Goal: Task Accomplishment & Management: Manage account settings

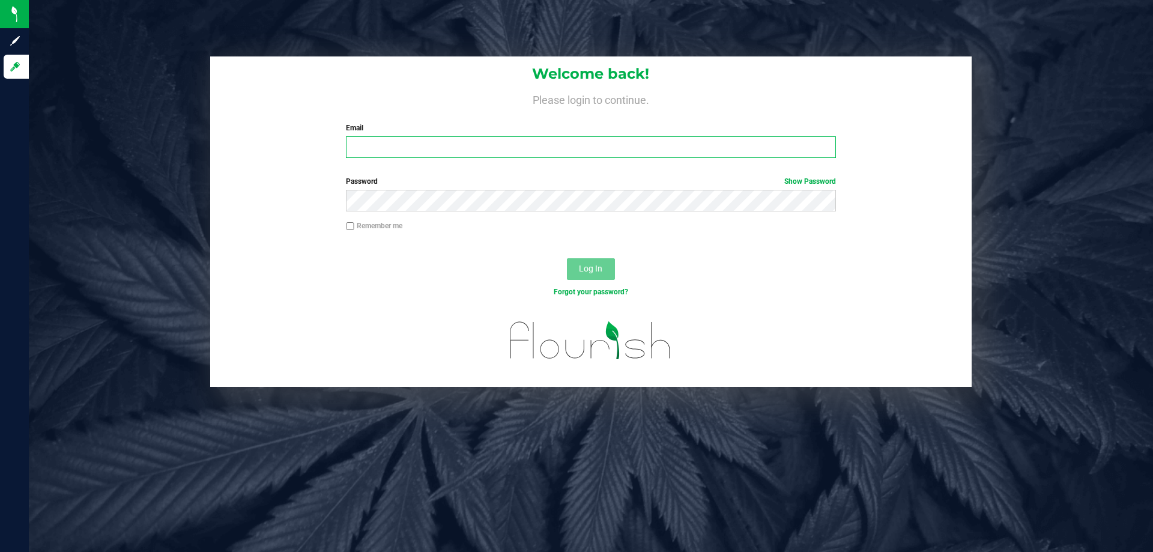
click at [513, 151] on input "Email" at bounding box center [590, 147] width 489 height 22
type input "[EMAIL_ADDRESS][DOMAIN_NAME]"
click at [567, 258] on button "Log In" at bounding box center [591, 269] width 48 height 22
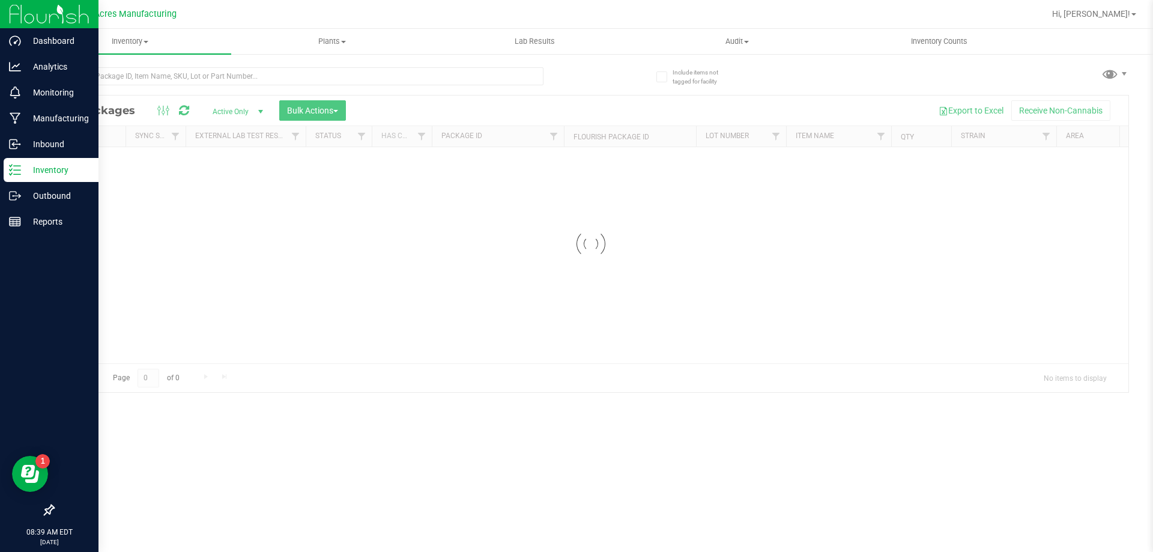
click at [43, 161] on div "Inventory" at bounding box center [51, 170] width 95 height 24
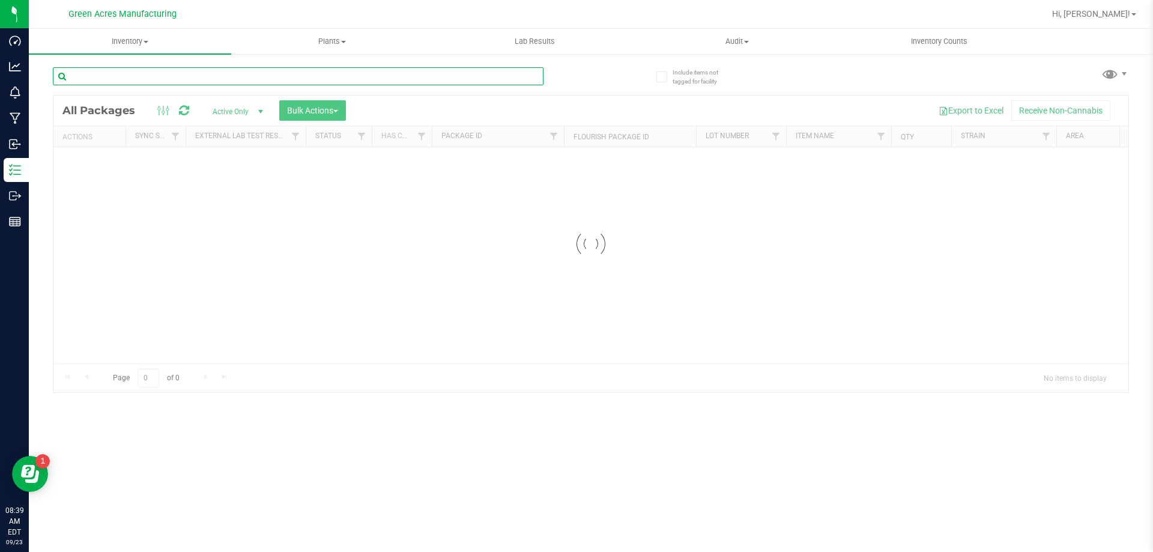
click at [154, 81] on input "text" at bounding box center [298, 76] width 491 height 18
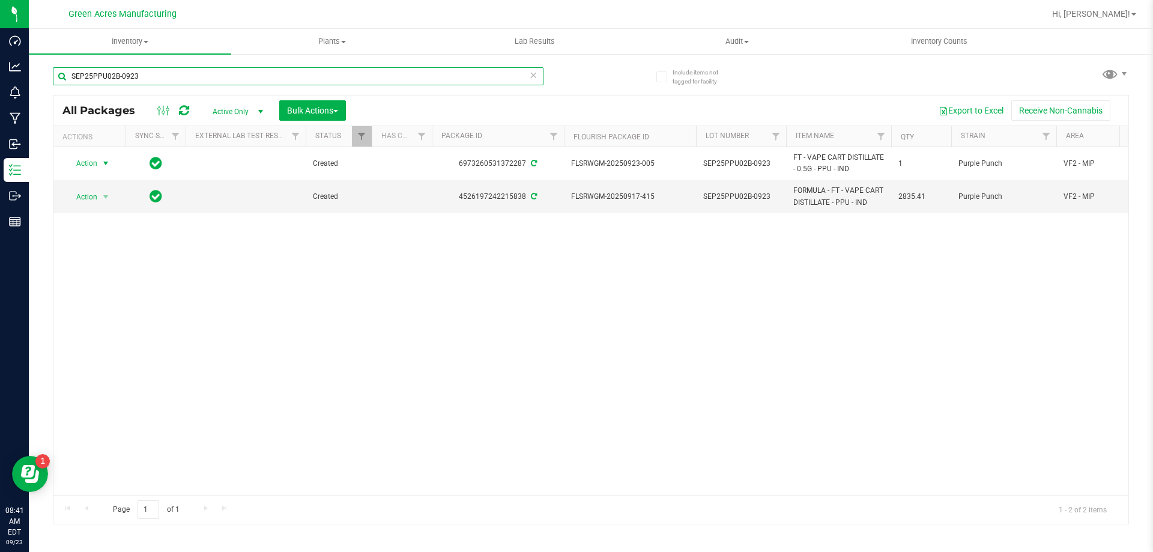
type input "SEP25PPU02B-0923"
click at [103, 160] on span "select" at bounding box center [106, 164] width 10 height 10
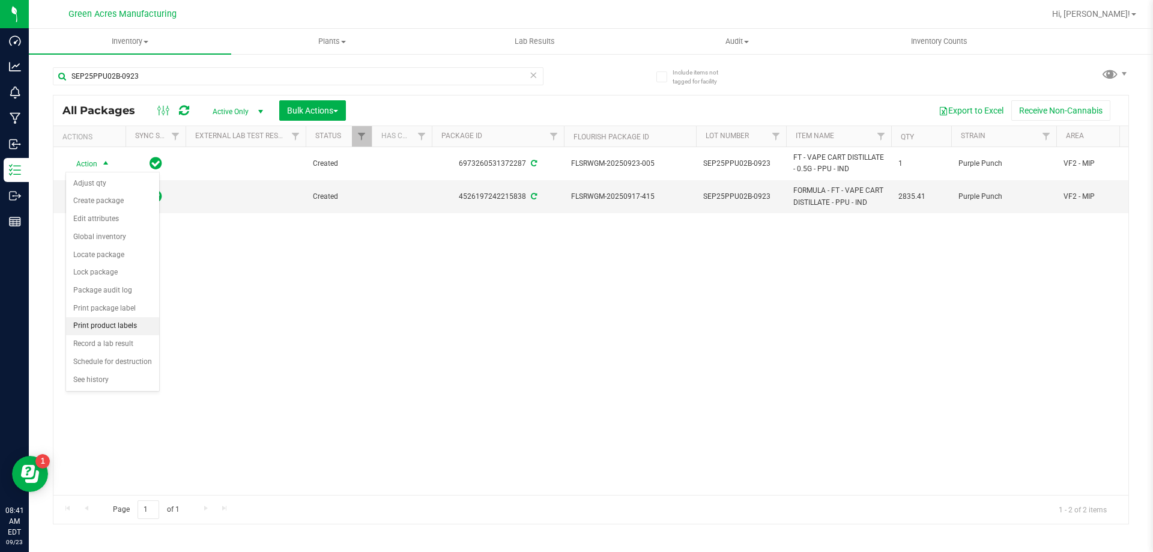
click at [129, 327] on li "Print product labels" at bounding box center [112, 326] width 93 height 18
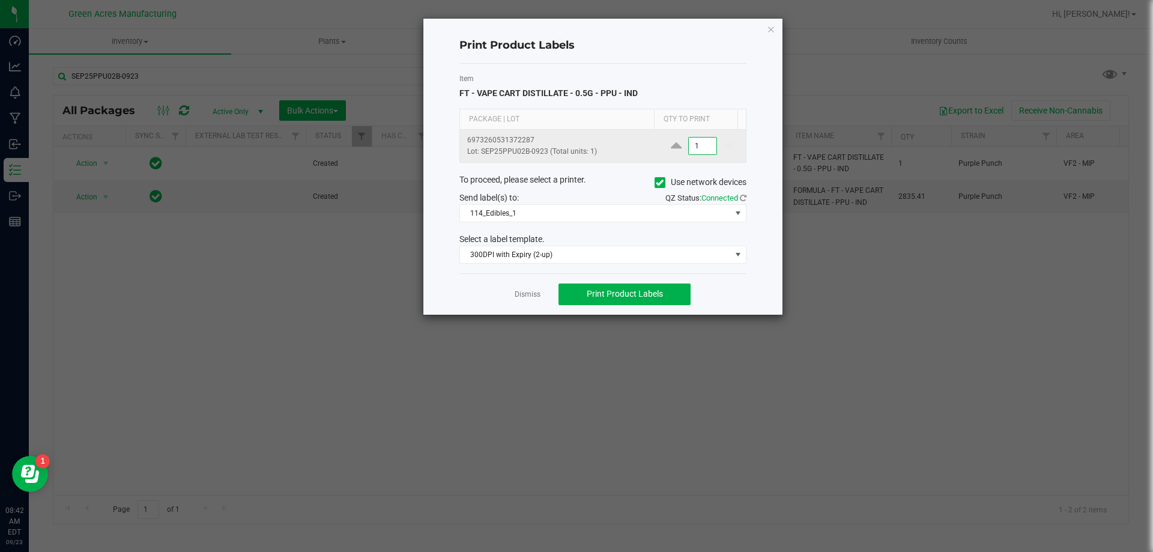
click at [705, 152] on input "1" at bounding box center [703, 145] width 28 height 17
click at [580, 226] on div "Item FT - VAPE CART DISTILLATE - 0.5G - PPU - IND Package | Lot Qty to Print 69…" at bounding box center [602, 169] width 287 height 210
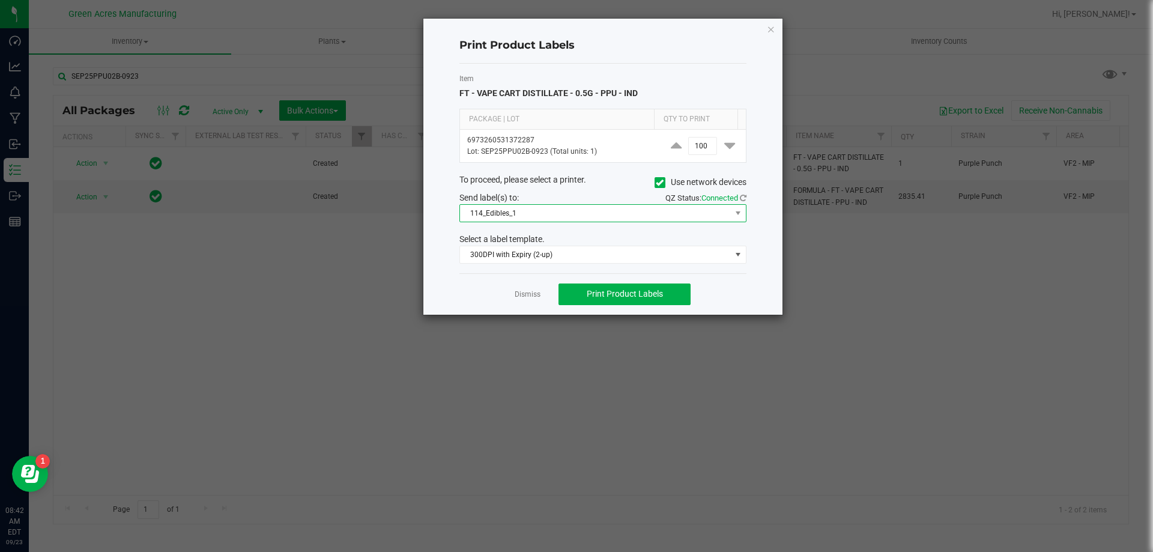
click at [584, 210] on span "114_Edibles_1" at bounding box center [595, 213] width 271 height 17
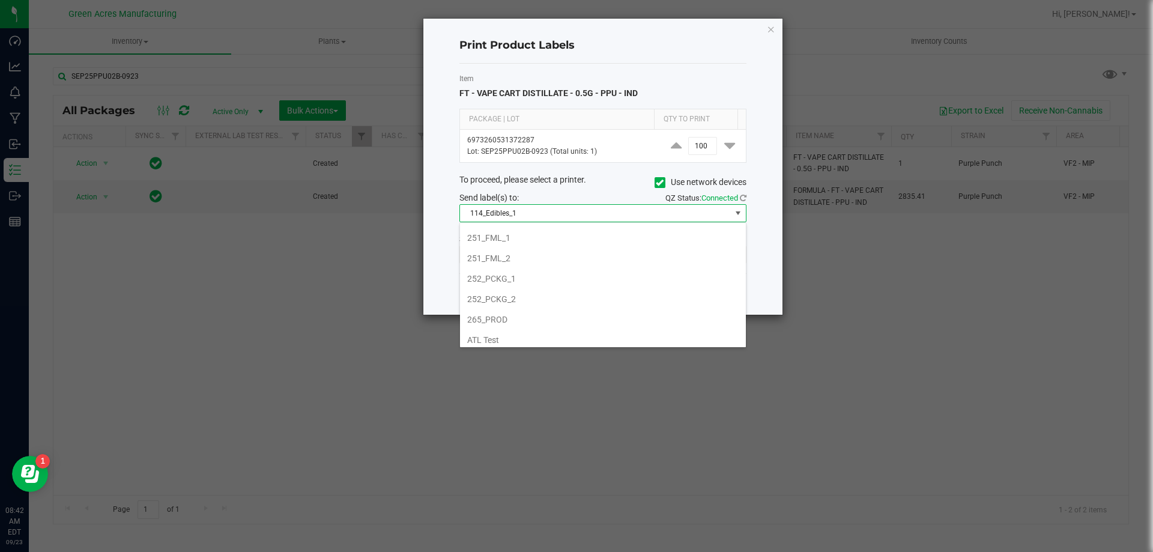
scroll to position [120, 0]
click at [572, 303] on li "252_PCKG_2" at bounding box center [603, 298] width 286 height 20
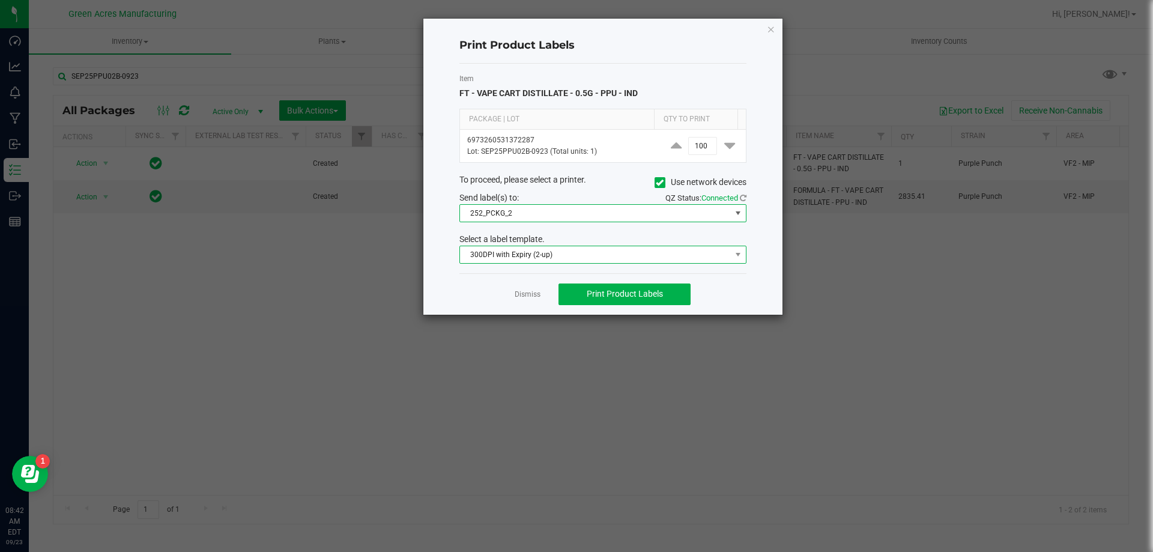
click at [579, 249] on span "300DPI with Expiry (2-up)" at bounding box center [595, 254] width 271 height 17
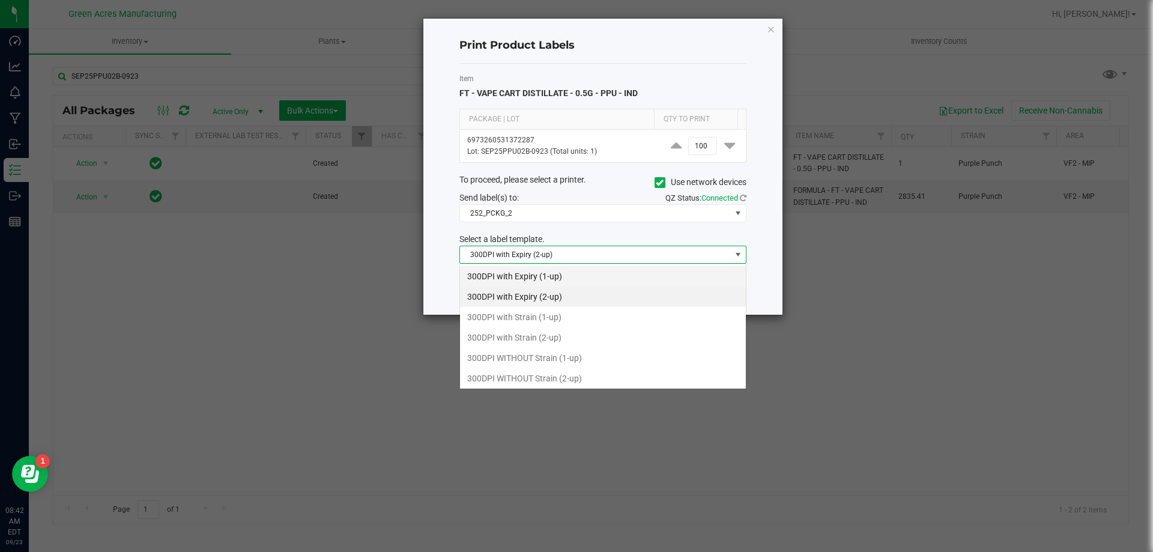
scroll to position [18, 287]
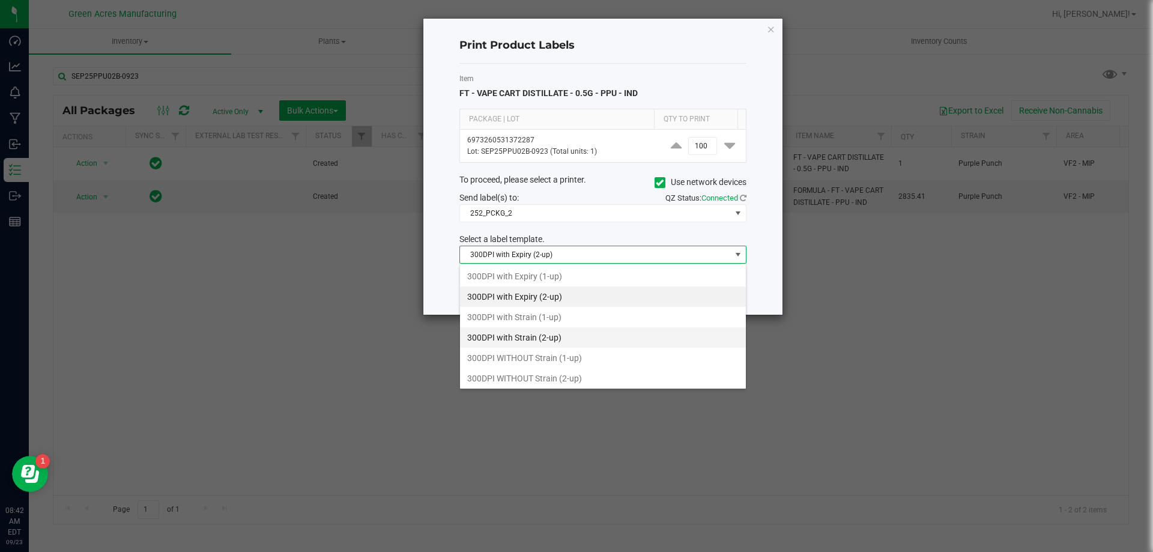
click at [569, 338] on li "300DPI with Strain (2-up)" at bounding box center [603, 337] width 286 height 20
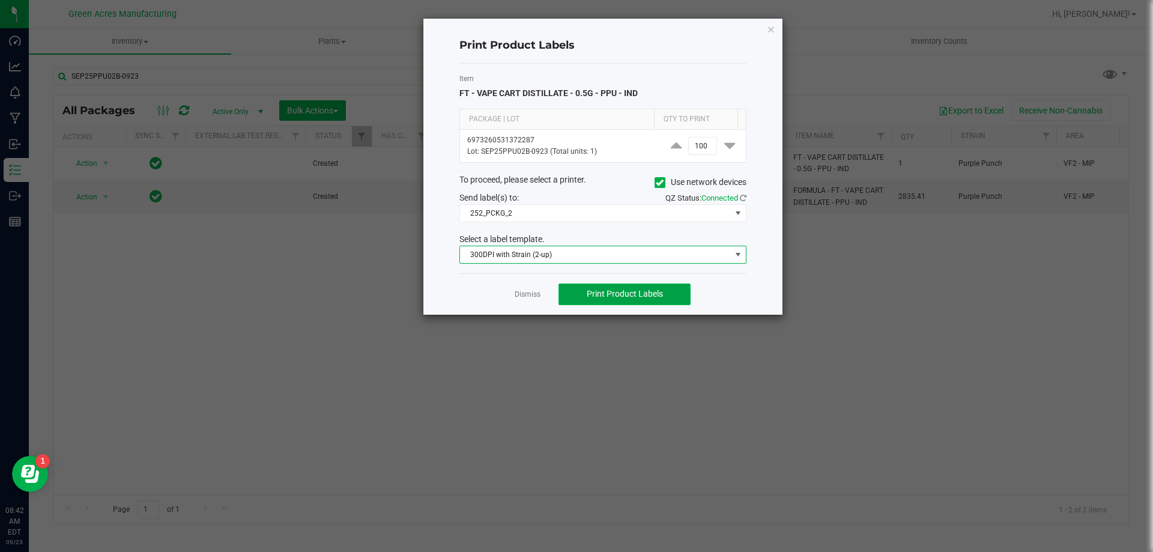
click at [611, 293] on span "Print Product Labels" at bounding box center [625, 294] width 76 height 10
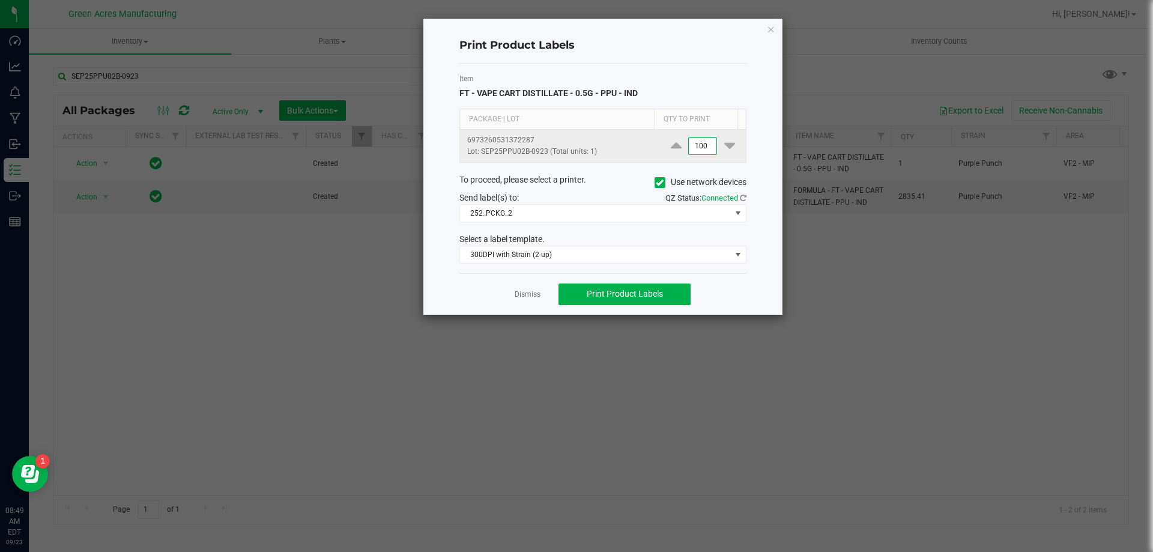
click at [705, 154] on input "100" at bounding box center [703, 145] width 28 height 17
type input "8"
drag, startPoint x: 678, startPoint y: 267, endPoint x: 670, endPoint y: 281, distance: 16.4
click at [675, 271] on div "Item FT - VAPE CART DISTILLATE - 0.5G - PPU - IND Package | Lot Qty to Print 69…" at bounding box center [602, 169] width 287 height 210
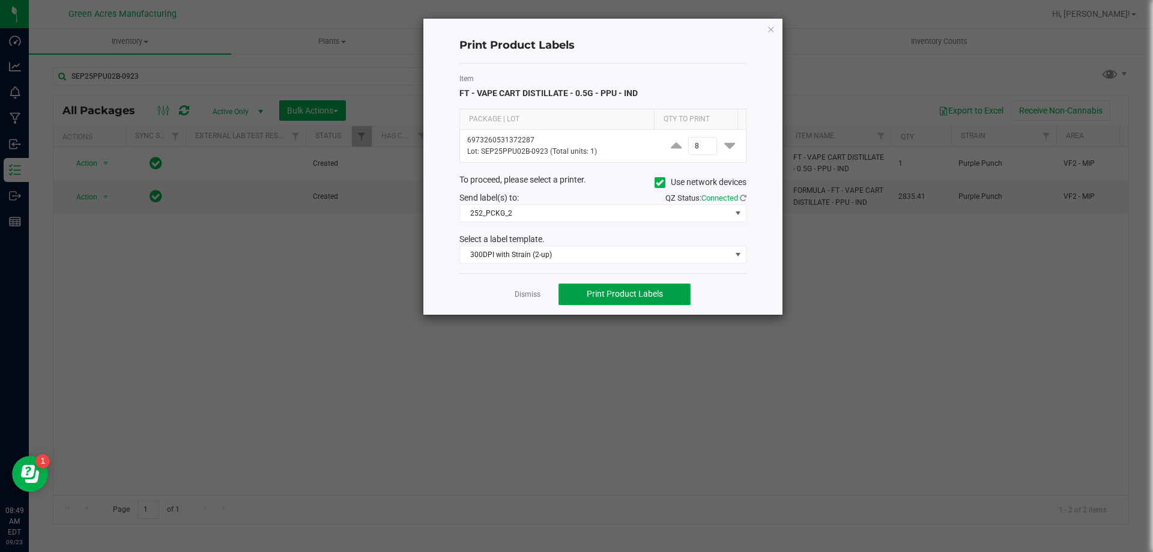
click at [668, 289] on button "Print Product Labels" at bounding box center [624, 294] width 132 height 22
click at [534, 292] on link "Dismiss" at bounding box center [528, 294] width 26 height 10
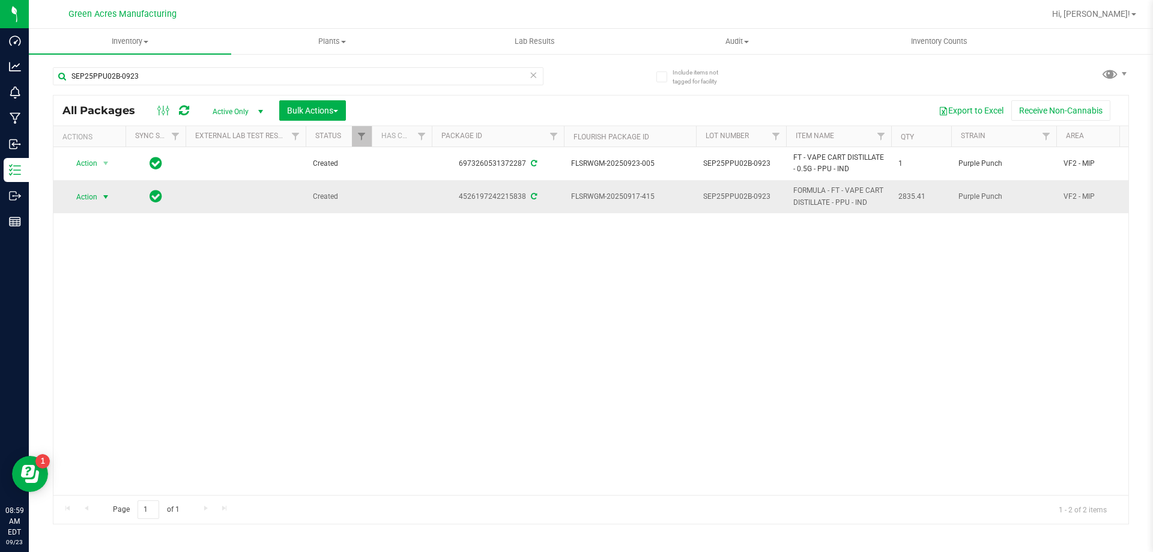
click at [97, 195] on span "Action" at bounding box center [81, 197] width 32 height 17
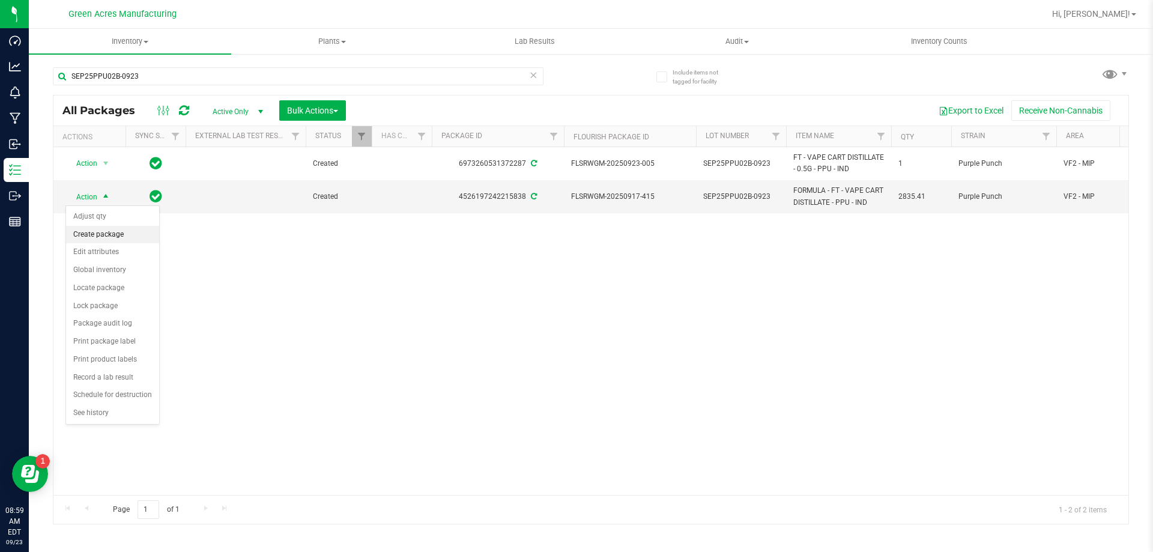
click at [126, 235] on li "Create package" at bounding box center [112, 235] width 93 height 18
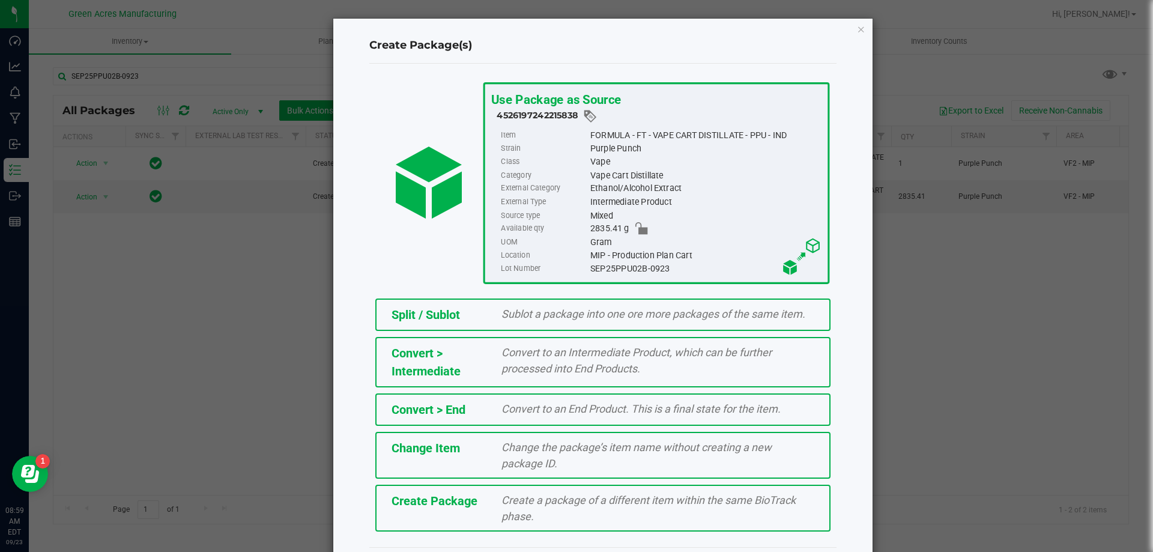
click at [568, 498] on span "Create a package of a different item within the same BioTrack phase." at bounding box center [648, 508] width 294 height 29
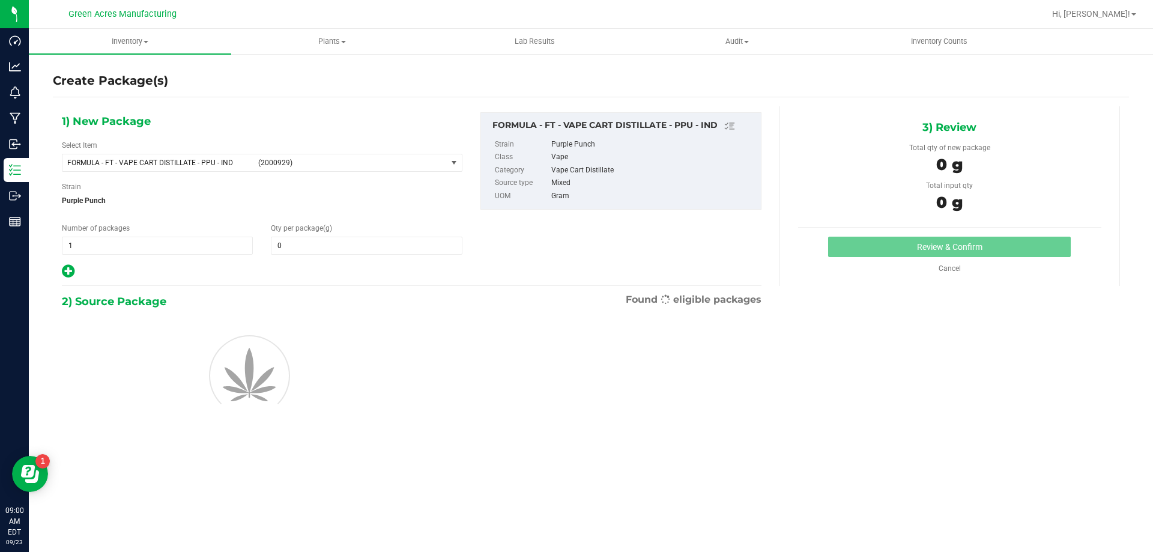
type input "0.0000"
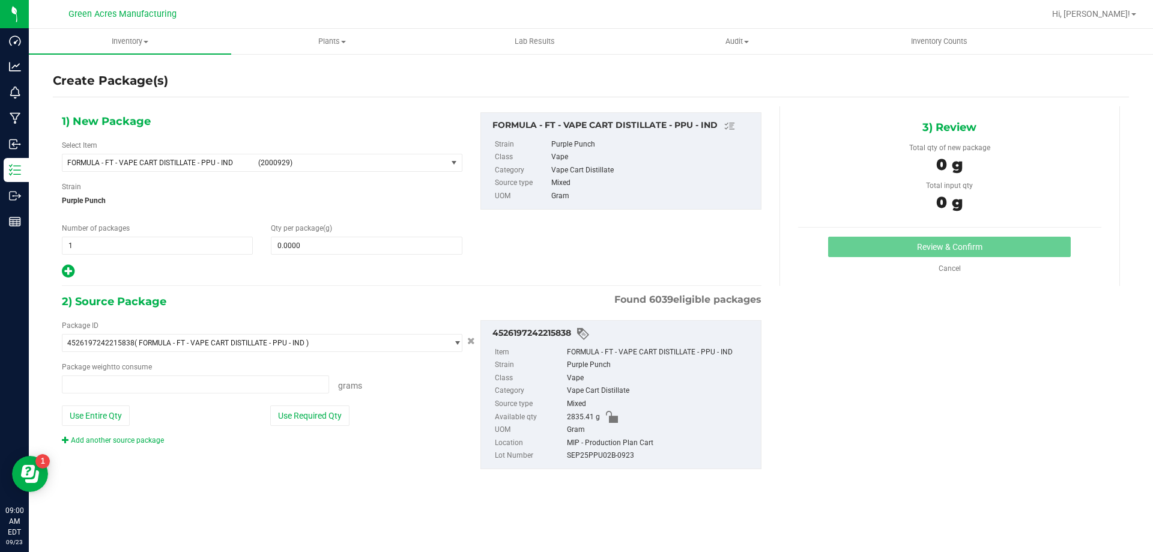
type input "0.0000 g"
click at [275, 151] on div "Select Item FORMULA - FT - VAPE CART DISTILLATE - PPU - IND (2000929) 007UP - F…" at bounding box center [262, 156] width 400 height 32
click at [275, 160] on span "(2000929)" at bounding box center [350, 163] width 184 height 8
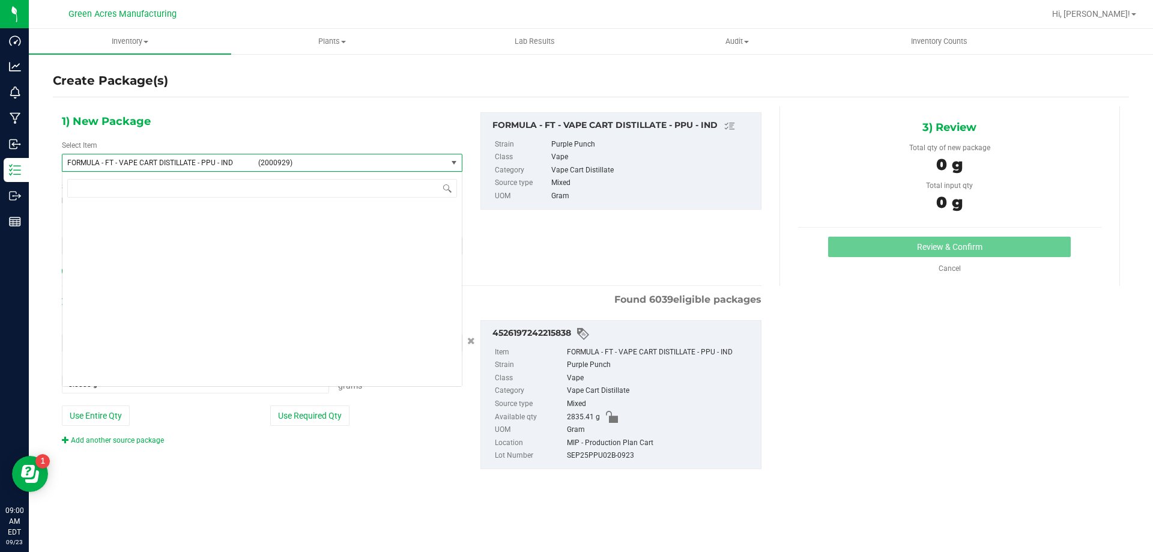
scroll to position [26276, 0]
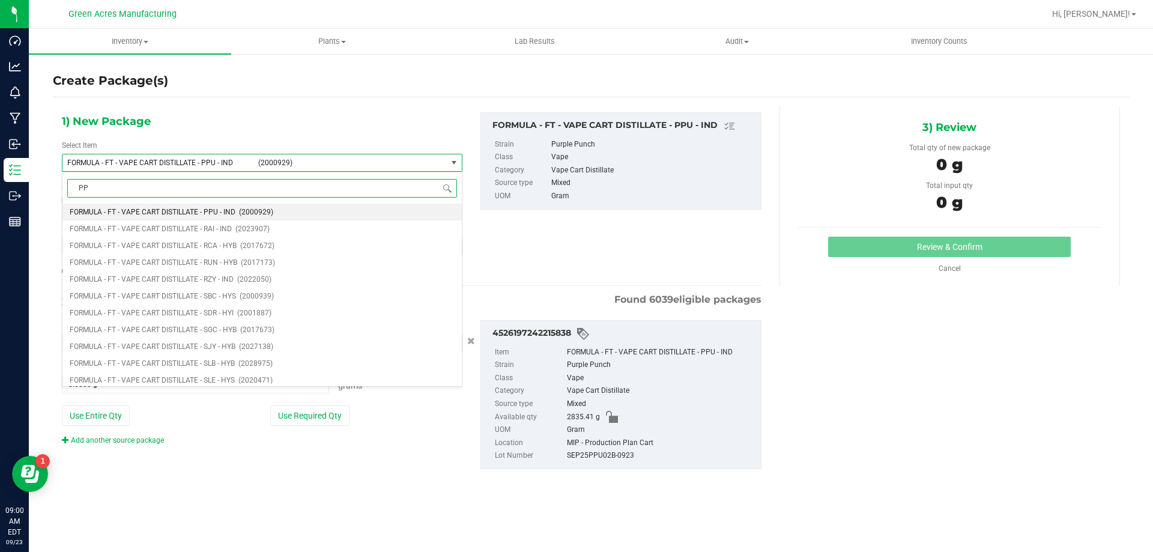
type input "PPU"
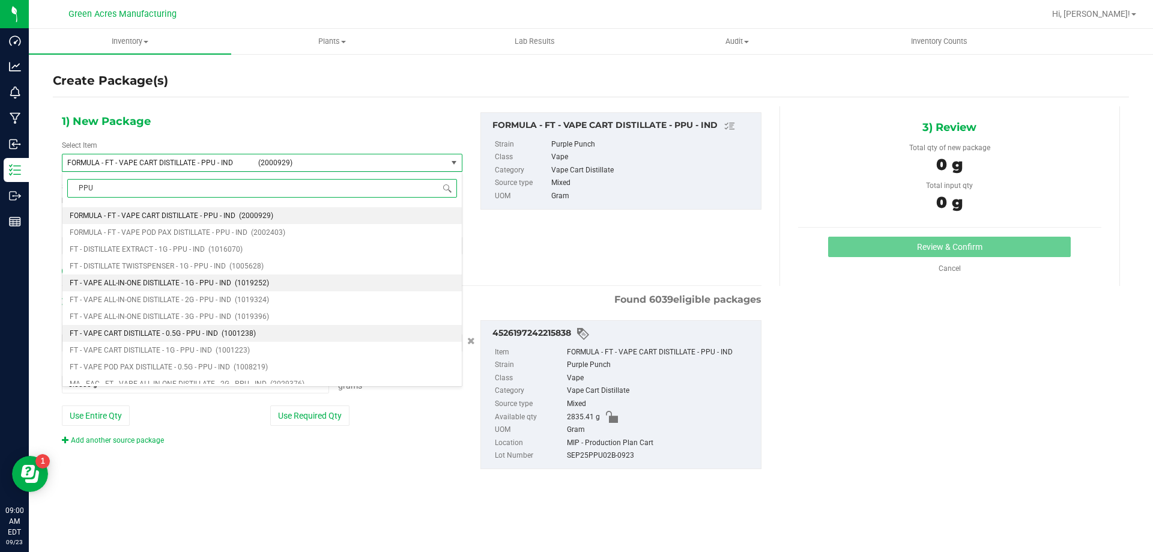
scroll to position [60, 0]
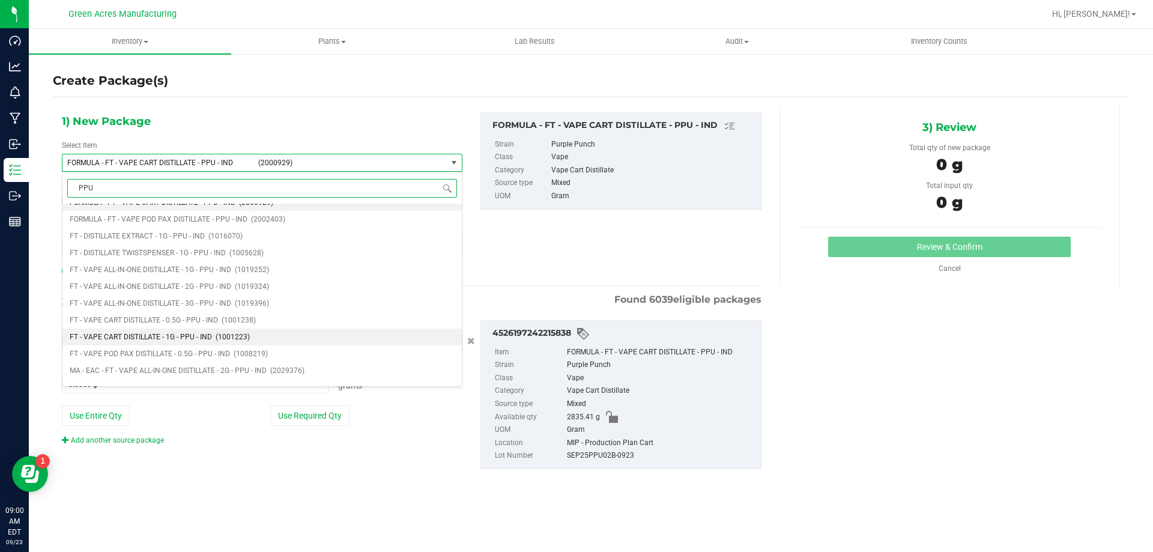
click at [228, 332] on li "FT - VAPE CART DISTILLATE - 1G - PPU - IND (1001223)" at bounding box center [261, 336] width 399 height 17
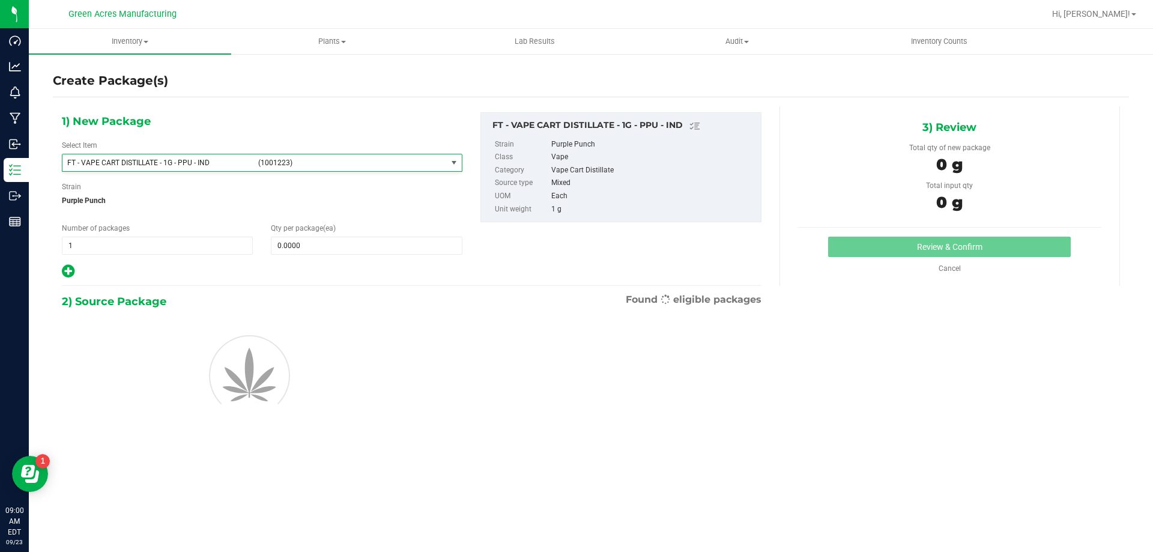
type input "0"
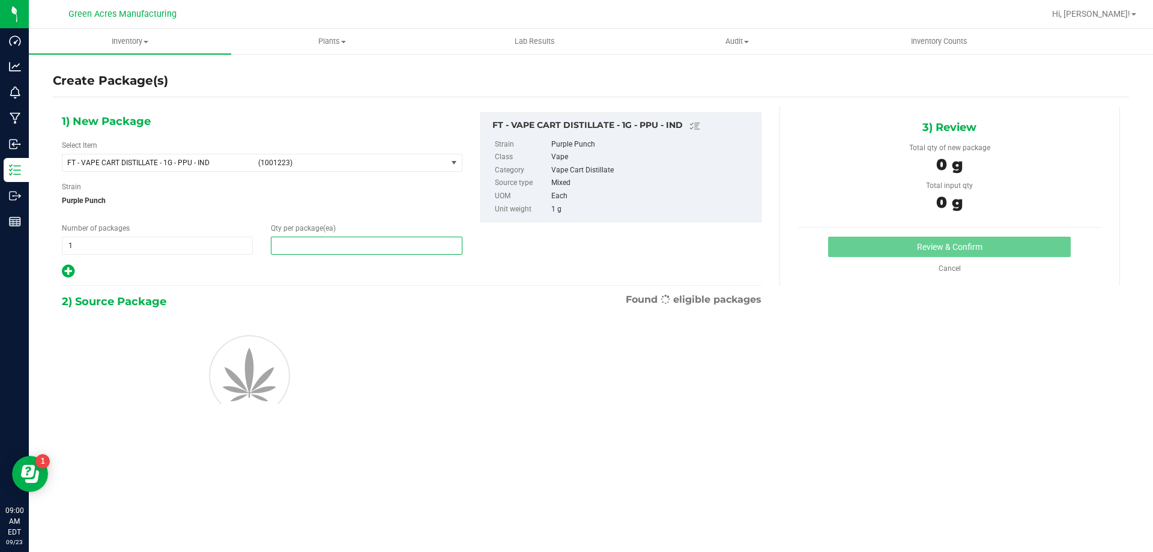
click at [310, 251] on span at bounding box center [366, 246] width 191 height 18
type input "1"
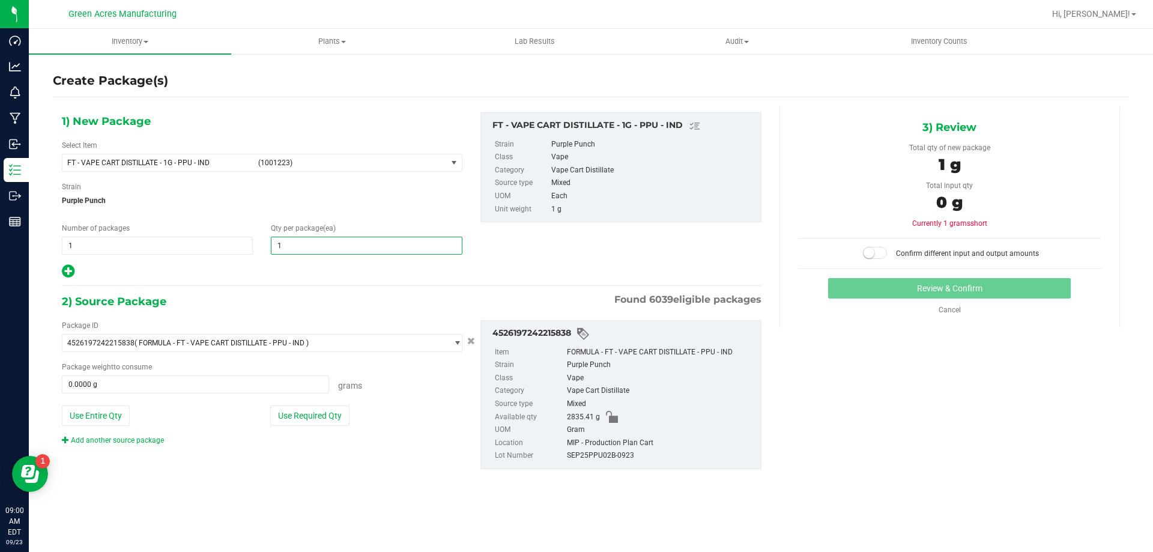
type input "1"
click at [315, 404] on div "Package ID 4526197242215838 ( FORMULA - FT - VAPE CART DISTILLATE - PPU - IND )…" at bounding box center [262, 382] width 418 height 125
click at [314, 415] on button "Use Required Qty" at bounding box center [309, 415] width 79 height 20
type input "1.0000 g"
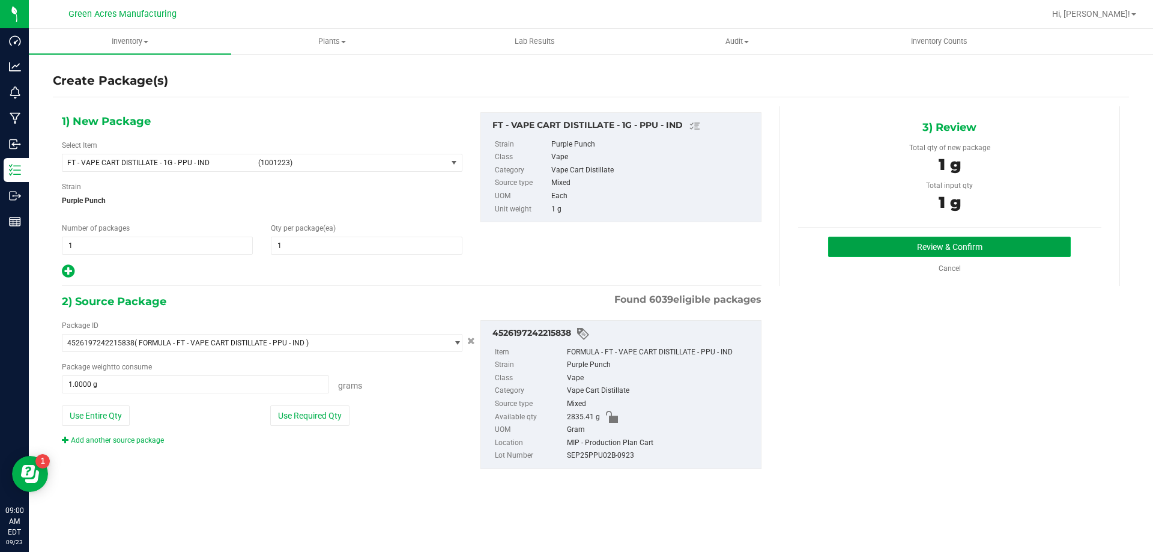
click at [904, 243] on button "Review & Confirm" at bounding box center [949, 247] width 243 height 20
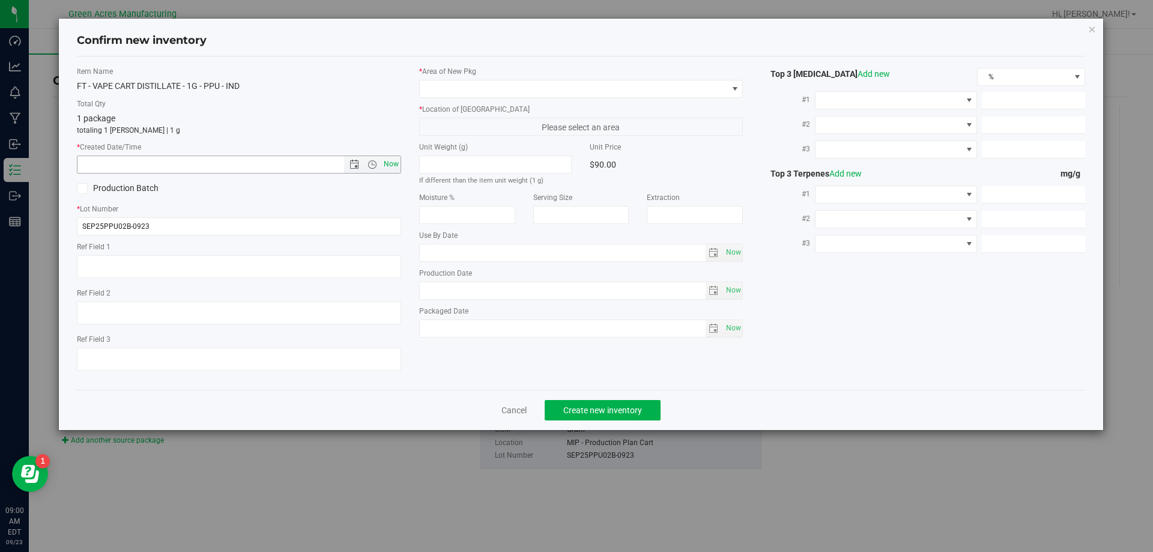
click at [396, 163] on span "Now" at bounding box center [391, 164] width 20 height 17
type input "[DATE] 9:00 AM"
click at [476, 89] on span at bounding box center [574, 88] width 308 height 17
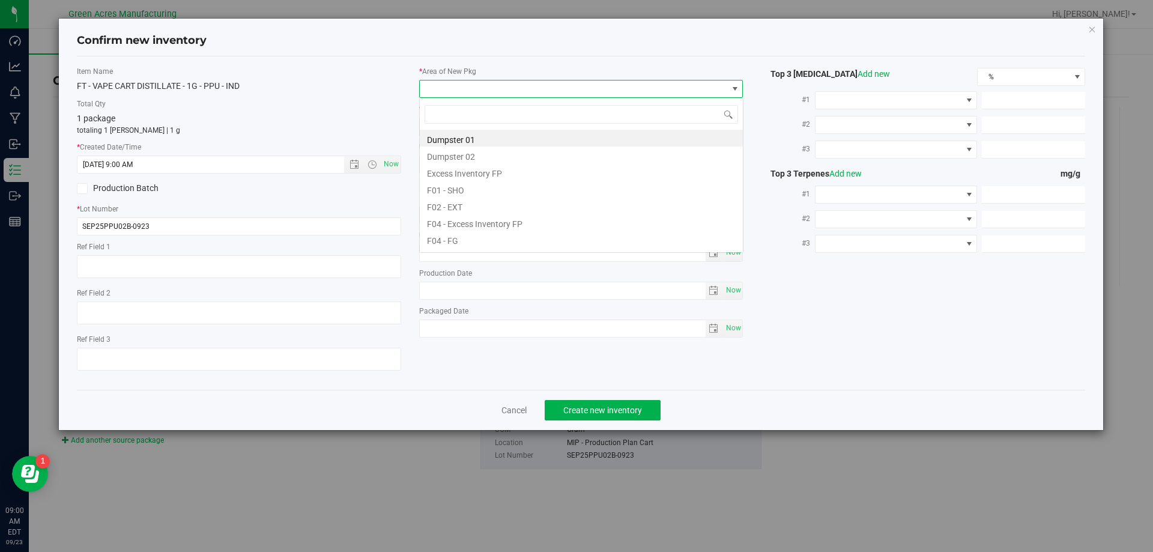
scroll to position [18, 324]
type input "MIP"
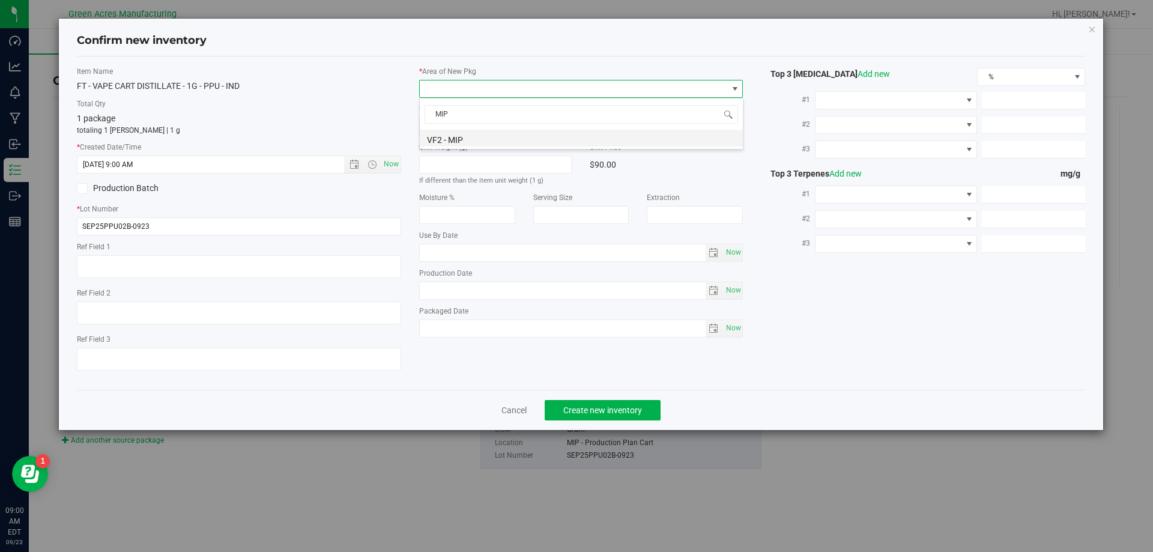
click at [483, 143] on li "VF2 - MIP" at bounding box center [581, 138] width 323 height 17
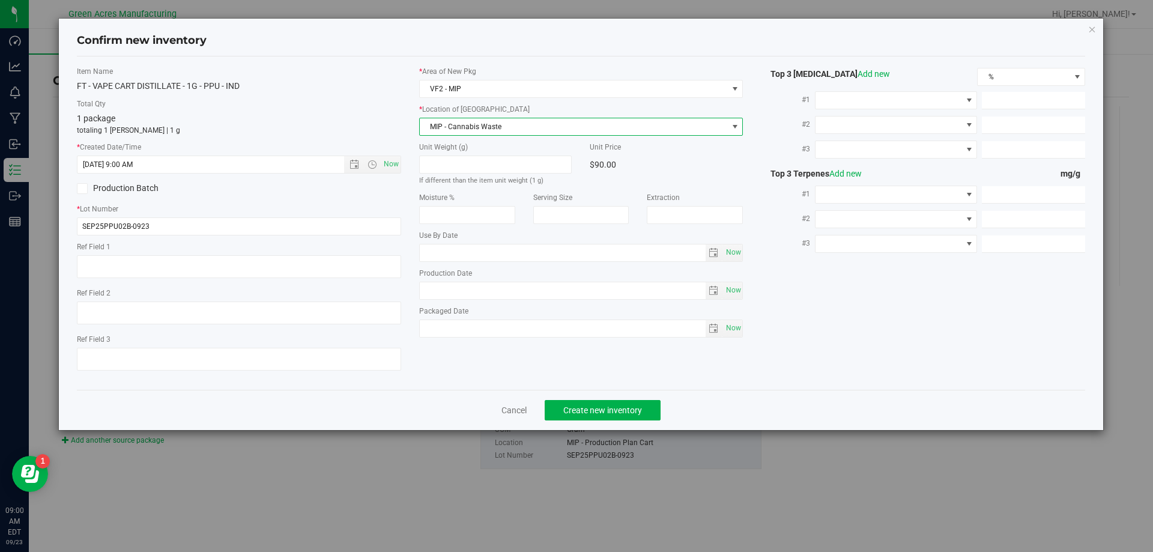
click at [496, 128] on span "MIP - Cannabis Waste" at bounding box center [574, 126] width 308 height 17
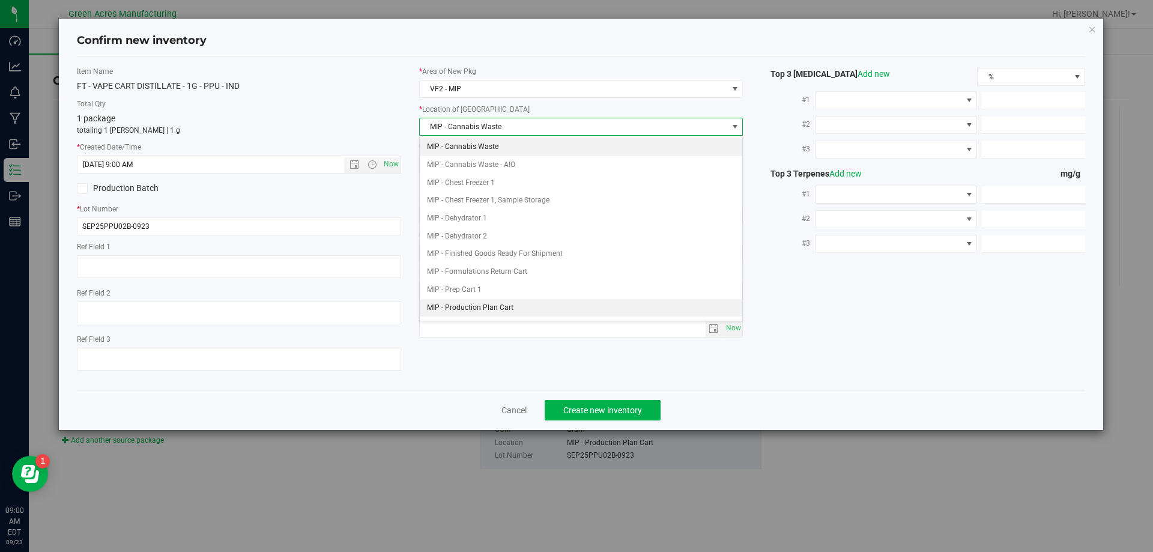
click at [490, 303] on li "MIP - Production Plan Cart" at bounding box center [581, 308] width 323 height 18
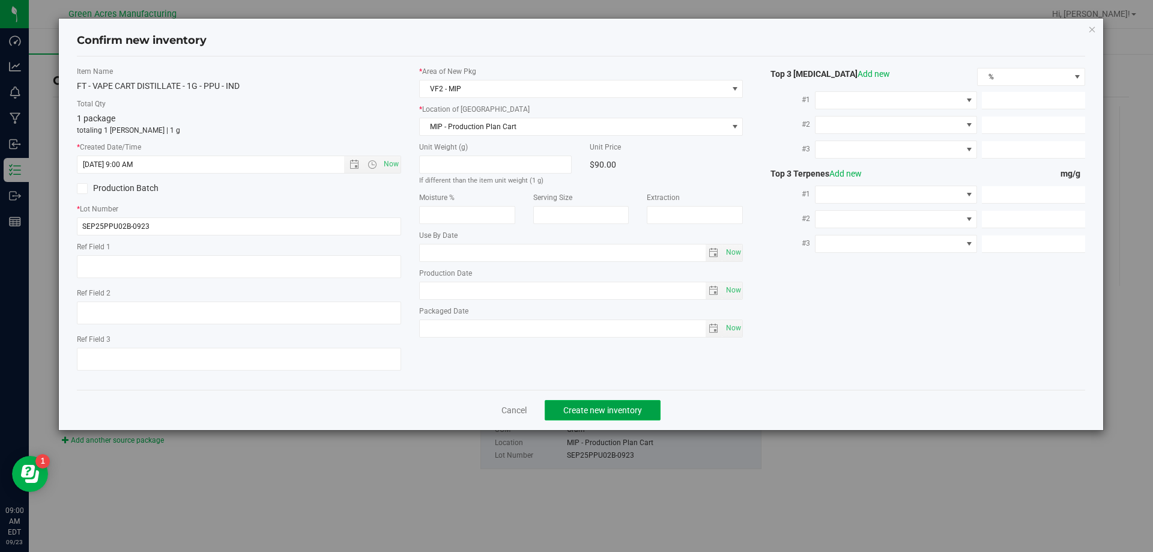
click at [602, 405] on span "Create new inventory" at bounding box center [602, 410] width 79 height 10
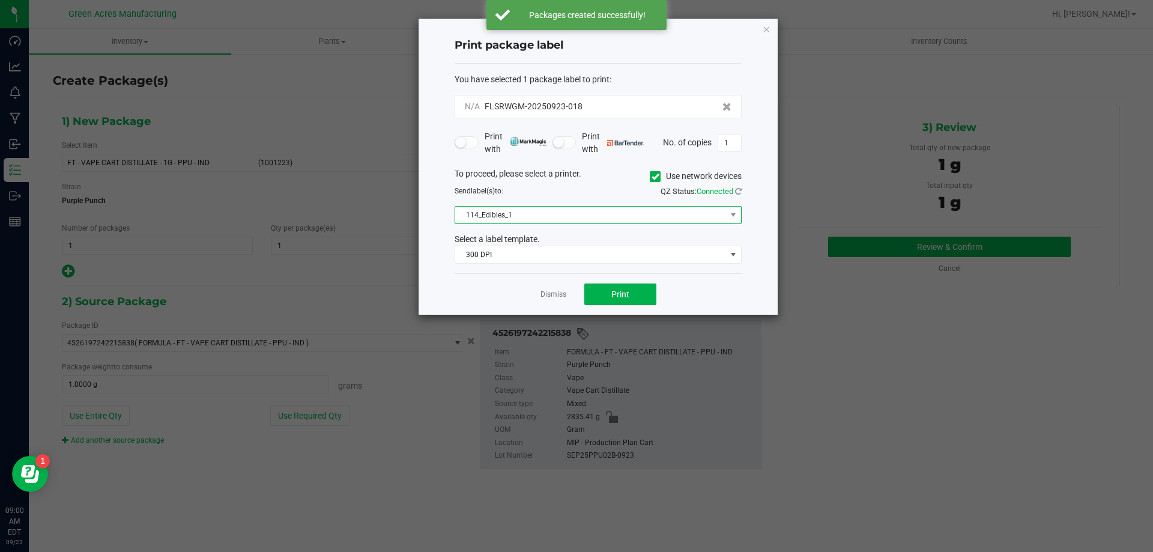
click at [608, 223] on span "114_Edibles_1" at bounding box center [590, 215] width 271 height 17
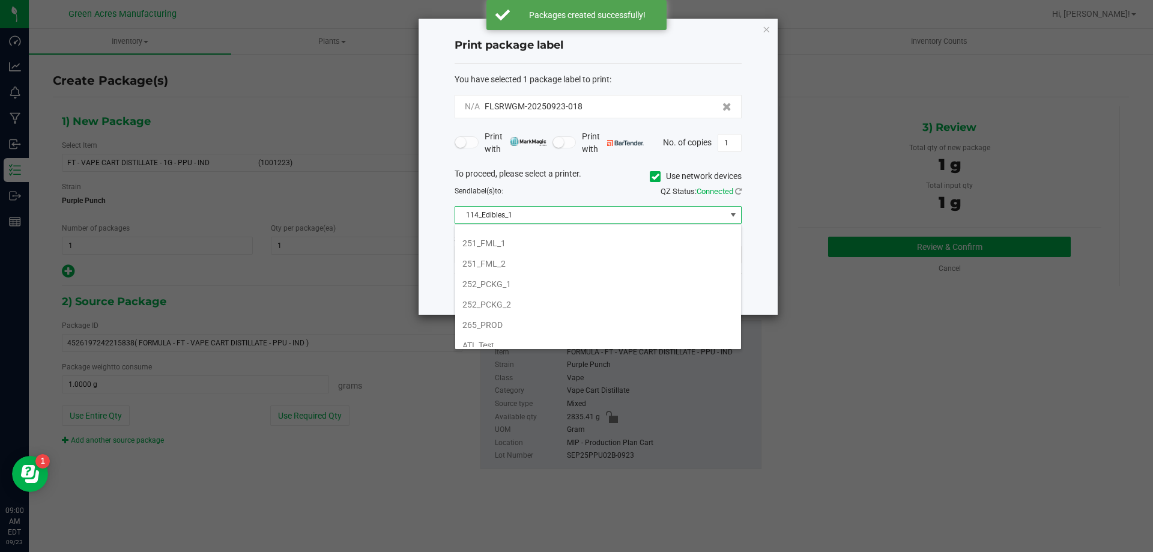
scroll to position [120, 0]
click at [578, 283] on li "252_PCKG_1" at bounding box center [598, 280] width 286 height 20
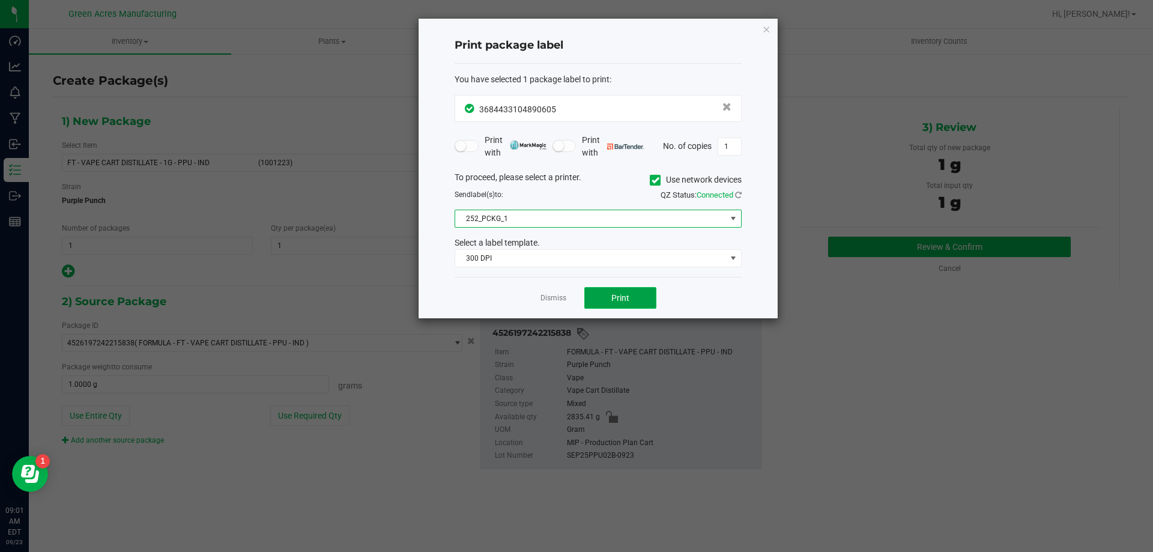
click at [633, 291] on button "Print" at bounding box center [620, 298] width 72 height 22
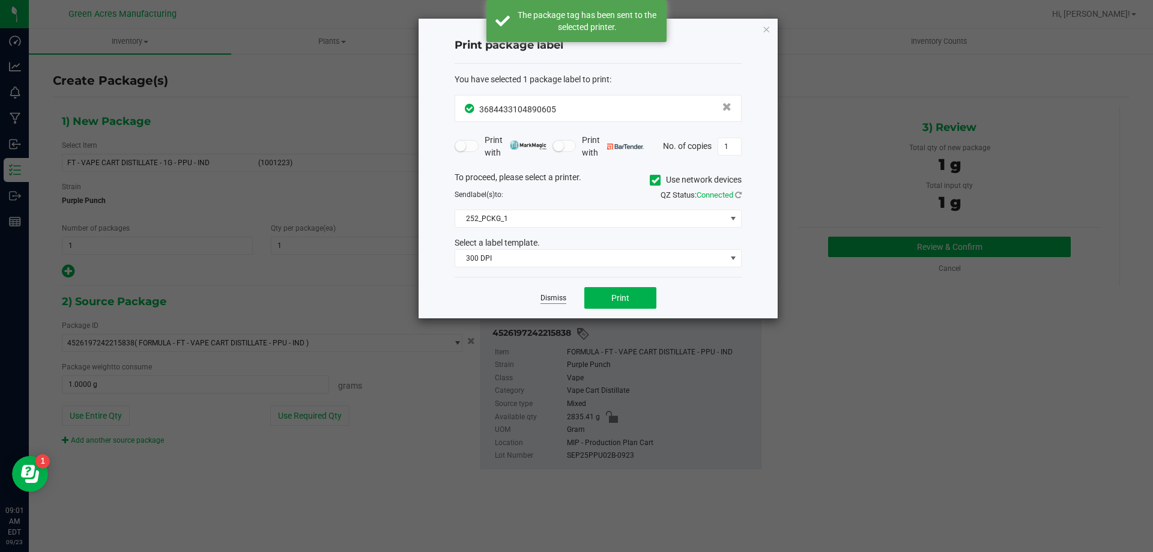
click at [553, 295] on link "Dismiss" at bounding box center [553, 298] width 26 height 10
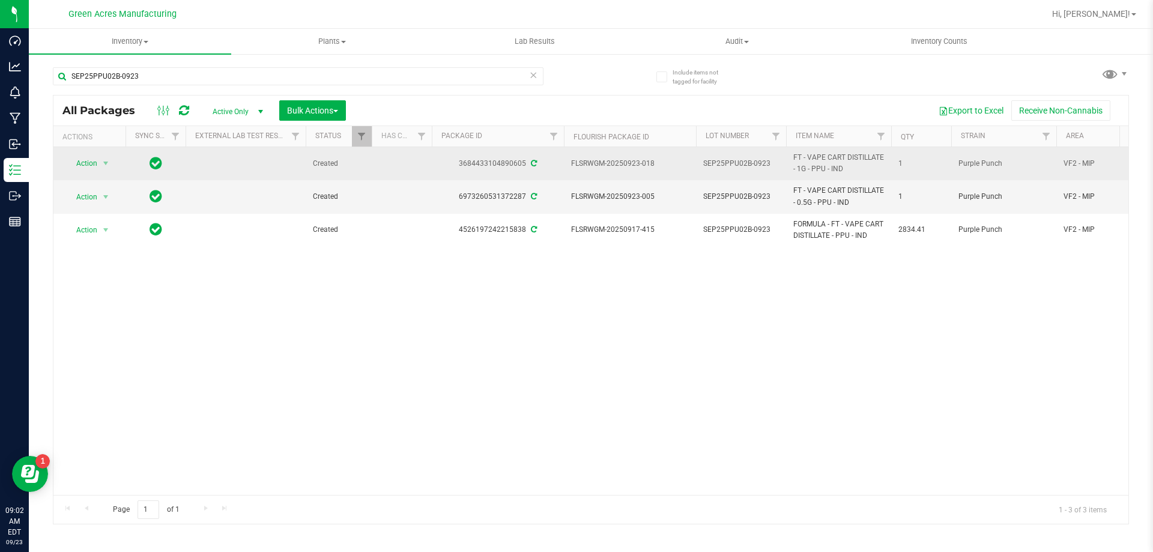
click at [747, 166] on span "SEP25PPU02B-0923" at bounding box center [741, 163] width 76 height 11
click at [747, 166] on input "SEP25PPU02B-0923" at bounding box center [738, 163] width 86 height 19
type input "SEP25PPU02C-0923"
click at [646, 316] on div "All Packages Active Only Active Only Lab Samples Locked All External Internal B…" at bounding box center [591, 309] width 1076 height 429
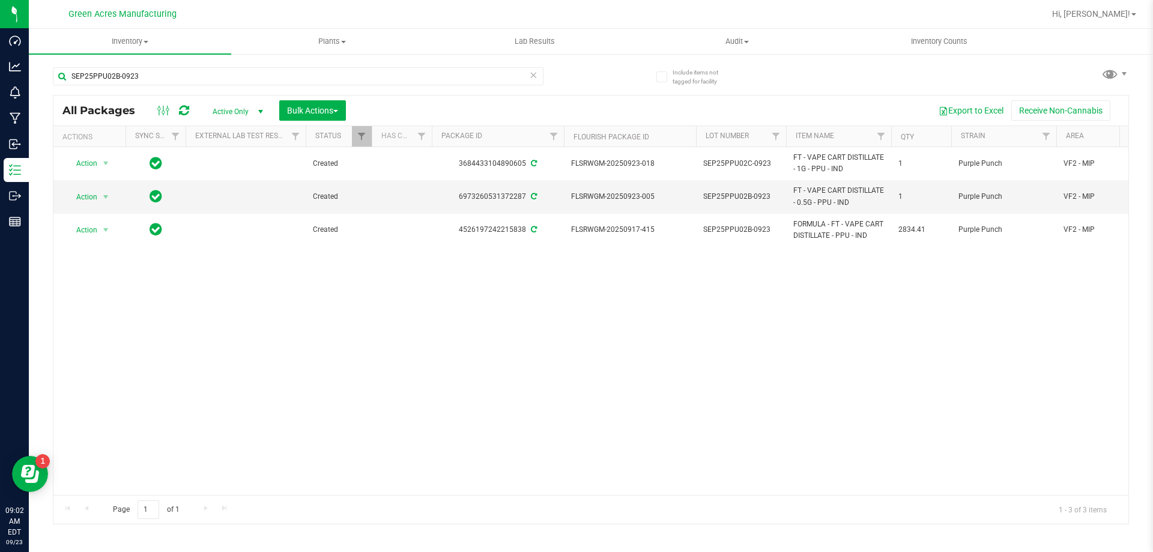
click at [190, 112] on div at bounding box center [173, 110] width 40 height 14
click at [186, 112] on icon at bounding box center [184, 110] width 10 height 12
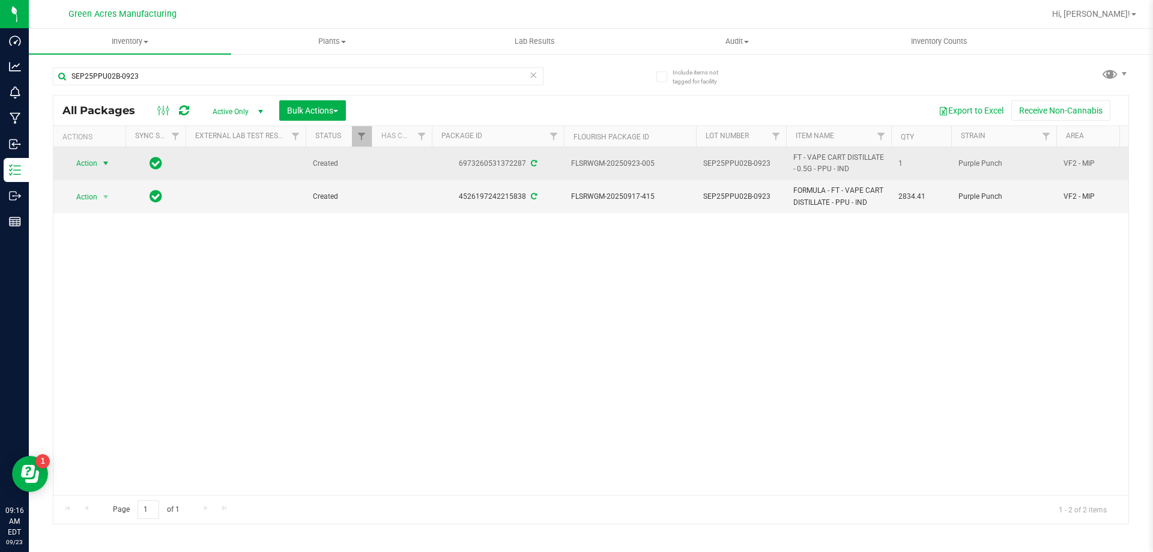
click at [101, 160] on span "select" at bounding box center [106, 164] width 10 height 10
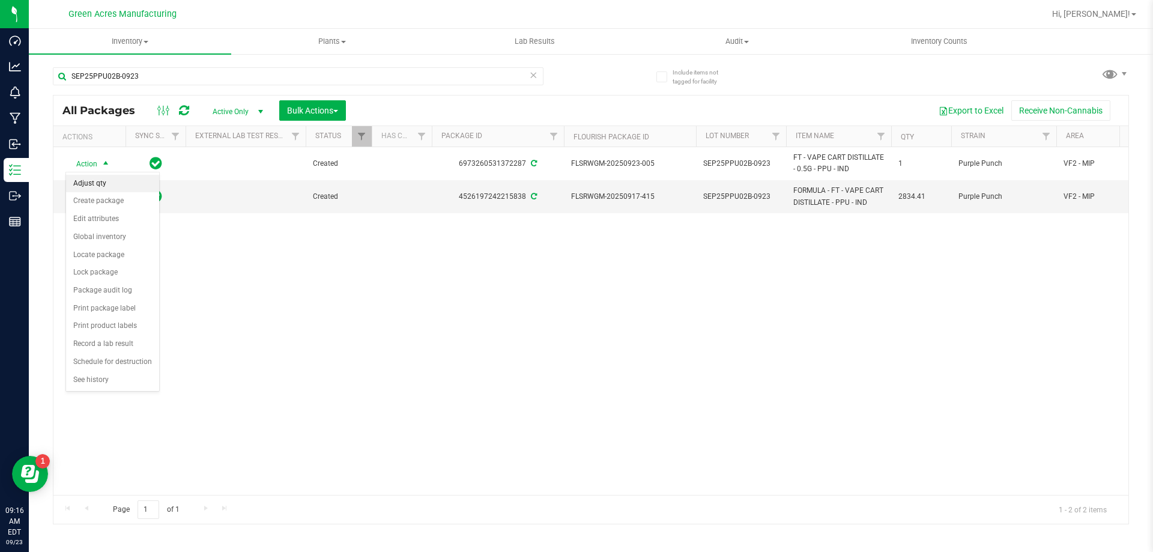
click at [110, 189] on li "Adjust qty" at bounding box center [112, 184] width 93 height 18
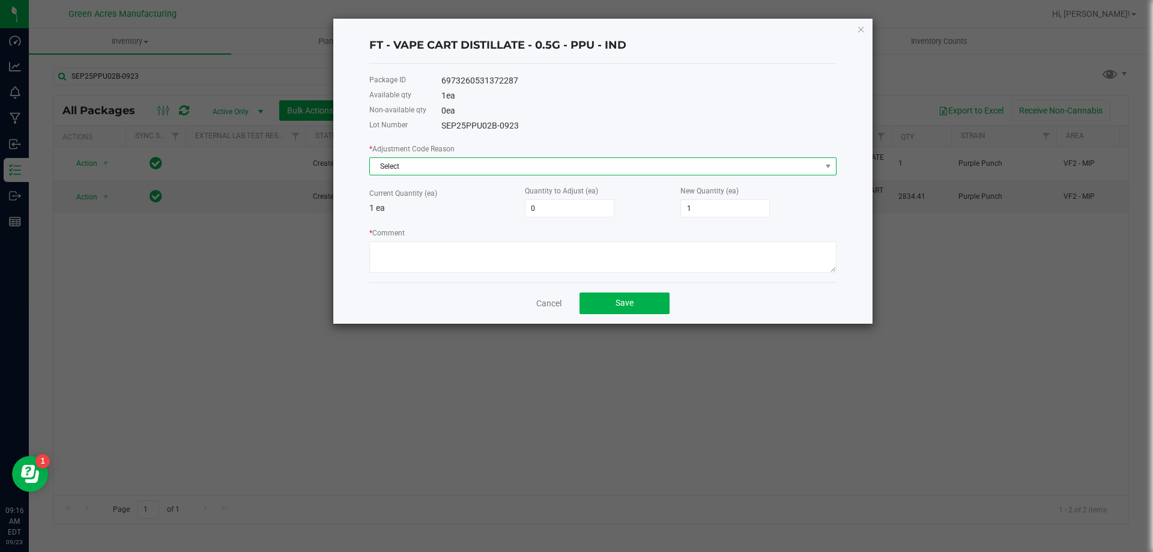
click at [625, 162] on span "Select" at bounding box center [595, 166] width 451 height 17
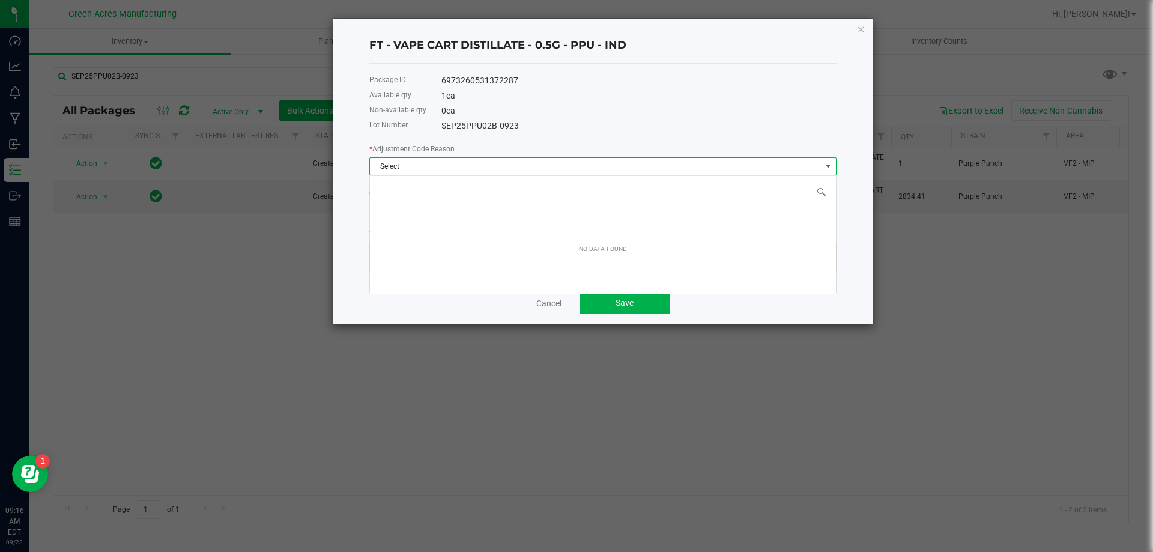
scroll to position [18, 467]
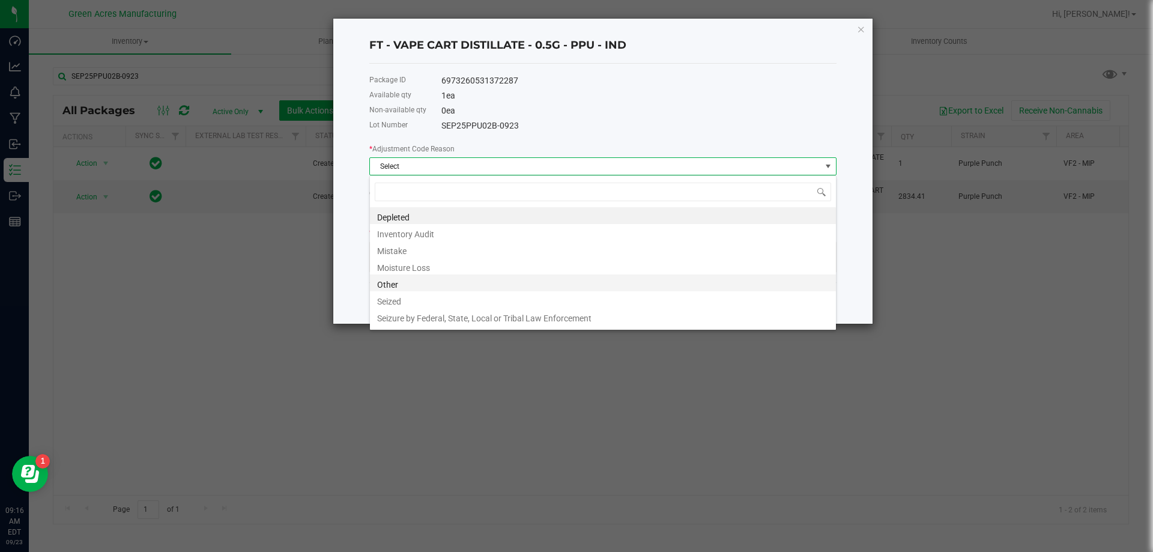
click at [512, 285] on li "Other" at bounding box center [603, 282] width 466 height 17
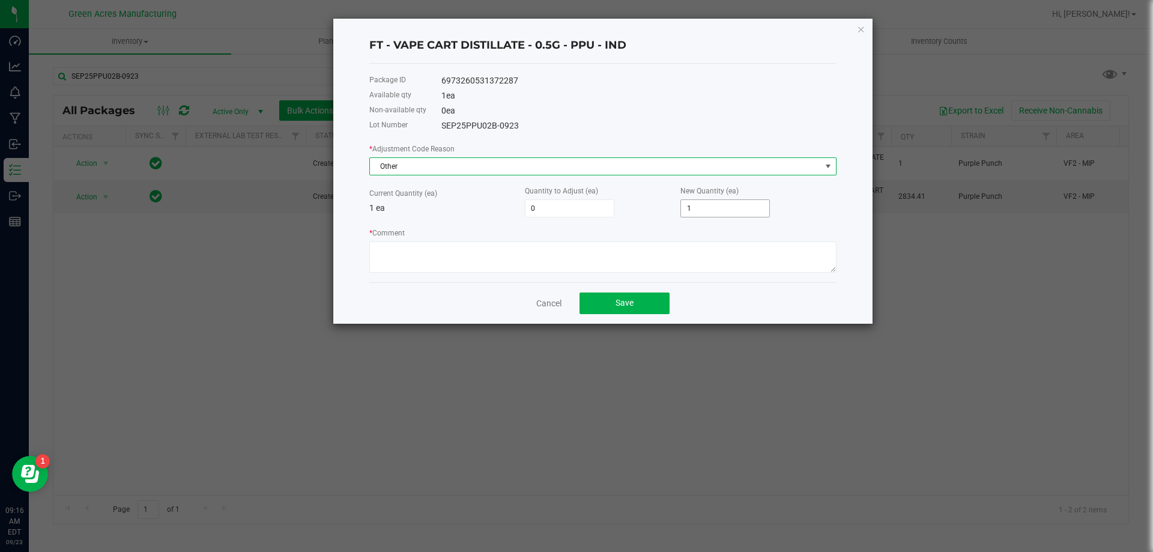
click at [701, 214] on input "1" at bounding box center [725, 208] width 88 height 17
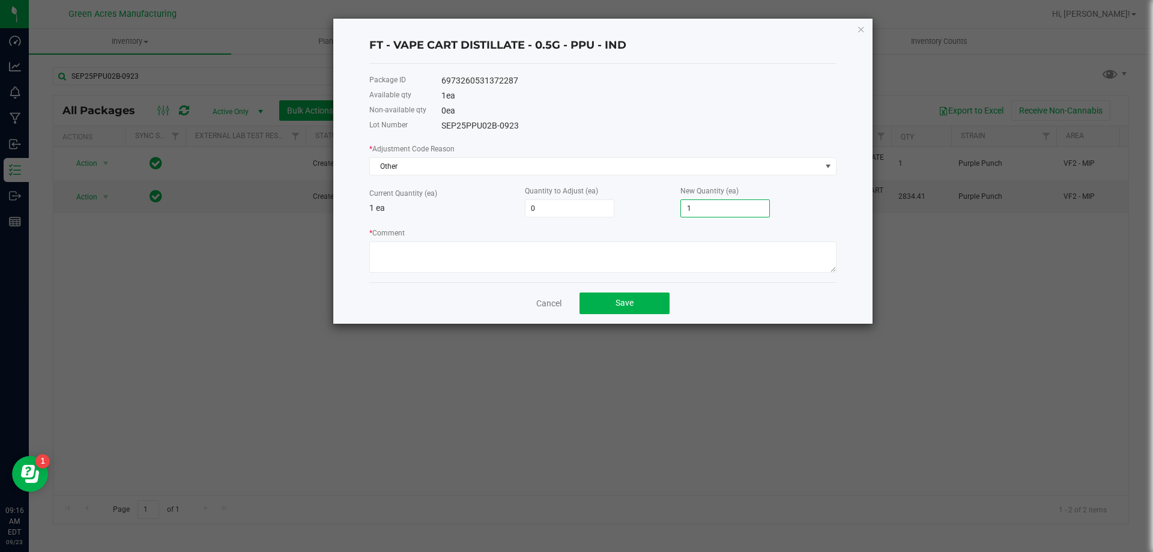
type input "-1"
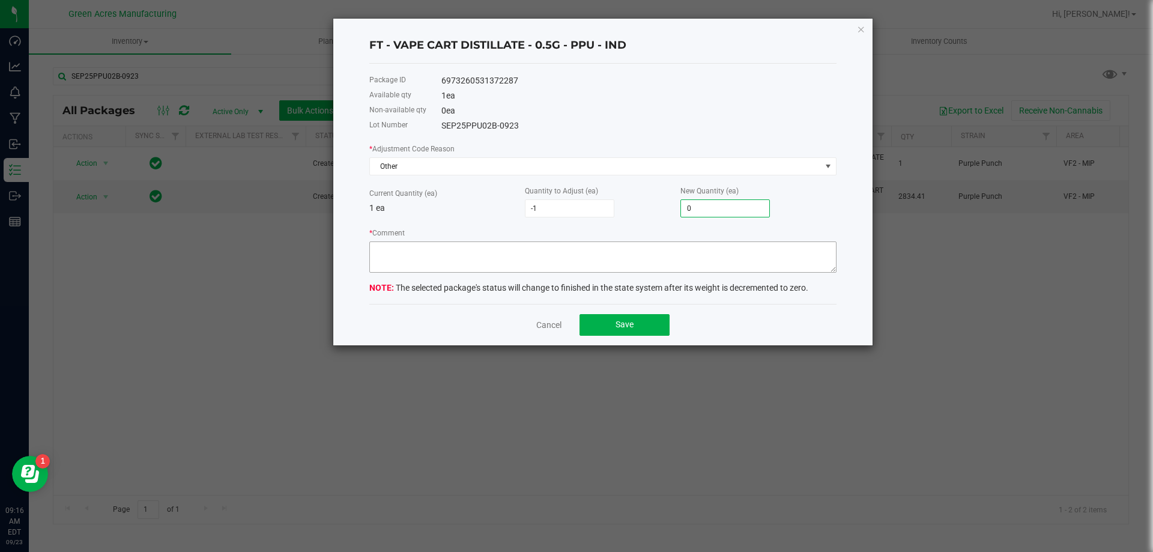
type input "0"
click at [593, 245] on textarea "* Comment" at bounding box center [602, 256] width 467 height 31
type textarea "Run completed. RD"
click at [624, 333] on button "Save" at bounding box center [624, 325] width 90 height 22
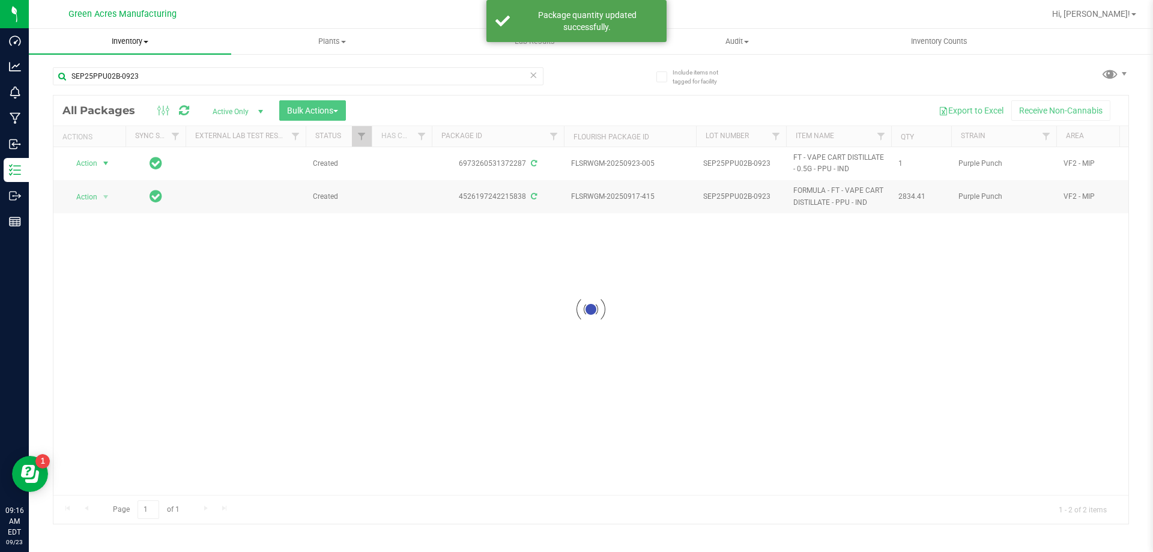
click at [139, 40] on span "Inventory" at bounding box center [130, 41] width 202 height 11
click at [337, 283] on div at bounding box center [590, 309] width 1075 height 428
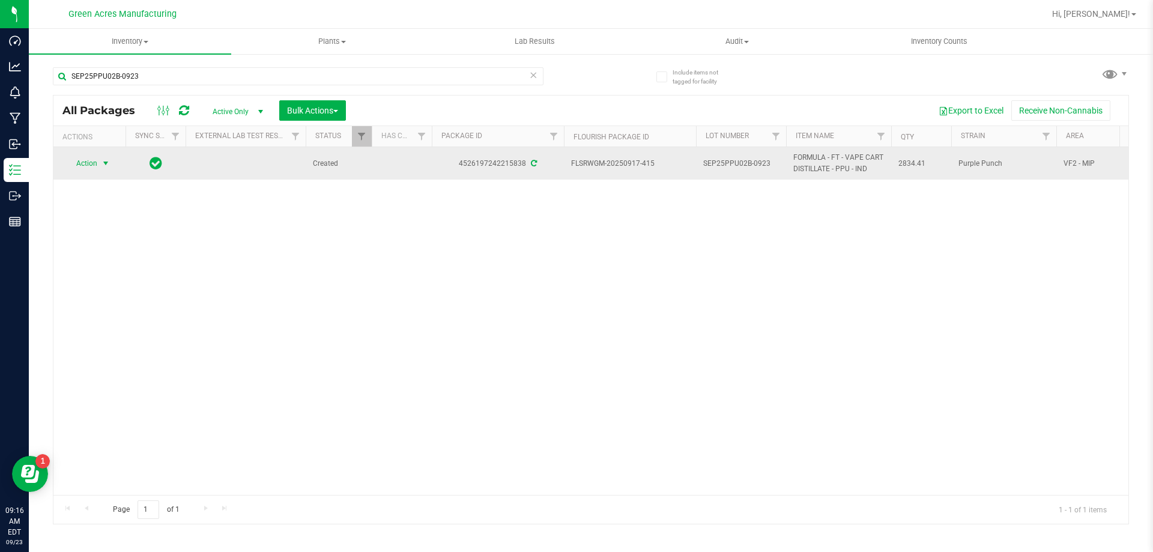
click at [102, 160] on span "select" at bounding box center [106, 164] width 10 height 10
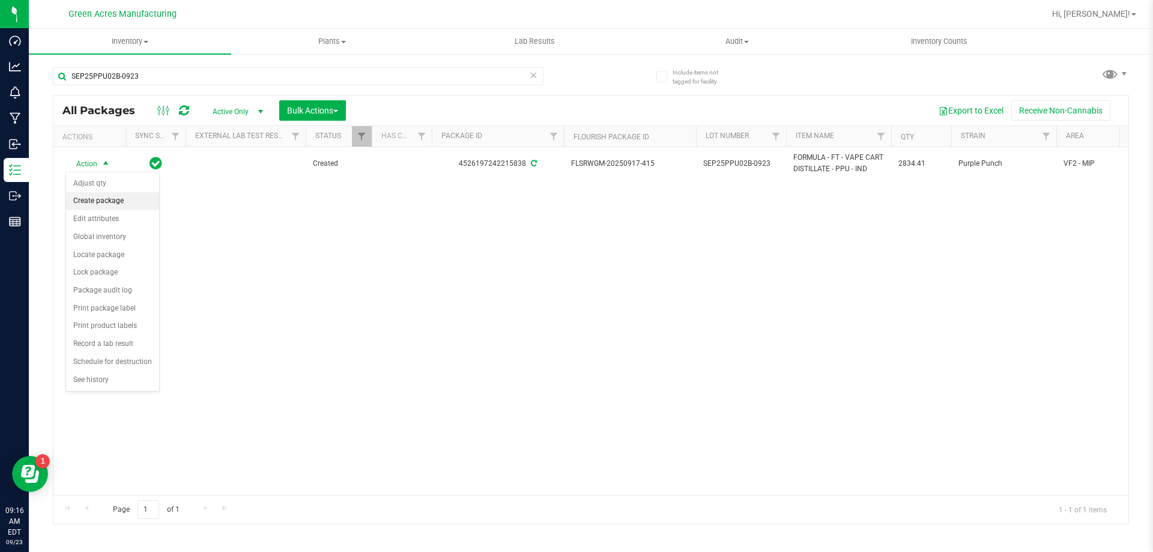
click at [132, 196] on li "Create package" at bounding box center [112, 201] width 93 height 18
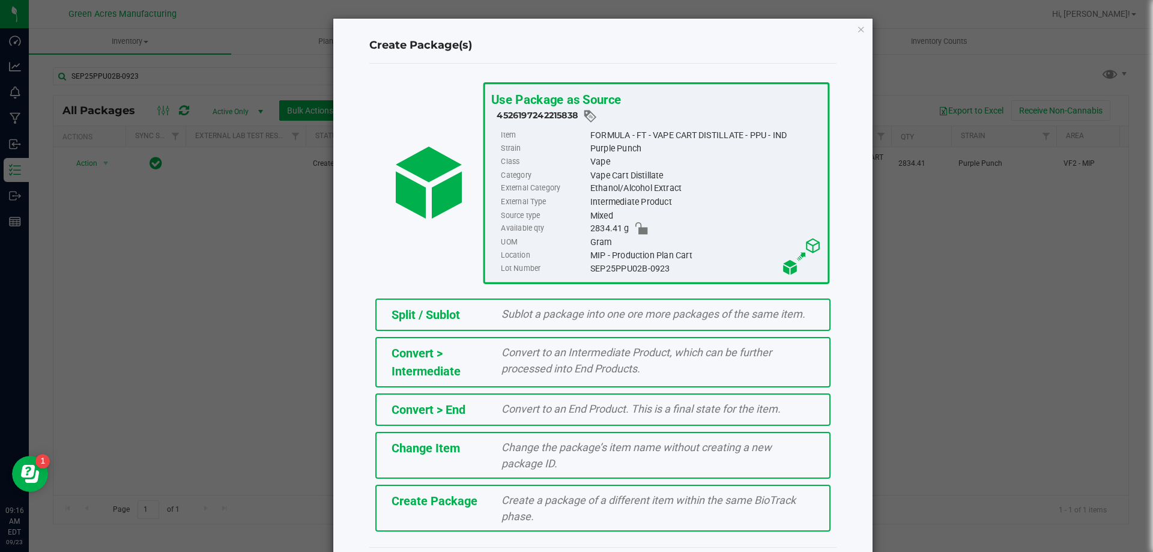
click at [626, 488] on div "Create Package Create a package of a different item within the same BioTrack ph…" at bounding box center [602, 508] width 455 height 47
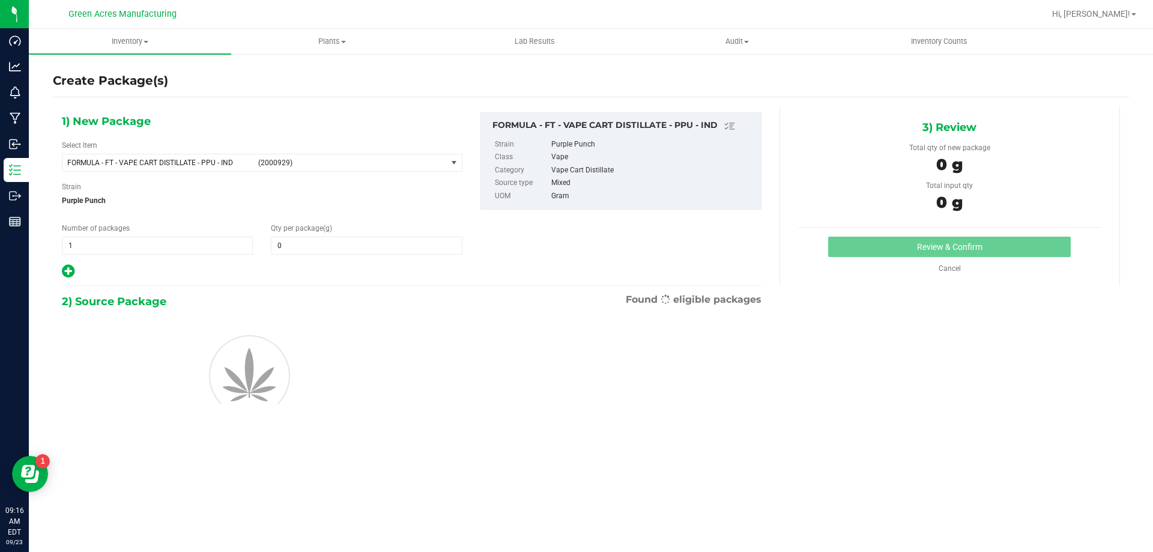
type input "0.0000"
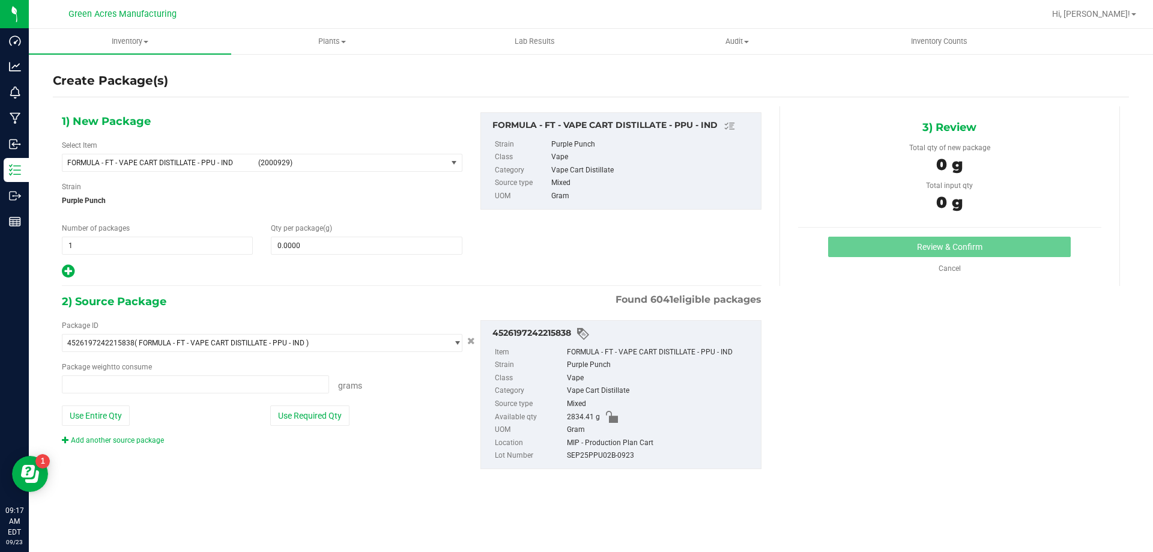
type input "0.0000 g"
click at [215, 161] on span "FORMULA - FT - VAPE CART DISTILLATE - PPU - IND" at bounding box center [159, 163] width 184 height 8
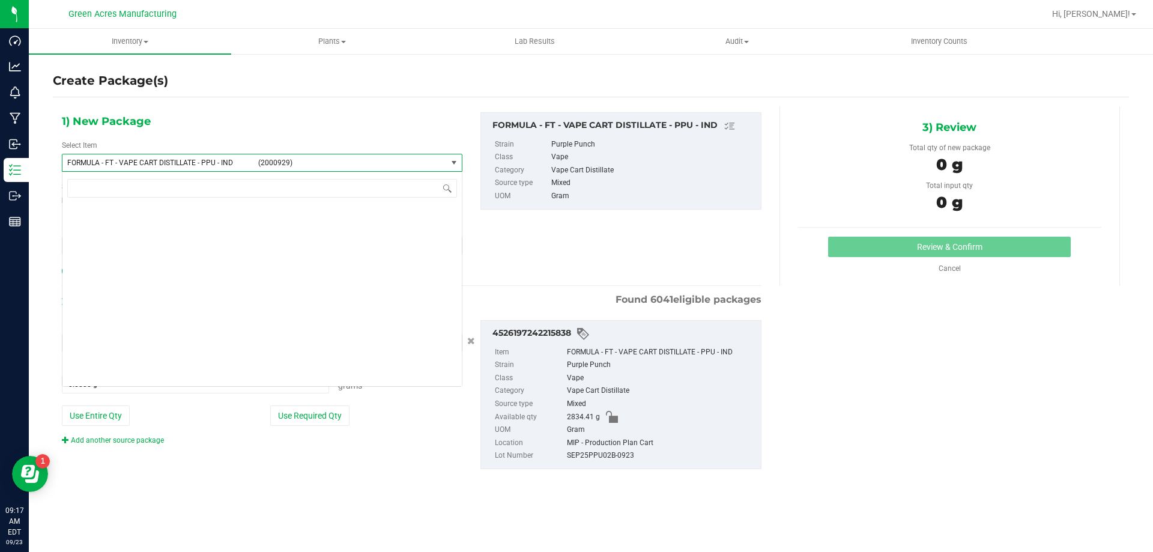
scroll to position [26276, 0]
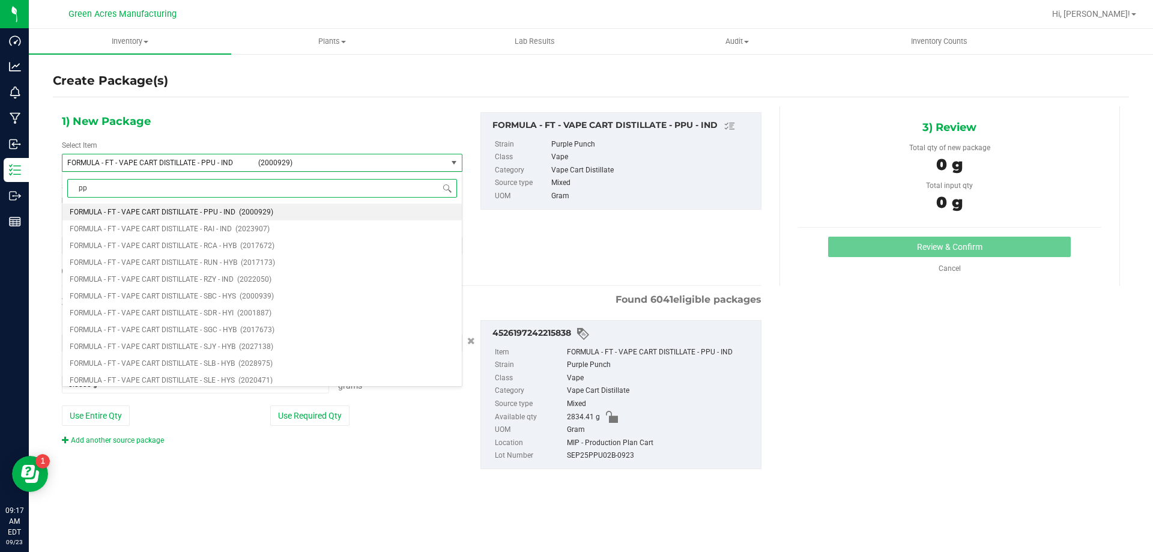
type input "ppu"
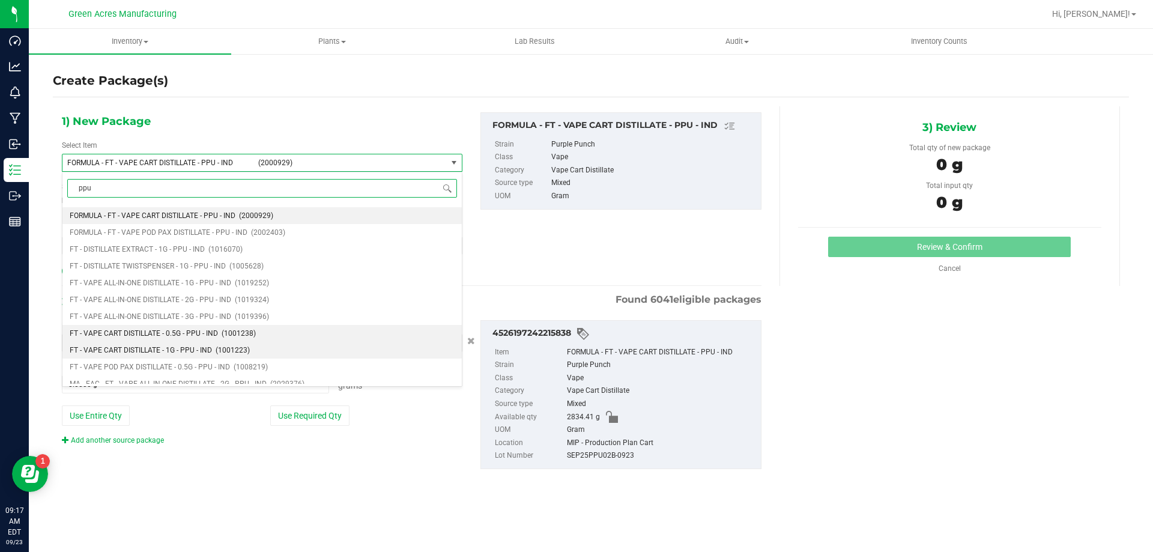
scroll to position [60, 0]
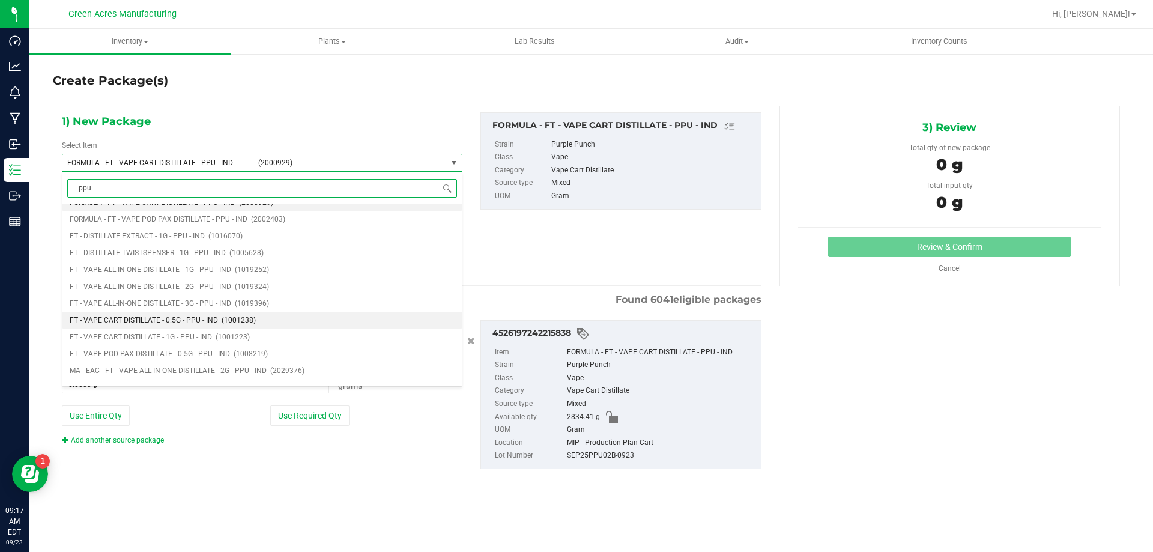
click at [269, 315] on li "FT - VAPE CART DISTILLATE - 0.5G - PPU - IND (1001238)" at bounding box center [261, 320] width 399 height 17
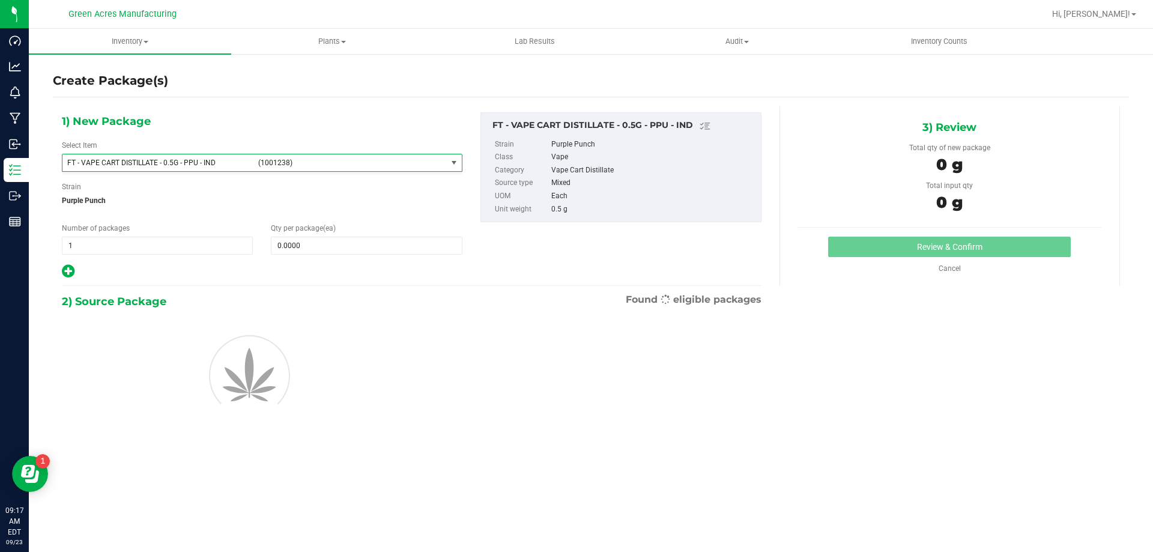
type input "0"
click at [259, 144] on div "Select Item FT - VAPE CART DISTILLATE - 0.5G - PPU - IND (1001238) FT - VAPE CA…" at bounding box center [262, 156] width 400 height 32
click at [268, 156] on span "FT - VAPE CART DISTILLATE - 0.5G - PPU - IND (1001238)" at bounding box center [254, 162] width 384 height 17
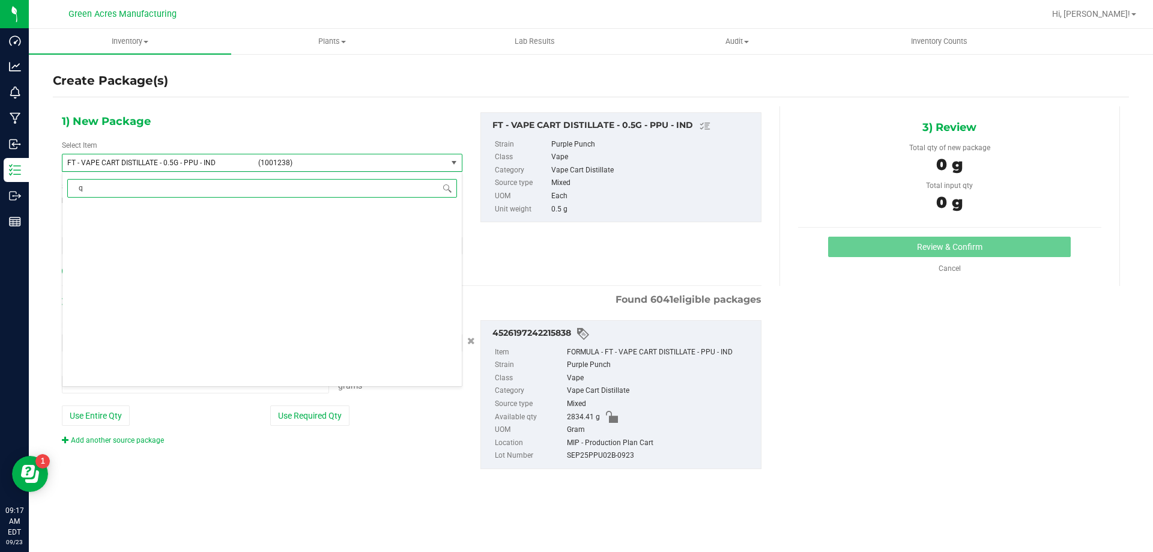
type input "qc"
type input "0.0000 g"
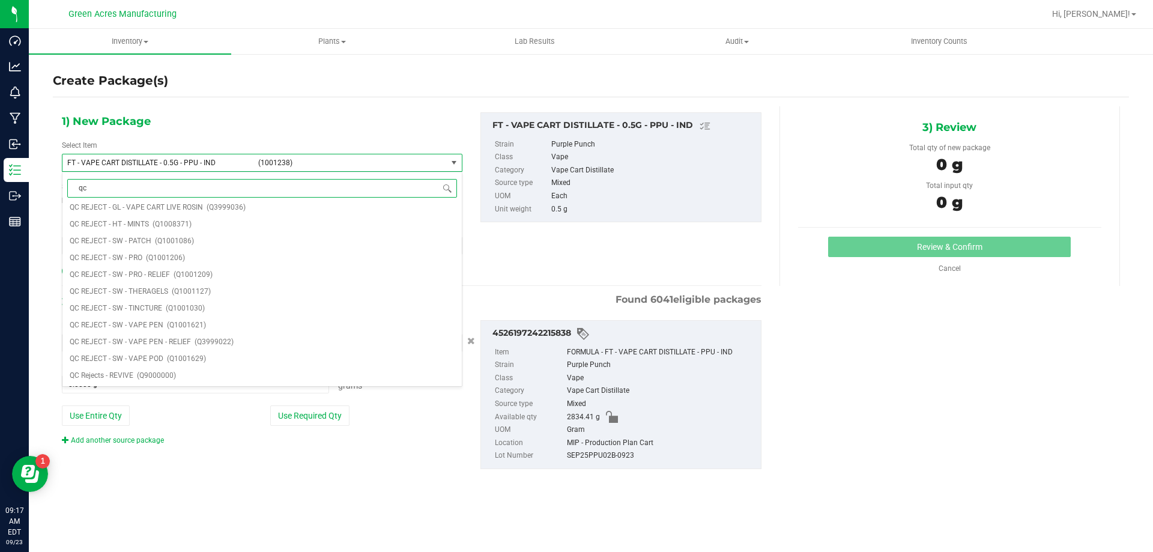
scroll to position [0, 0]
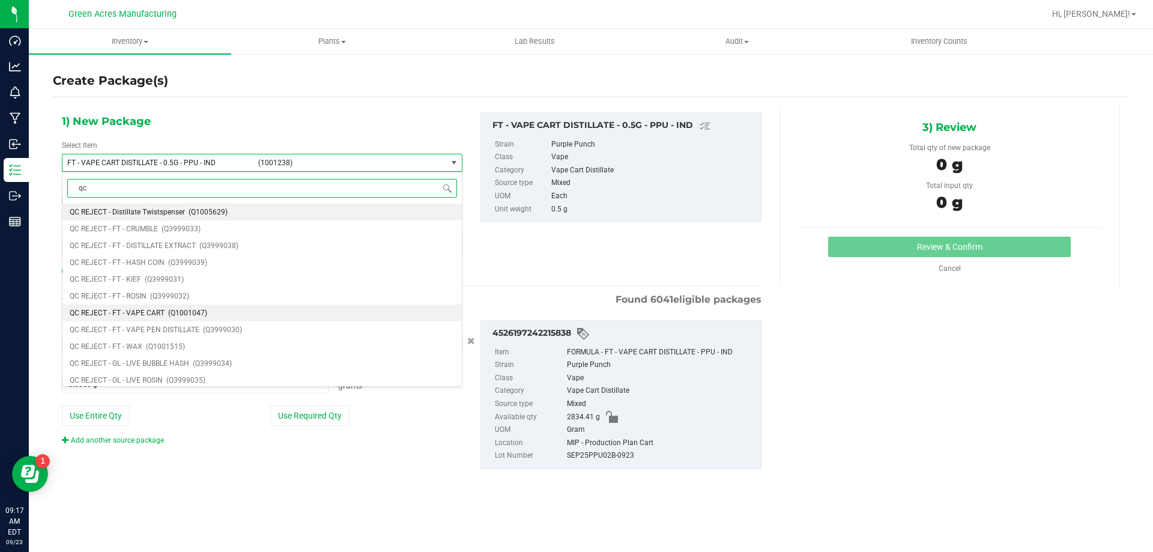
click at [223, 309] on li "QC REJECT - FT - VAPE CART (Q1001047)" at bounding box center [261, 312] width 399 height 17
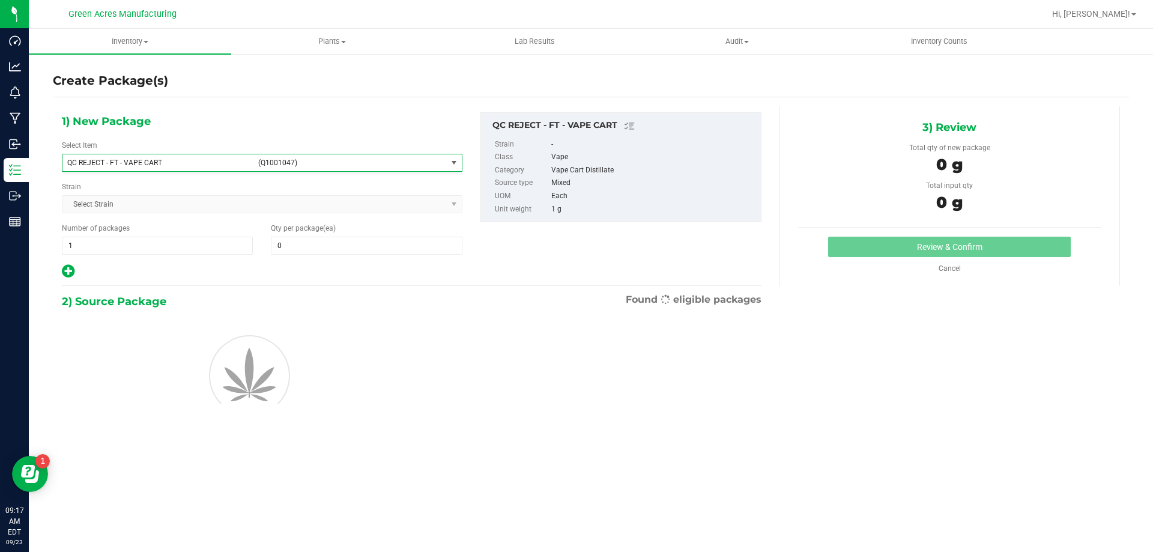
type input "0"
click at [321, 250] on span at bounding box center [366, 246] width 191 height 18
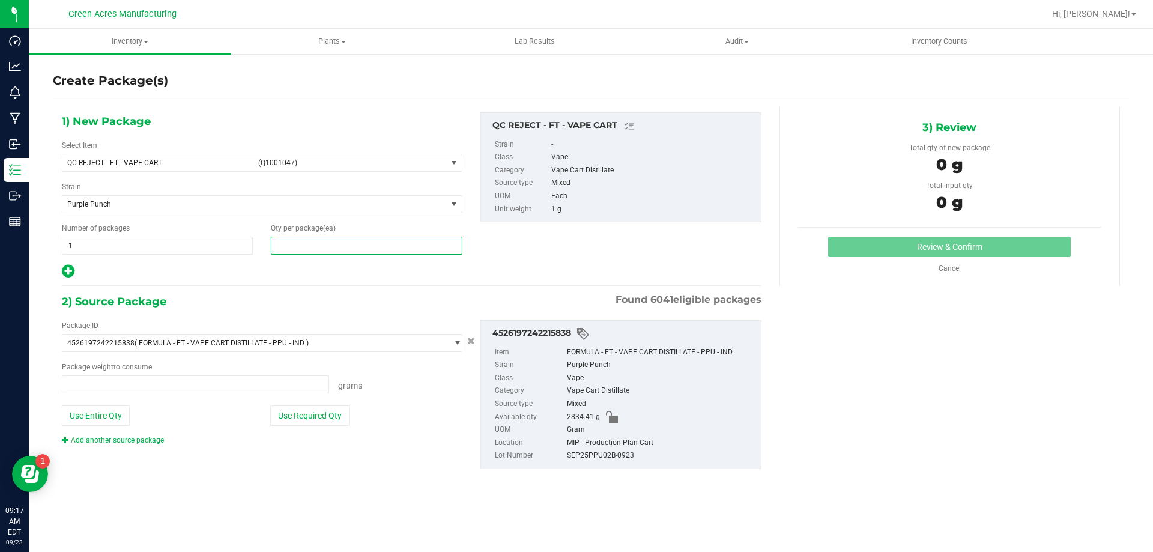
type input "0.0000 g"
type input "2"
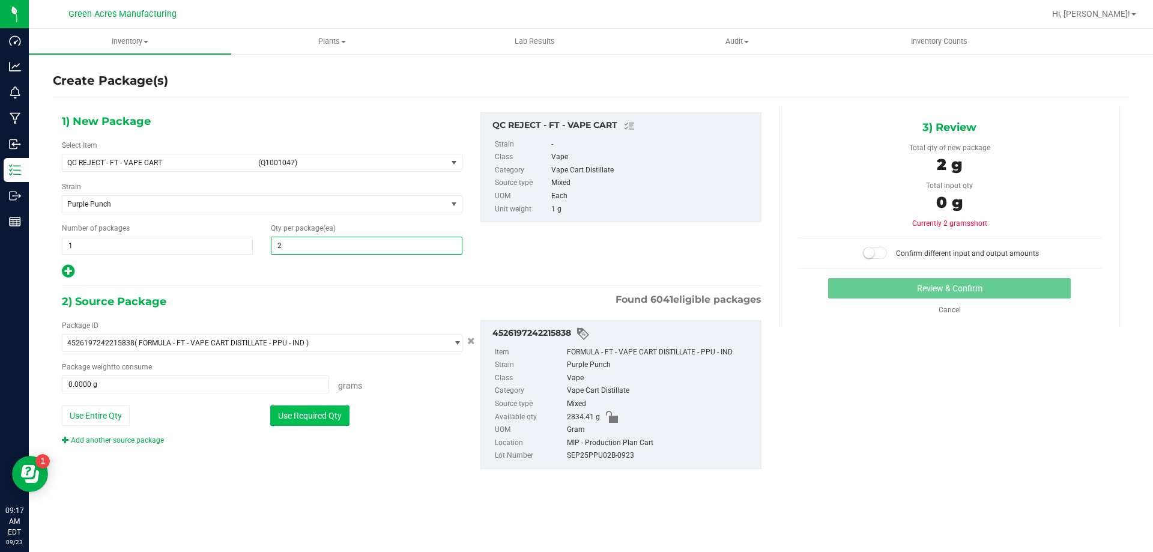
type input "2"
click at [325, 414] on button "Use Required Qty" at bounding box center [309, 415] width 79 height 20
type input "2.0000 g"
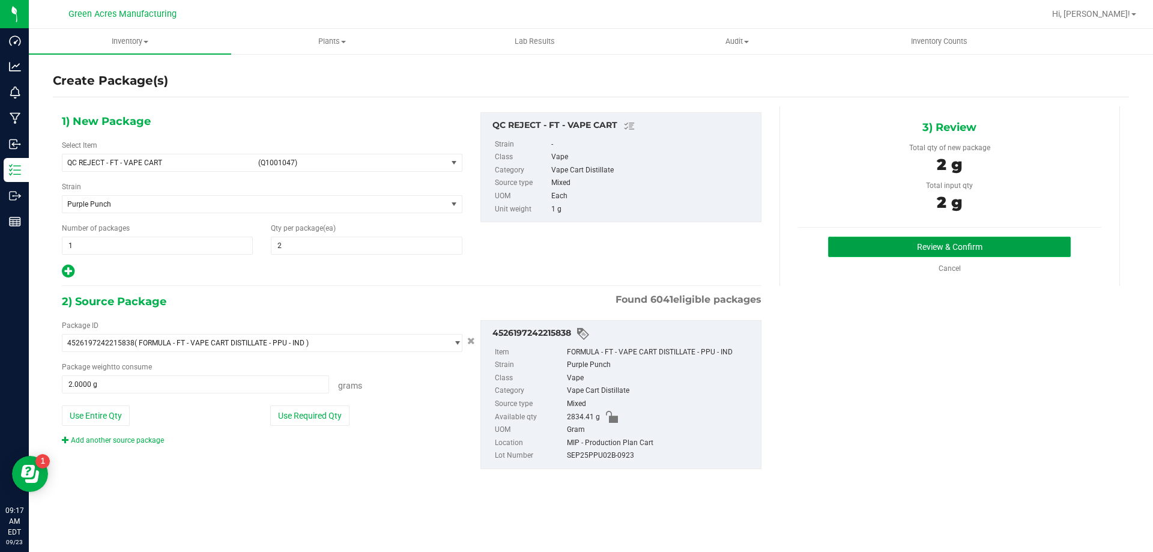
click at [941, 246] on button "Review & Confirm" at bounding box center [949, 247] width 243 height 20
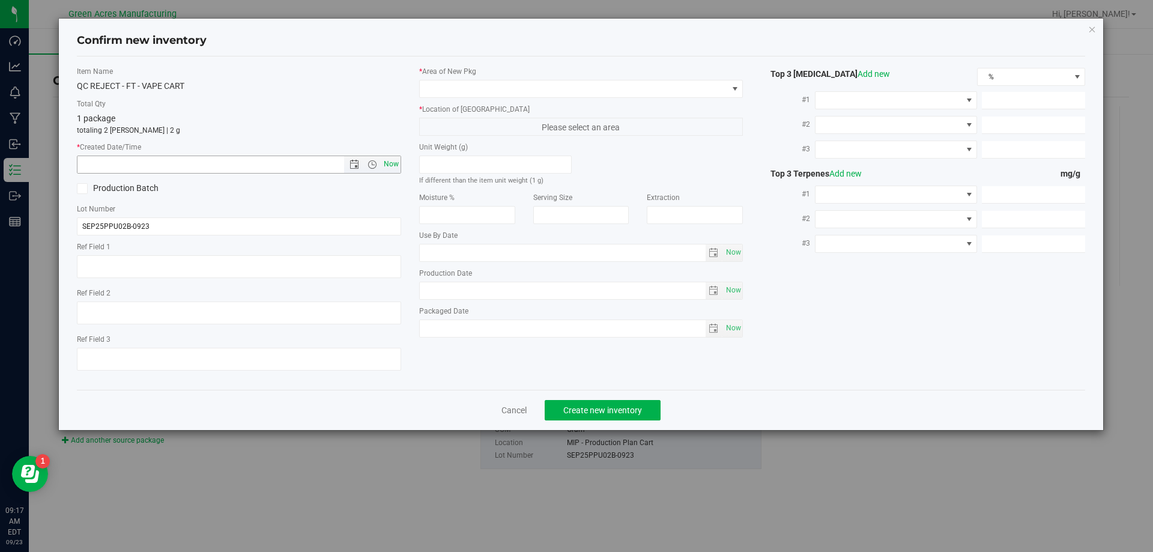
click at [396, 165] on span "Now" at bounding box center [391, 164] width 20 height 17
type input "[DATE] 9:17 AM"
click at [441, 87] on span at bounding box center [574, 88] width 308 height 17
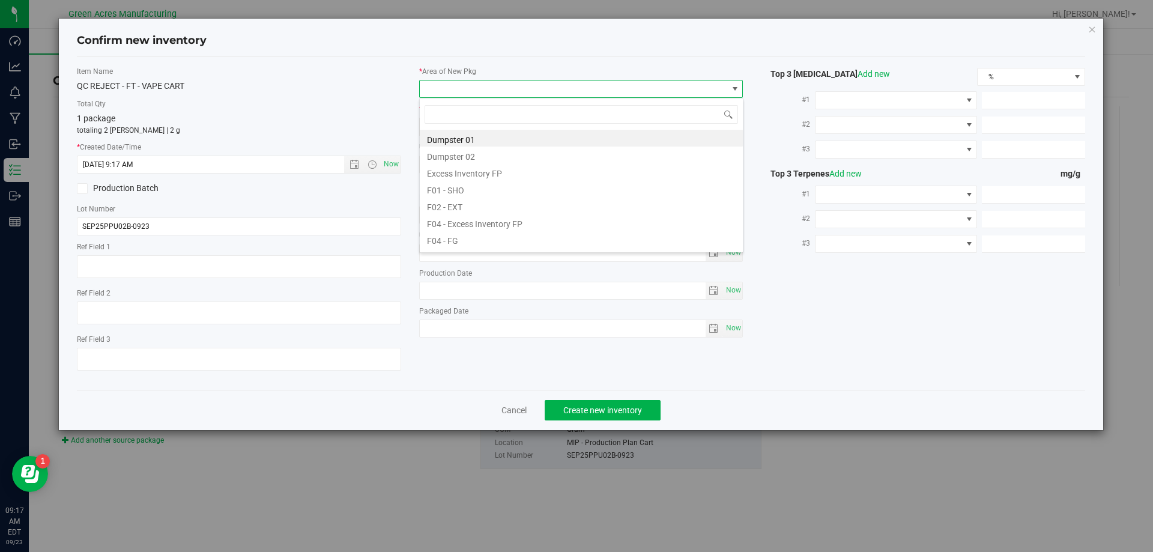
scroll to position [18, 324]
type input "mip"
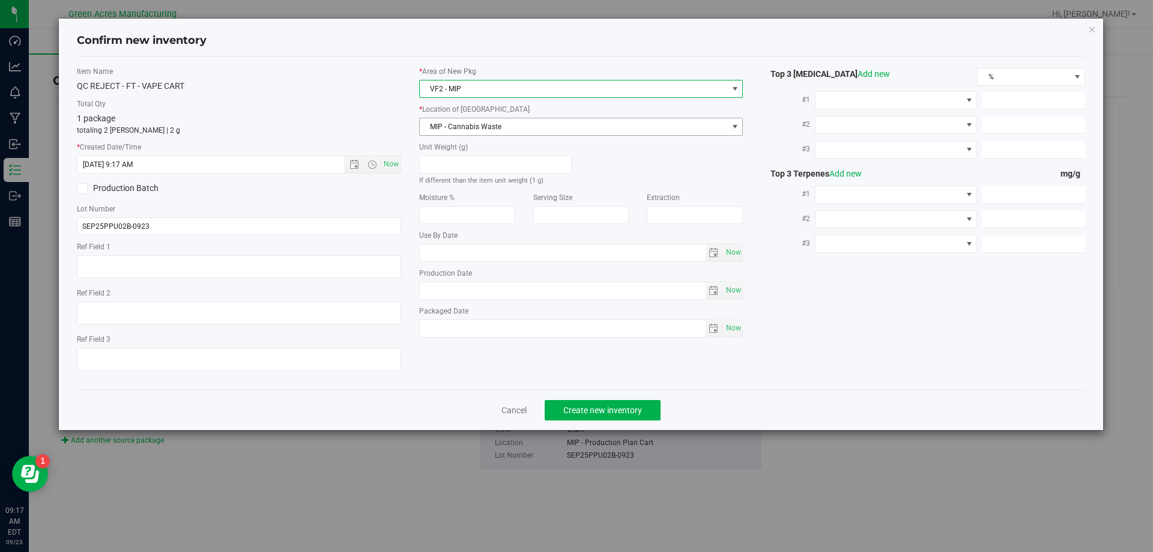
click at [477, 125] on span "MIP - Cannabis Waste" at bounding box center [574, 126] width 308 height 17
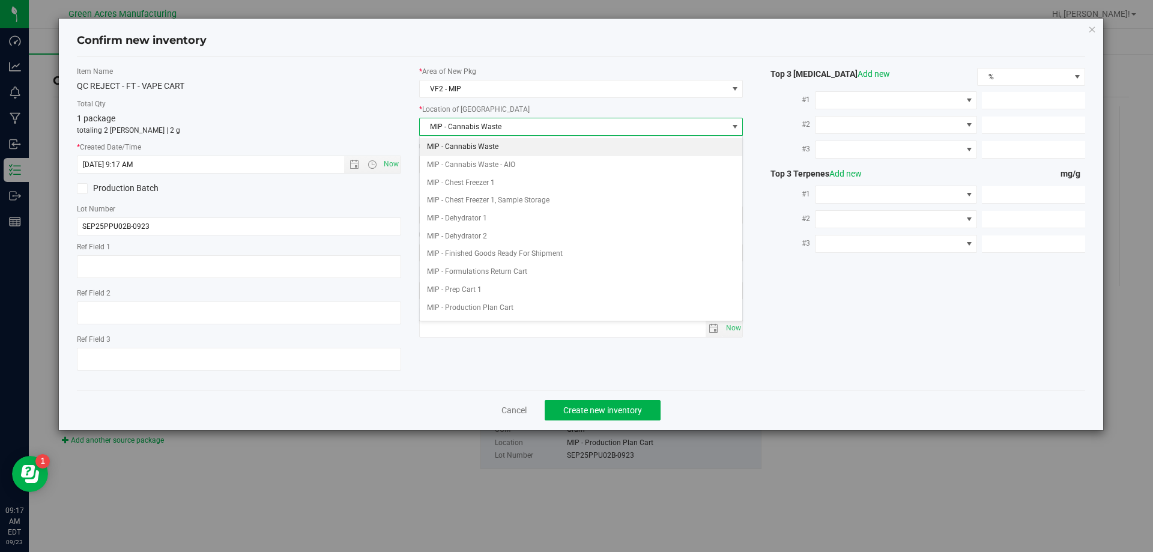
click at [483, 146] on li "MIP - Cannabis Waste" at bounding box center [581, 147] width 323 height 18
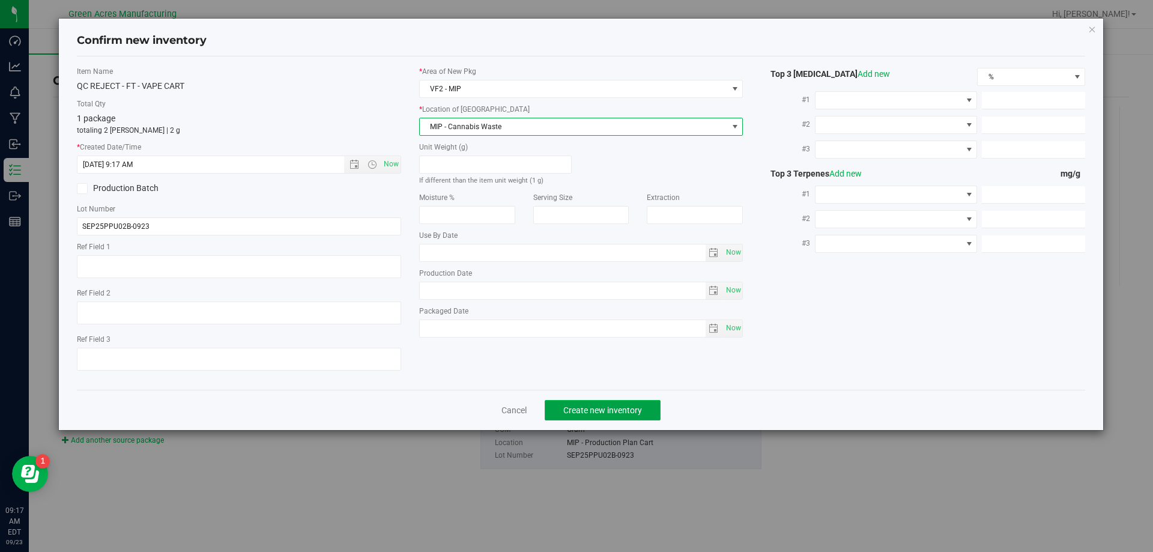
click at [630, 407] on span "Create new inventory" at bounding box center [602, 410] width 79 height 10
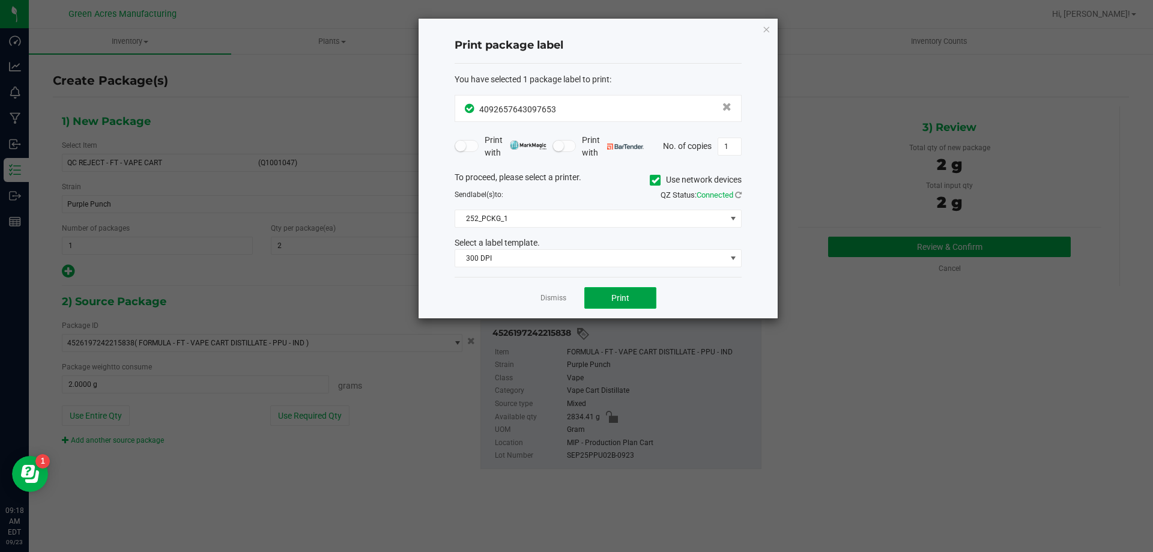
click at [607, 293] on button "Print" at bounding box center [620, 298] width 72 height 22
click at [549, 296] on link "Dismiss" at bounding box center [553, 298] width 26 height 10
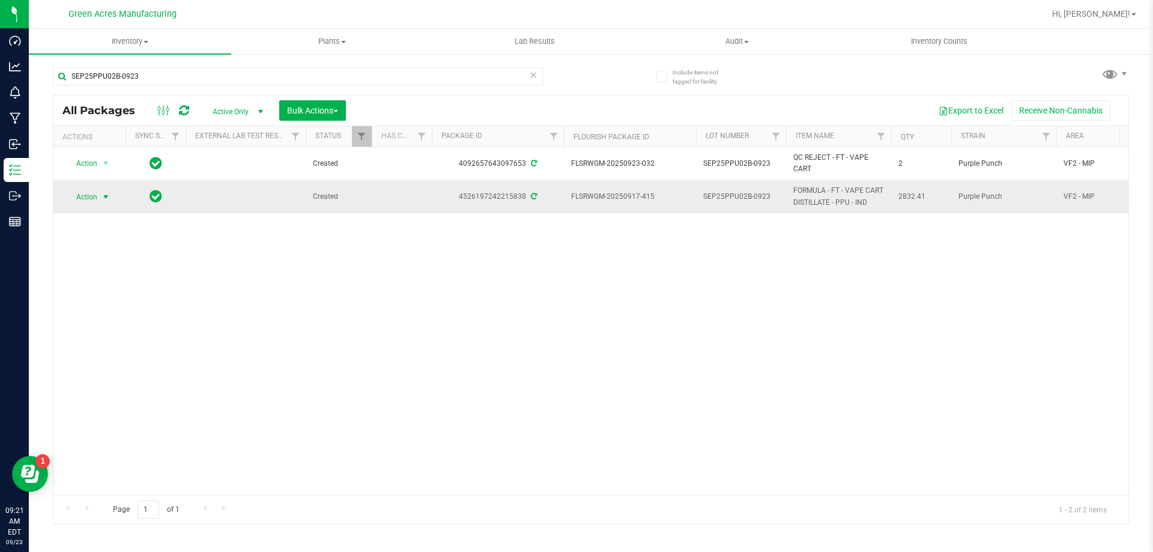
click at [104, 196] on span "select" at bounding box center [106, 197] width 10 height 10
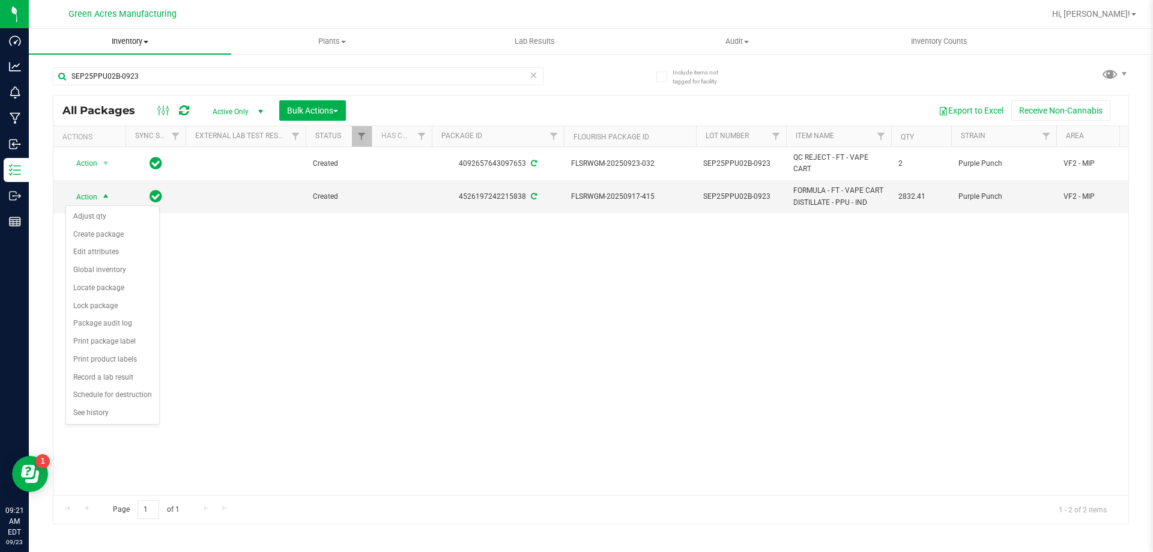
click at [129, 45] on span "Inventory" at bounding box center [130, 41] width 202 height 11
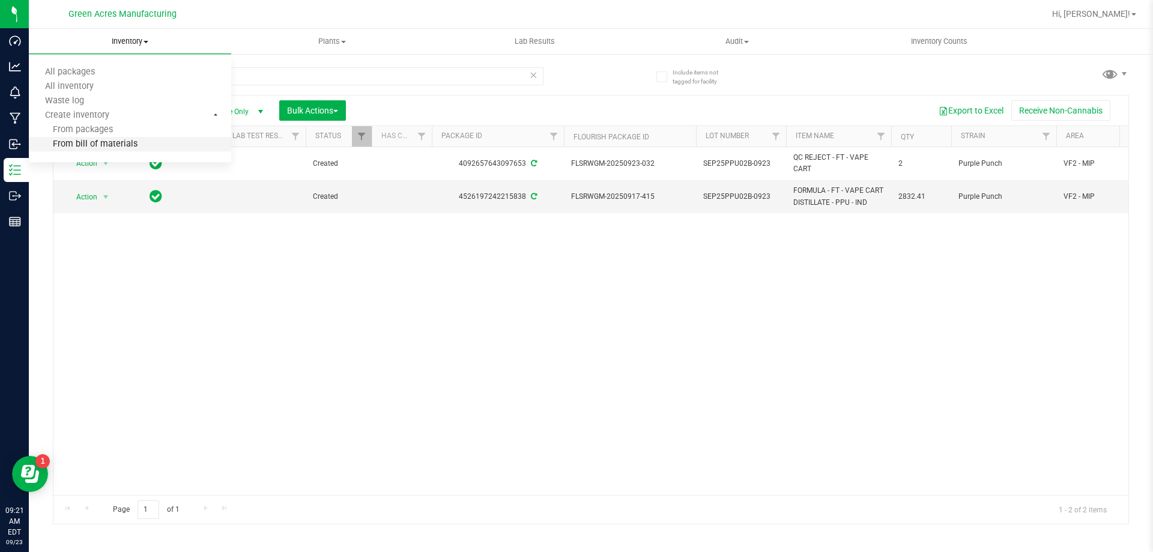
click at [142, 145] on li "From bill of materials" at bounding box center [130, 144] width 202 height 14
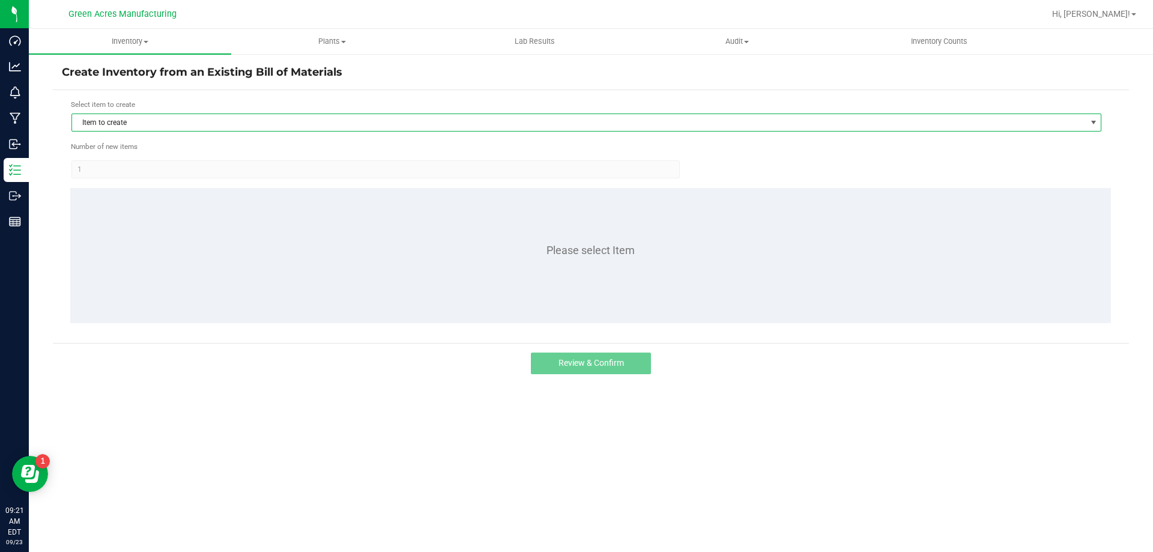
click at [196, 117] on span "Item to create" at bounding box center [578, 122] width 1013 height 17
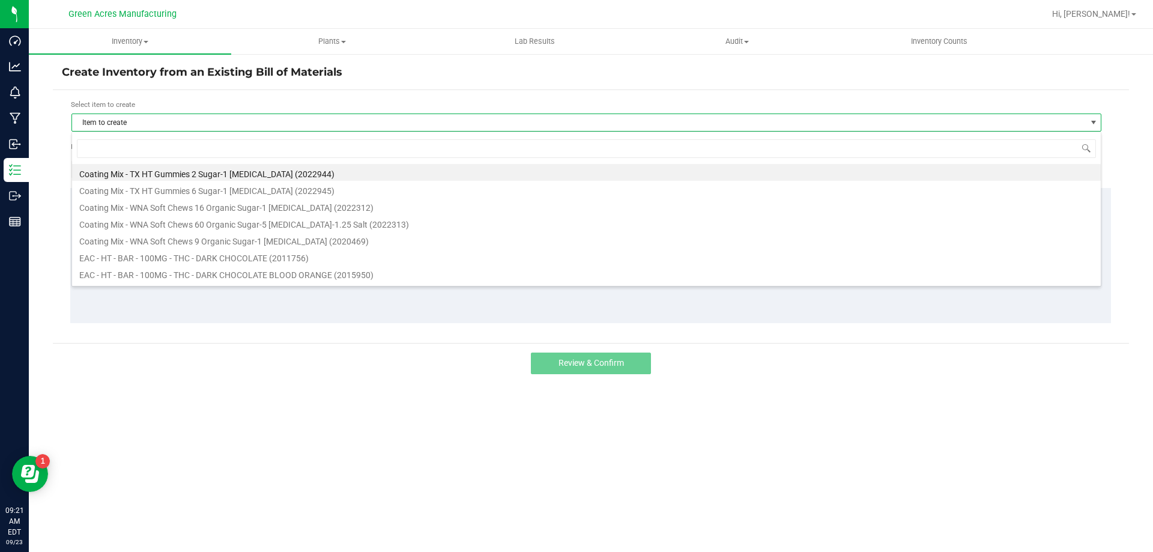
scroll to position [18, 1030]
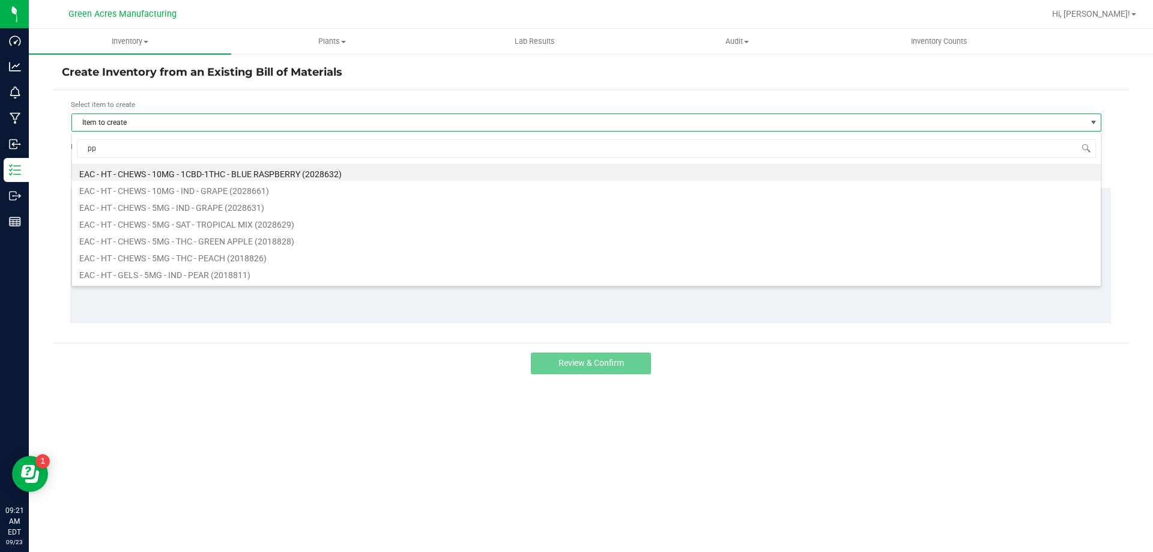
type input "ppu"
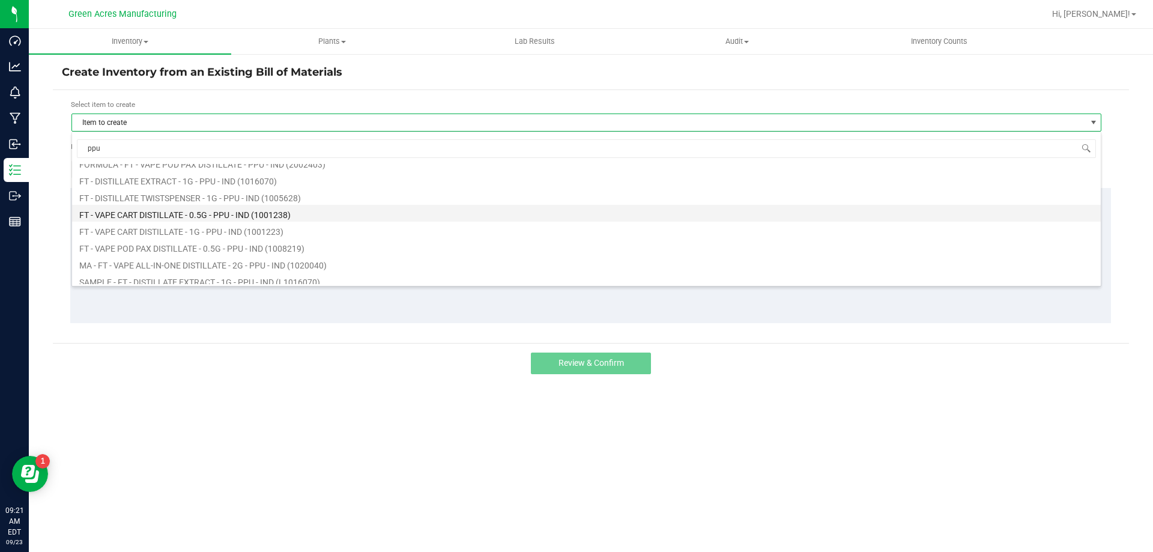
click at [226, 215] on li "FT - VAPE CART DISTILLATE - 0.5G - PPU - IND (1001238)" at bounding box center [586, 213] width 1028 height 17
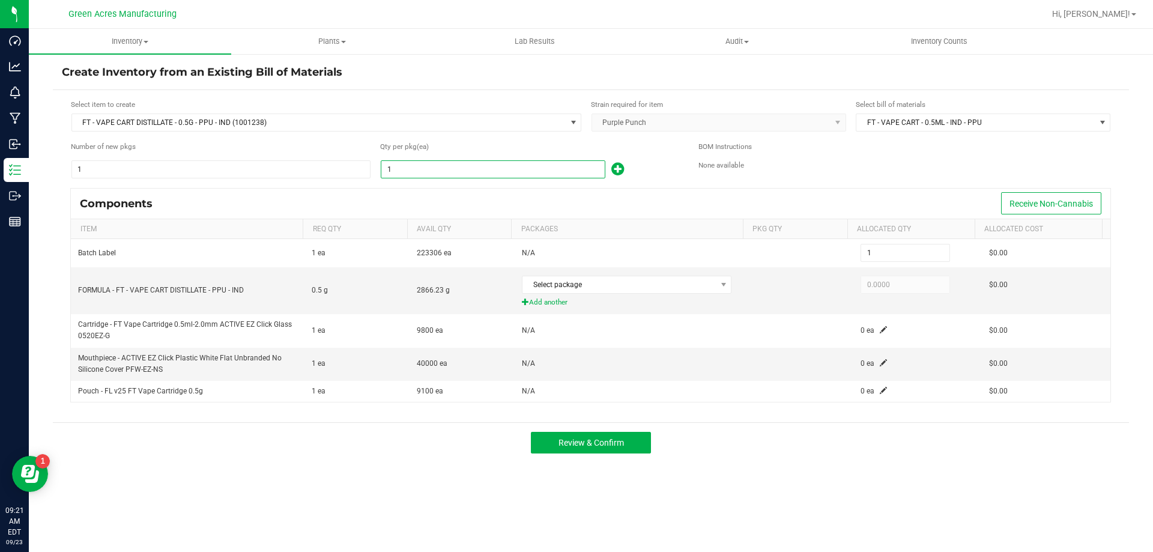
click at [555, 166] on input "1" at bounding box center [492, 169] width 223 height 17
type input "10"
type input "100"
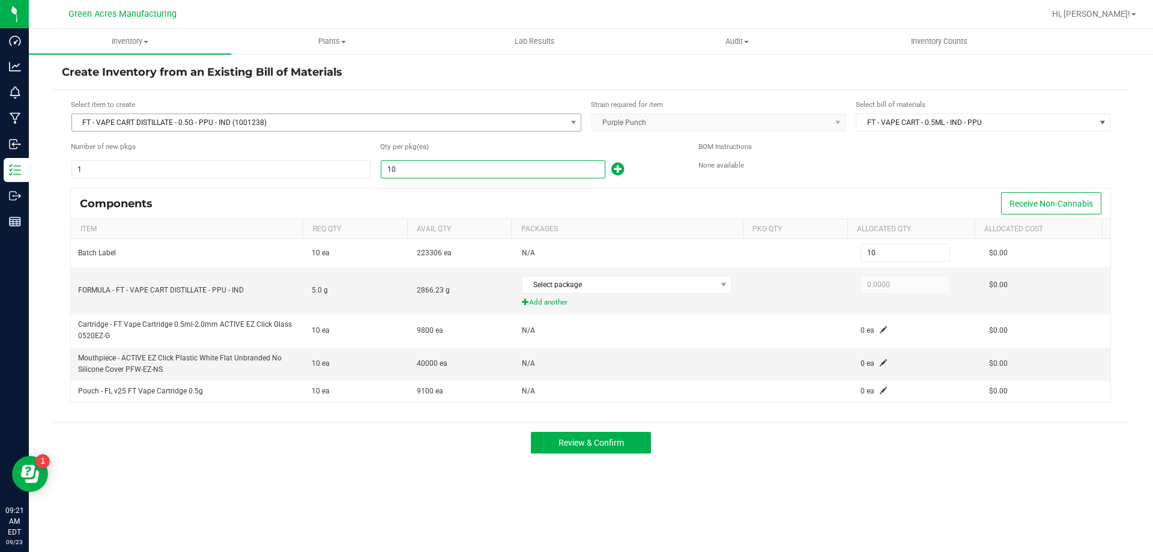
type input "100"
type input "1005"
type input "1,005"
click at [663, 178] on div "1,005" at bounding box center [530, 169] width 300 height 19
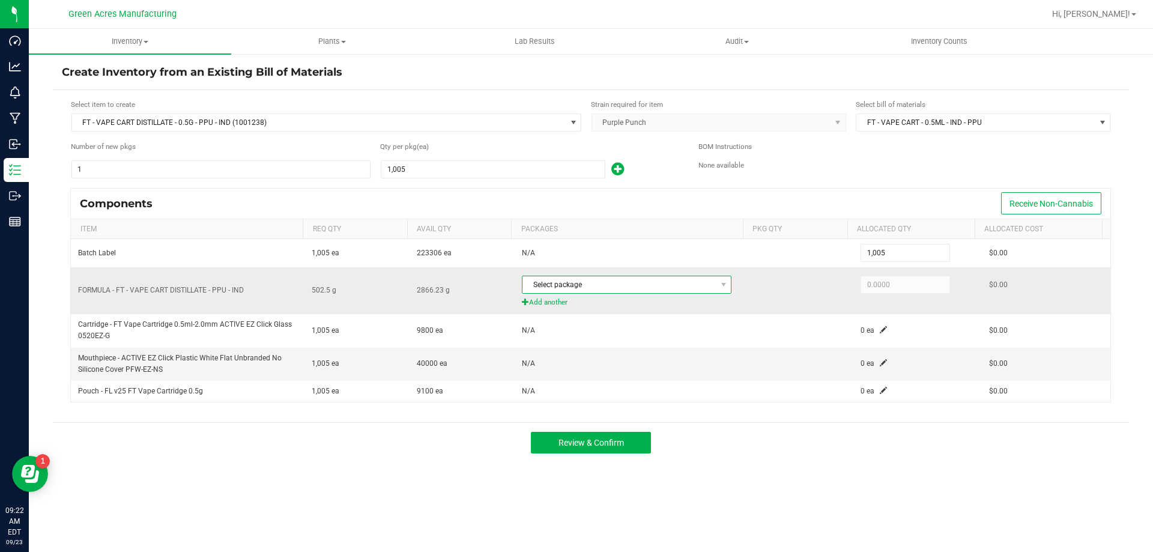
click at [677, 278] on span "Select package" at bounding box center [618, 284] width 193 height 17
click at [665, 336] on li "4526197242215838 (SEP25PPU02B-0923)" at bounding box center [623, 334] width 209 height 17
type input "502.5000"
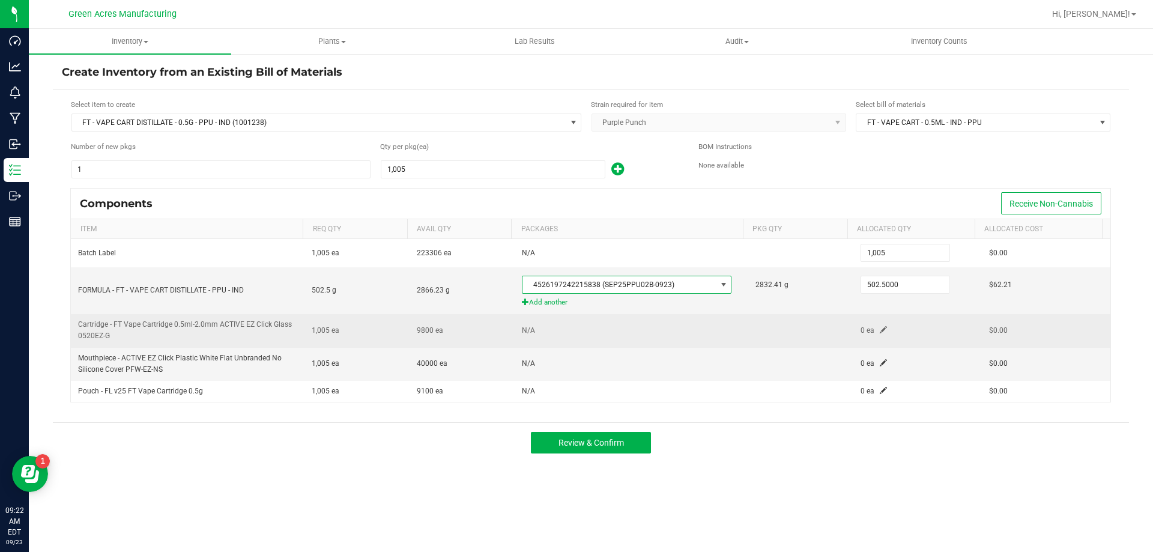
click at [880, 331] on span at bounding box center [883, 329] width 7 height 7
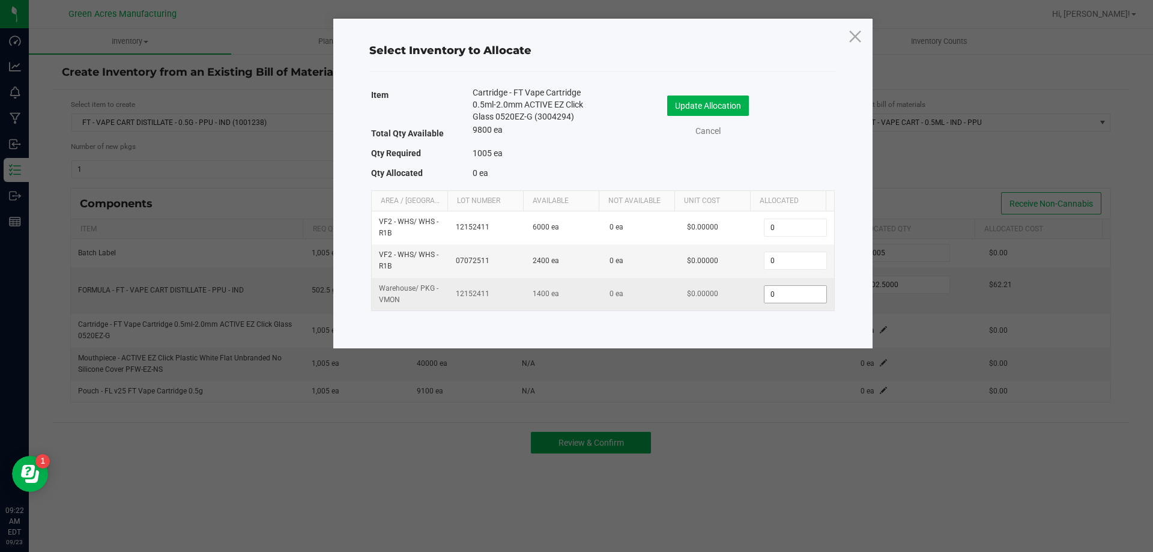
click at [769, 303] on input "0" at bounding box center [794, 294] width 61 height 17
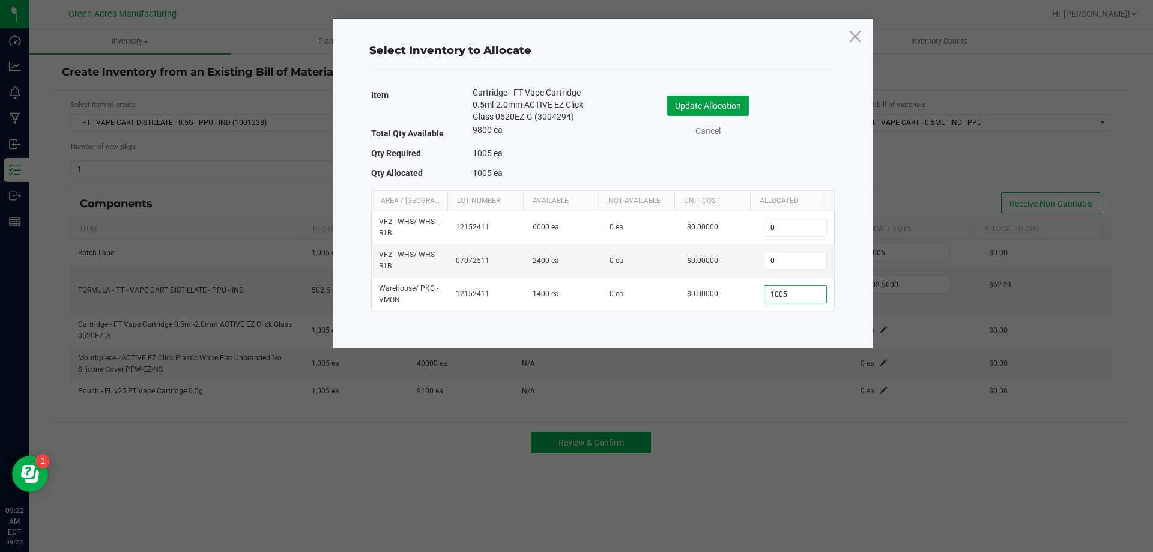
type input "1,005"
click at [692, 107] on button "Update Allocation" at bounding box center [708, 105] width 82 height 20
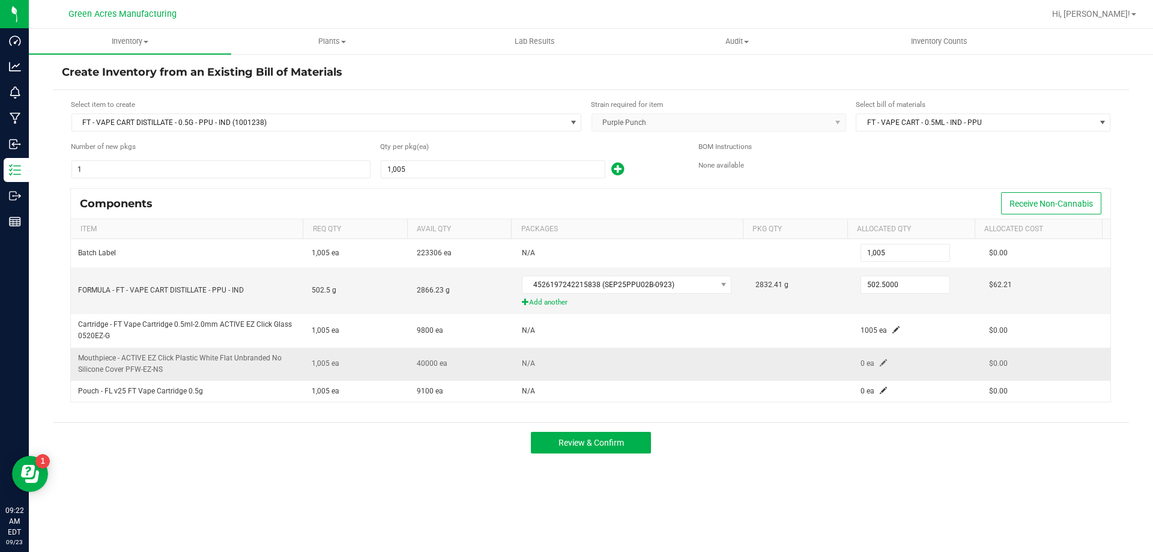
click at [880, 360] on span at bounding box center [883, 362] width 7 height 7
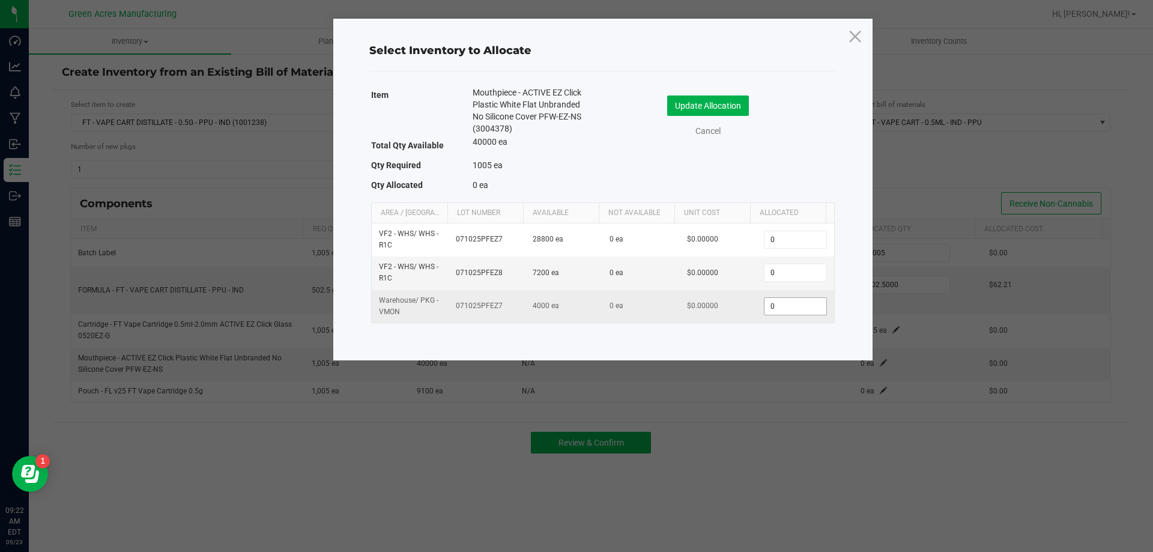
click at [787, 307] on input "0" at bounding box center [794, 306] width 61 height 17
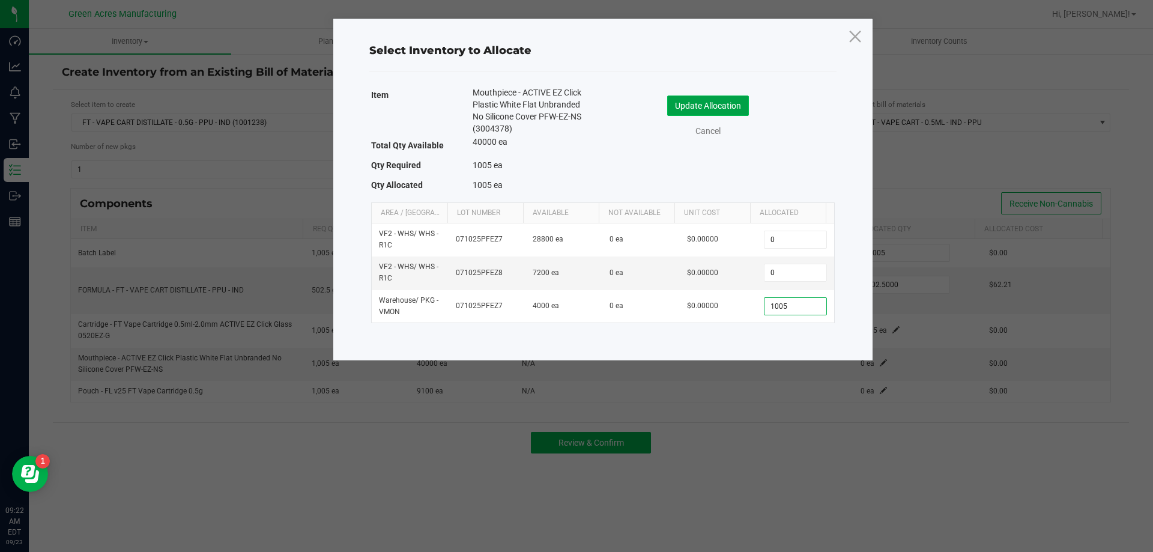
type input "1,005"
click at [678, 104] on button "Update Allocation" at bounding box center [708, 105] width 82 height 20
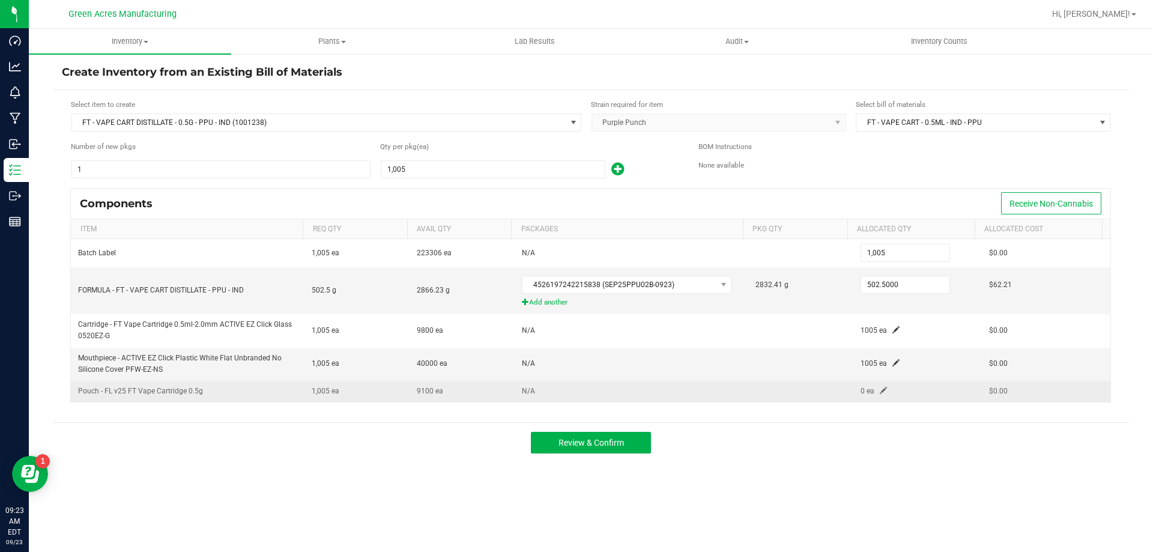
click at [880, 387] on span at bounding box center [883, 390] width 7 height 7
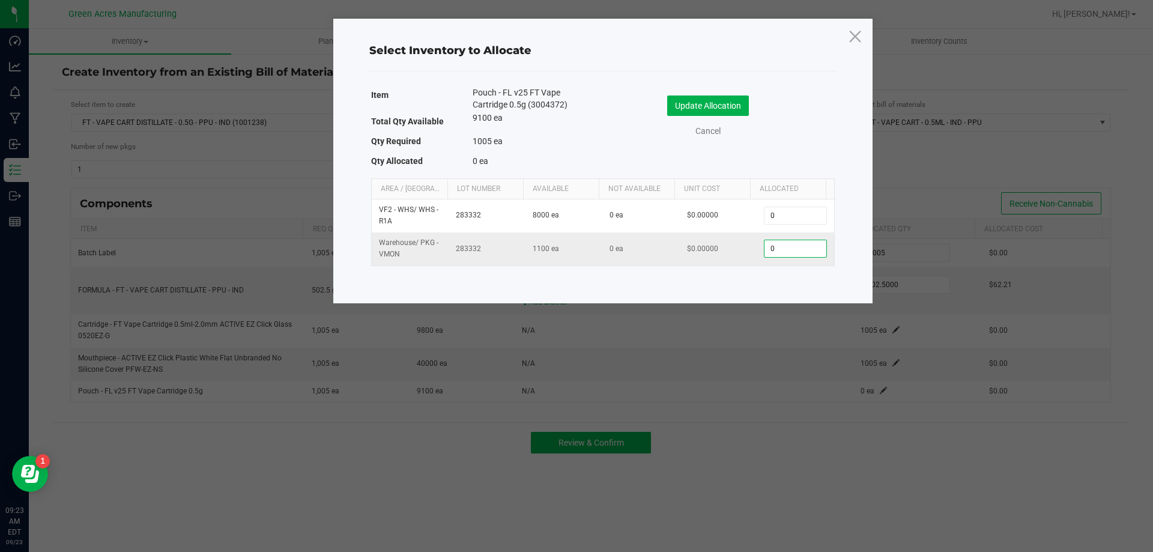
click at [785, 251] on input "0" at bounding box center [794, 248] width 61 height 17
type input "1,005"
click at [704, 115] on button "Update Allocation" at bounding box center [708, 105] width 82 height 20
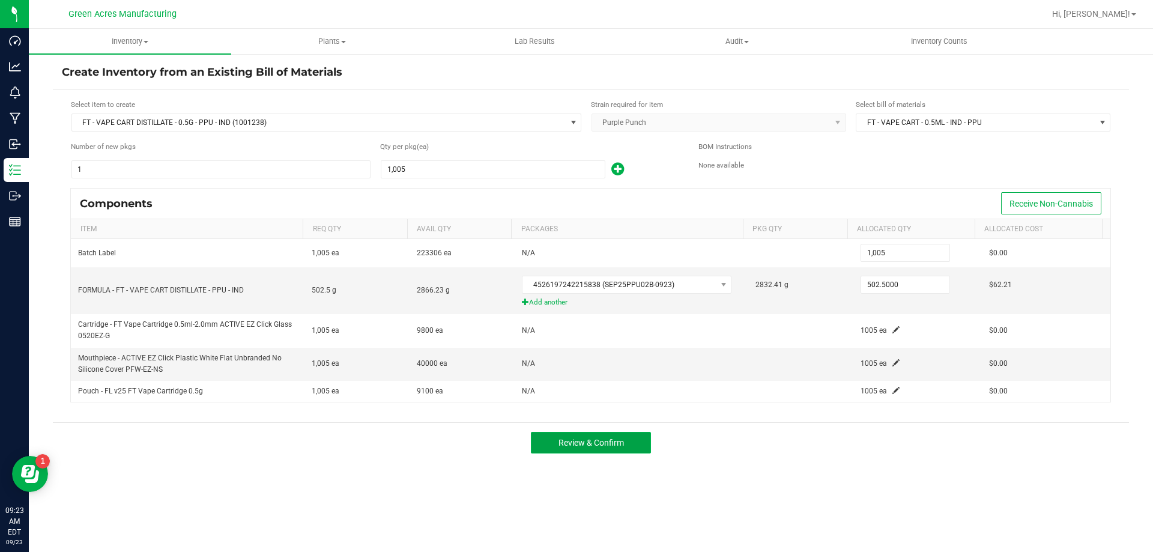
click at [611, 432] on button "Review & Confirm" at bounding box center [591, 443] width 120 height 22
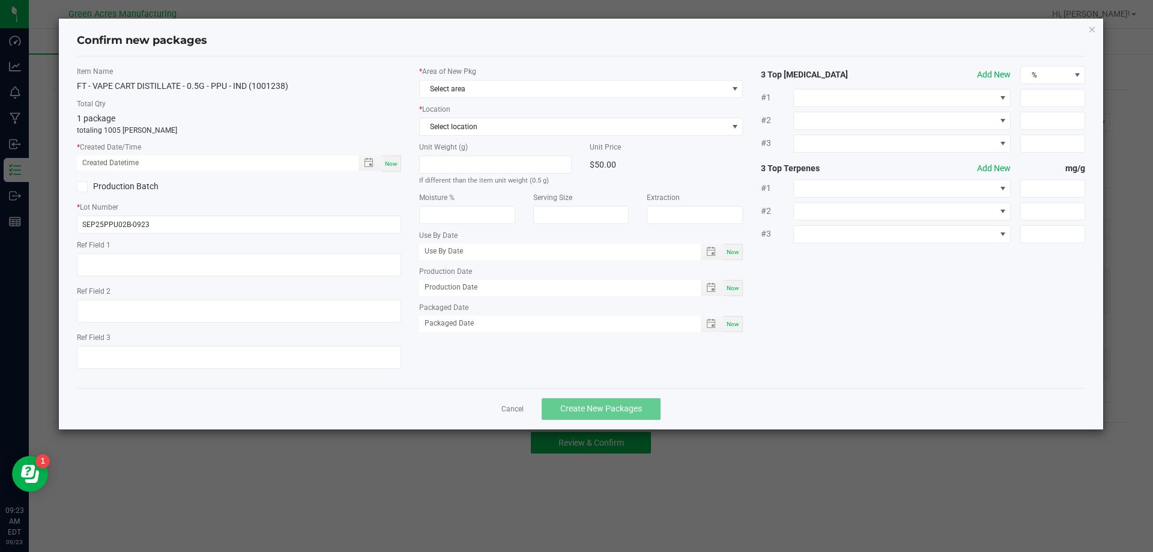
click at [391, 158] on div "Now" at bounding box center [391, 164] width 19 height 16
type input "[DATE] 09:23 AM"
click at [448, 93] on span "Select area" at bounding box center [574, 88] width 308 height 17
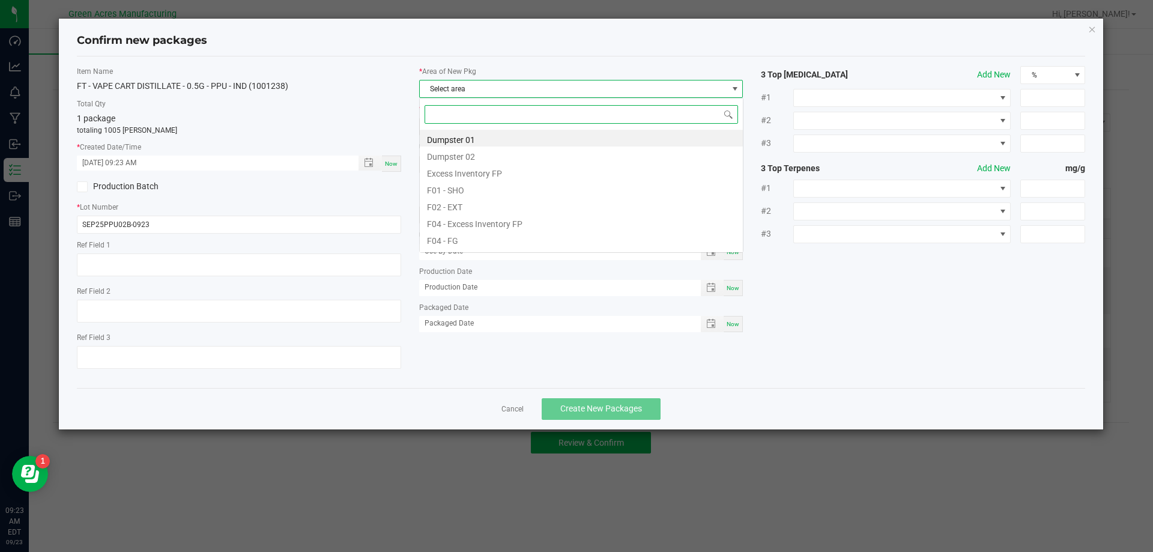
scroll to position [18, 324]
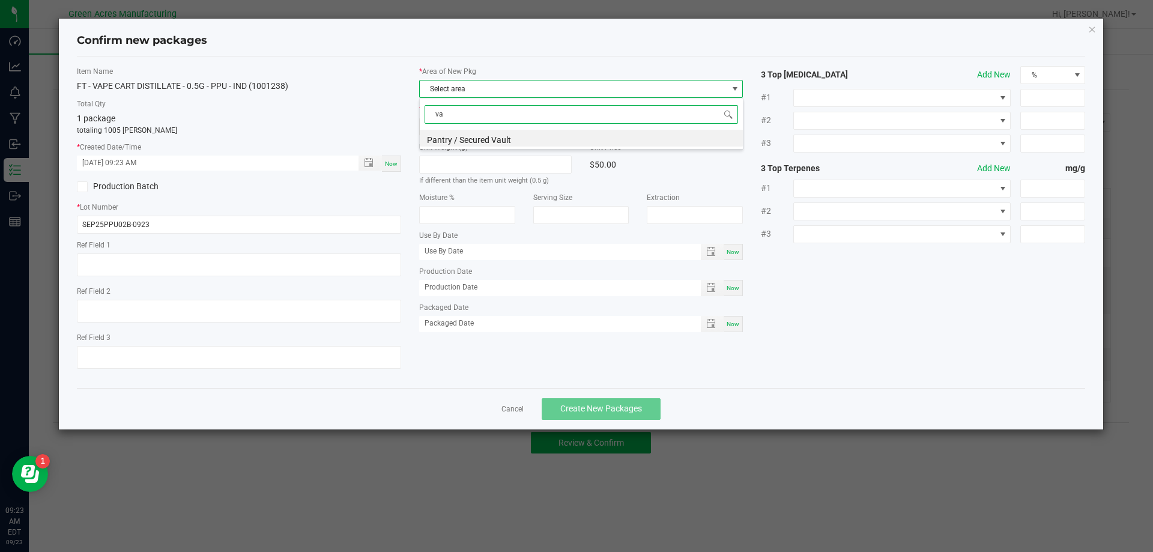
type input "vau"
click at [540, 131] on span "Select location" at bounding box center [574, 126] width 308 height 17
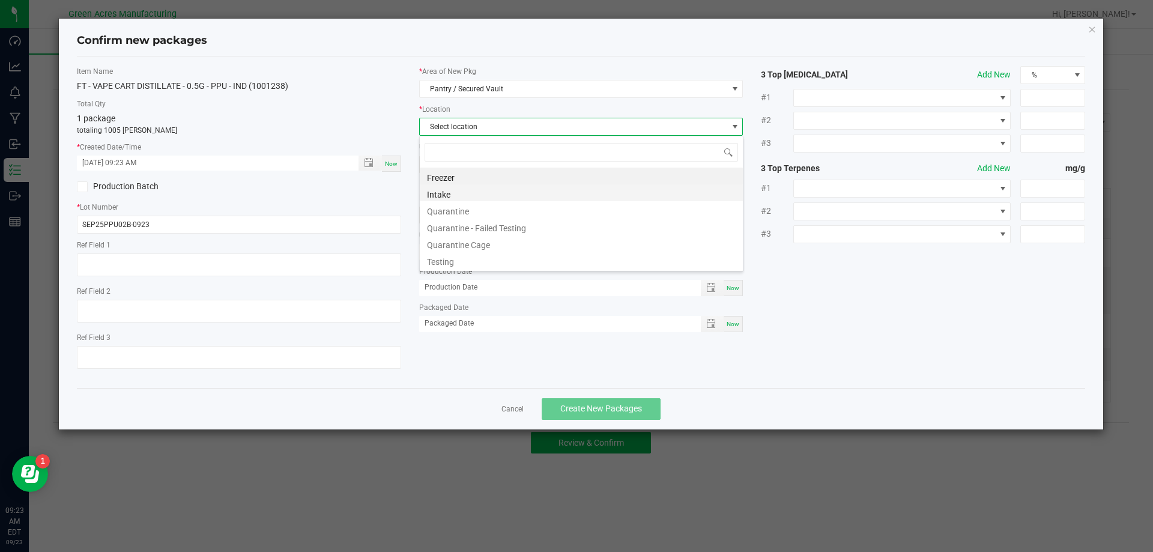
click at [561, 191] on li "Intake" at bounding box center [581, 192] width 323 height 17
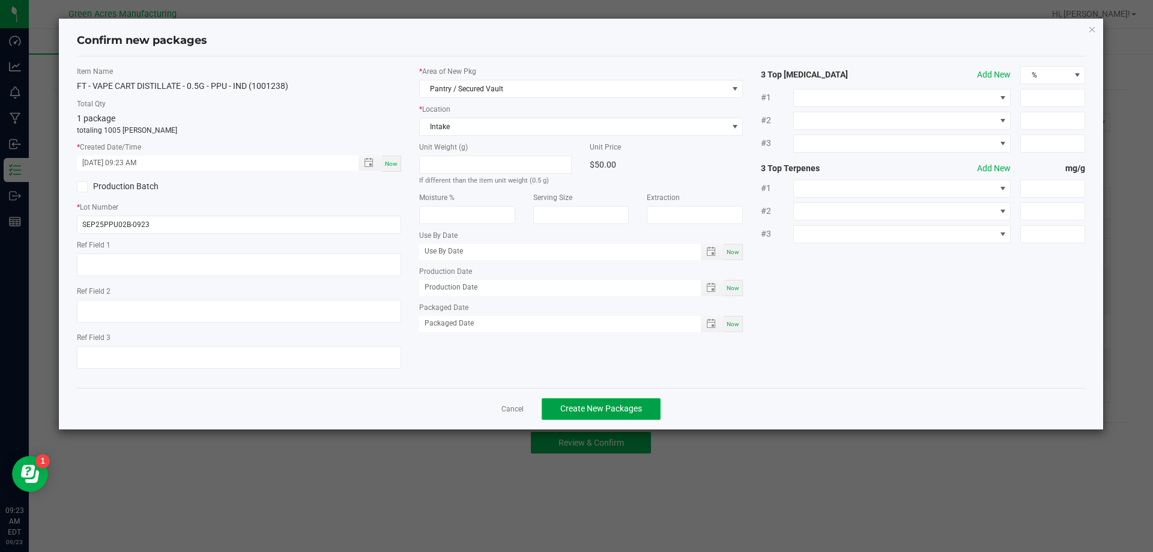
click at [587, 401] on button "Create New Packages" at bounding box center [601, 409] width 119 height 22
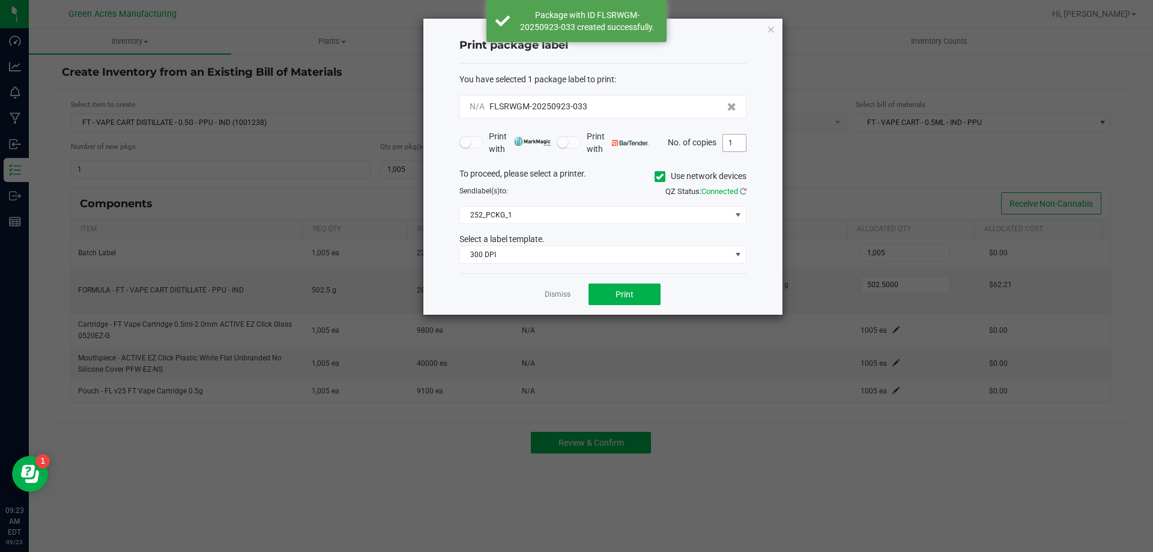
click at [727, 149] on input "1" at bounding box center [734, 142] width 23 height 17
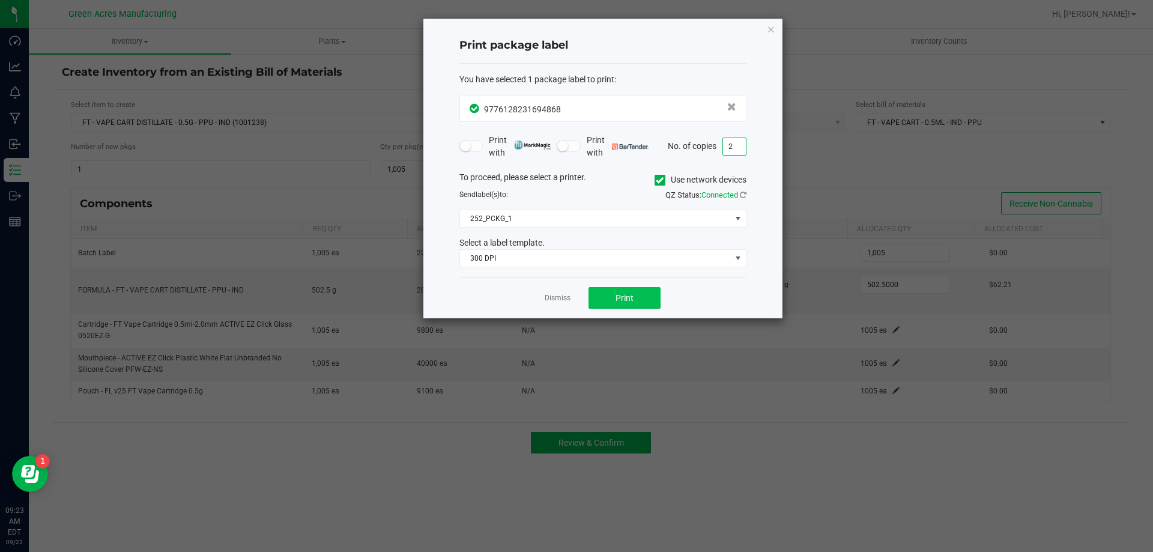
type input "2"
click at [615, 301] on span "Print" at bounding box center [624, 298] width 18 height 10
click at [566, 295] on link "Dismiss" at bounding box center [558, 298] width 26 height 10
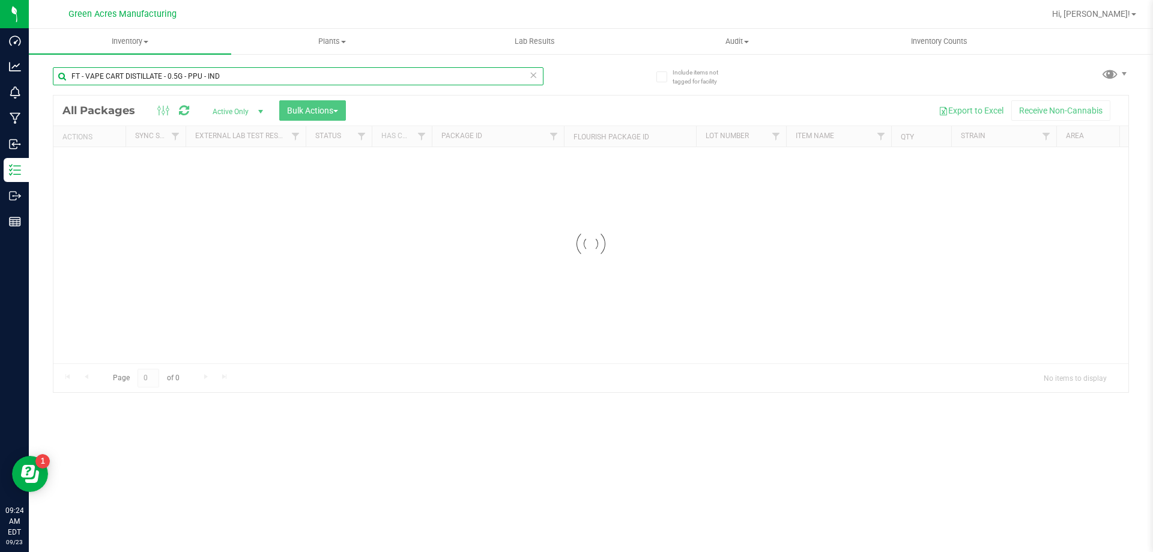
click at [221, 76] on input "FT - VAPE CART DISTILLATE - 0.5G - PPU - IND" at bounding box center [298, 76] width 491 height 18
click at [202, 62] on div "FT - VAPE CART DISTILLATE - 0.5G - PPU - IND" at bounding box center [322, 75] width 538 height 38
click at [207, 80] on input "FT - VAPE CART DISTILLATE - 0.5G - PPU - IND" at bounding box center [298, 76] width 491 height 18
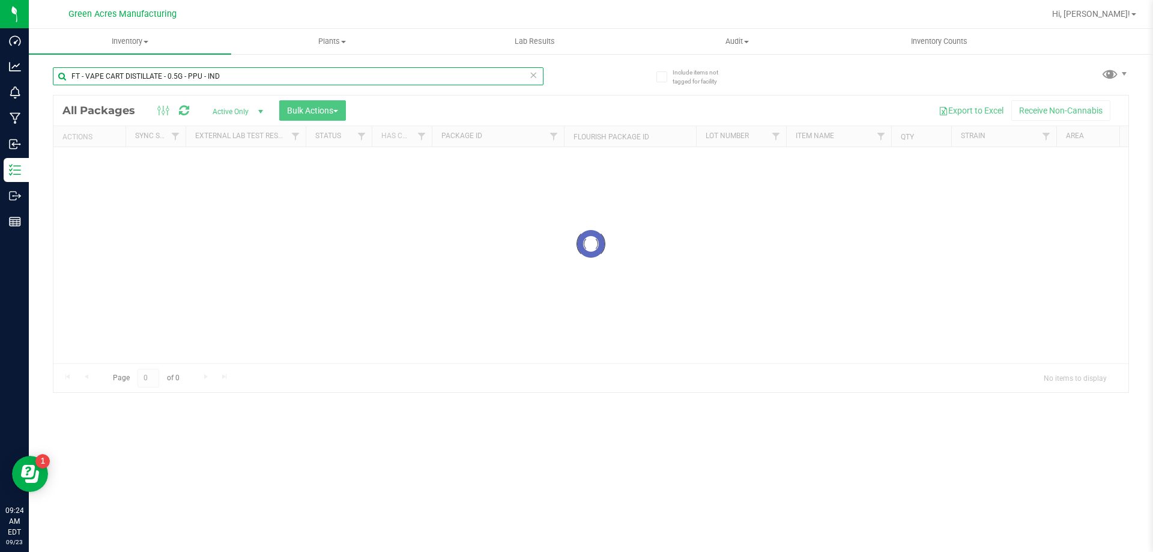
click at [207, 80] on input "FT - VAPE CART DISTILLATE - 0.5G - PPU - IND" at bounding box center [298, 76] width 491 height 18
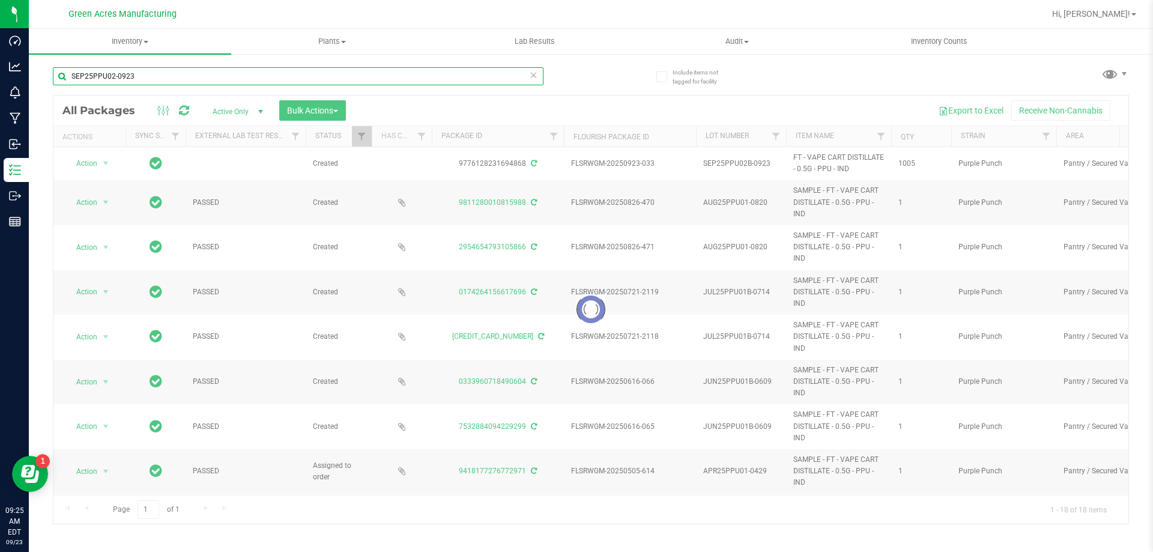
click at [113, 76] on input "SEP25PPU02-0923" at bounding box center [298, 76] width 491 height 18
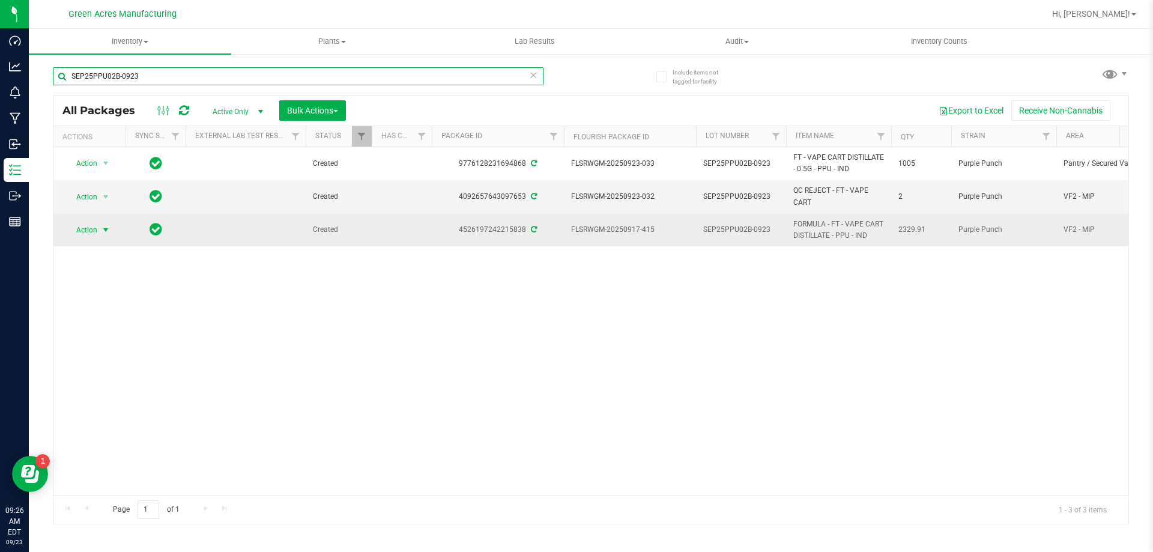
type input "SEP25PPU02B-0923"
click at [94, 231] on span "Action" at bounding box center [81, 230] width 32 height 17
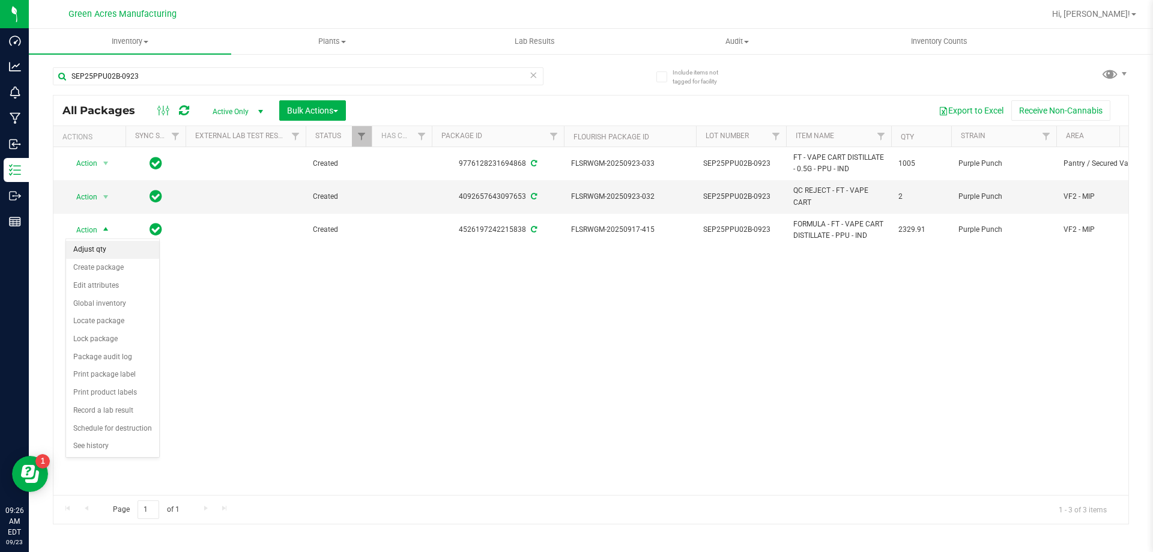
click at [130, 254] on li "Adjust qty" at bounding box center [112, 250] width 93 height 18
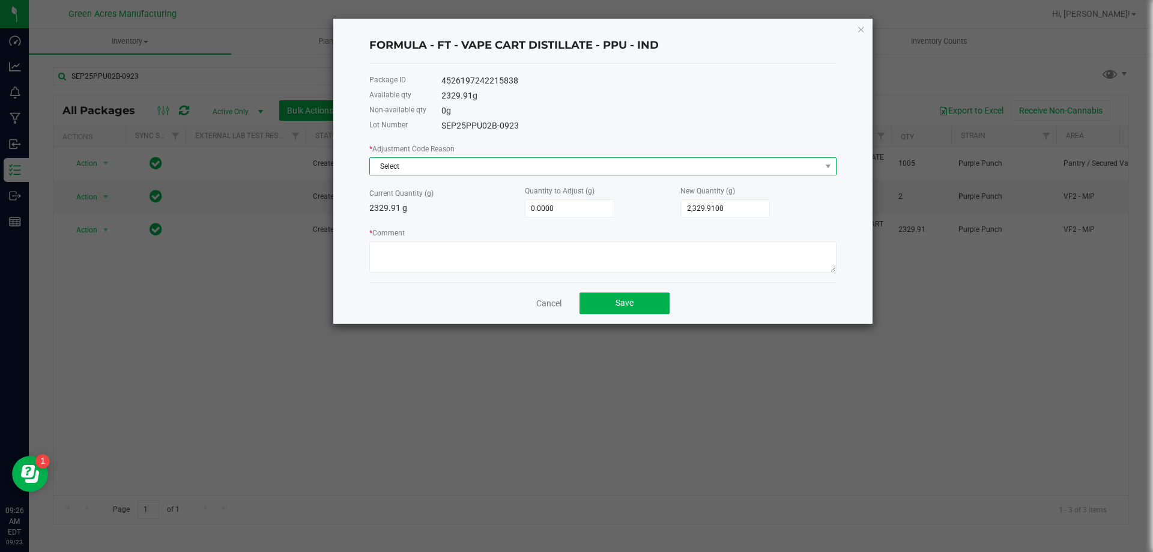
click at [668, 163] on span "Select" at bounding box center [595, 166] width 451 height 17
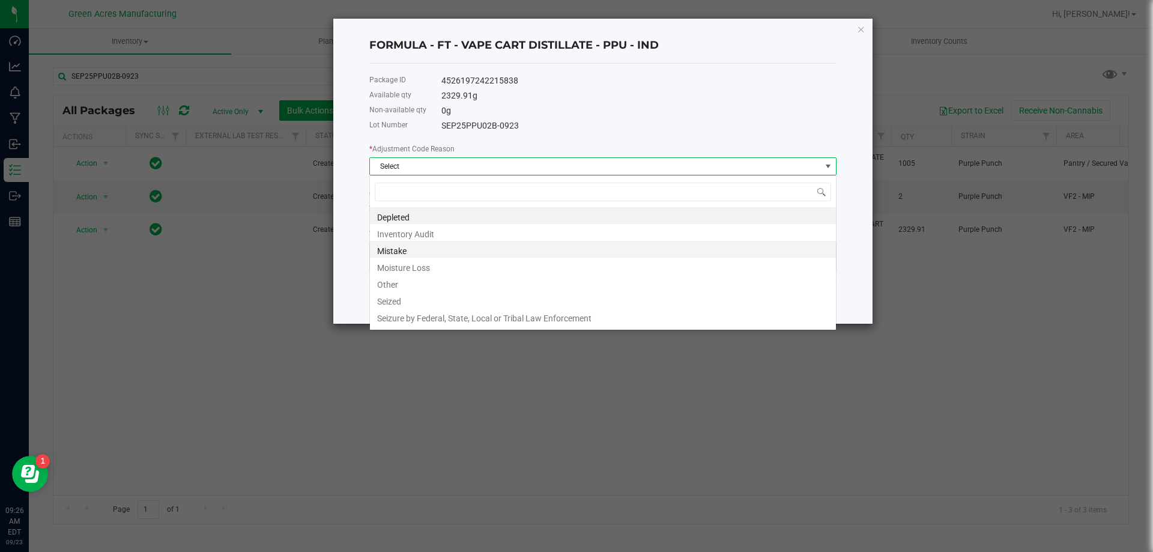
scroll to position [18, 467]
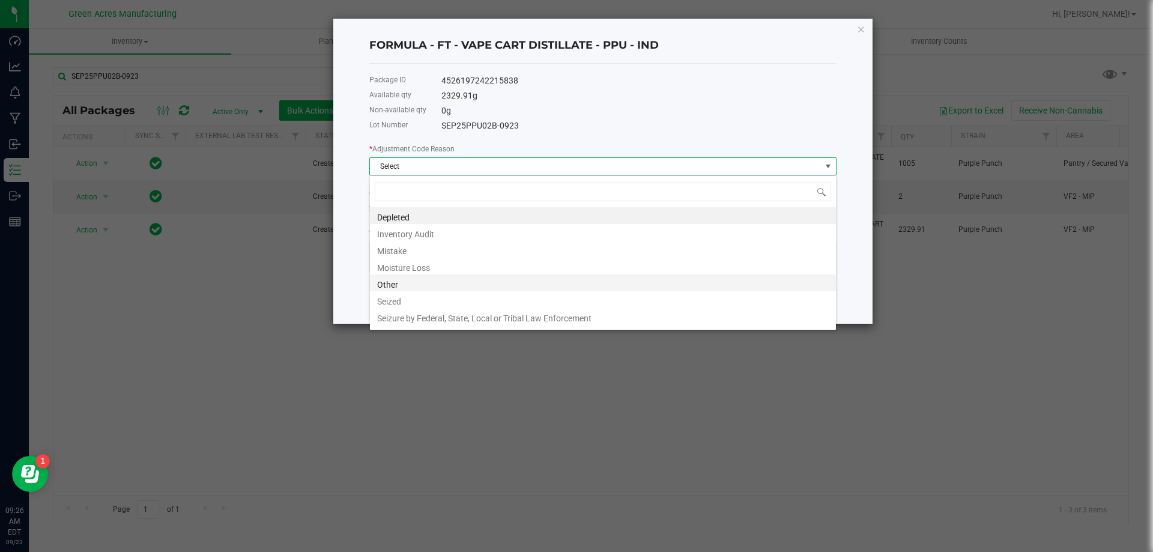
click at [593, 283] on li "Other" at bounding box center [603, 282] width 466 height 17
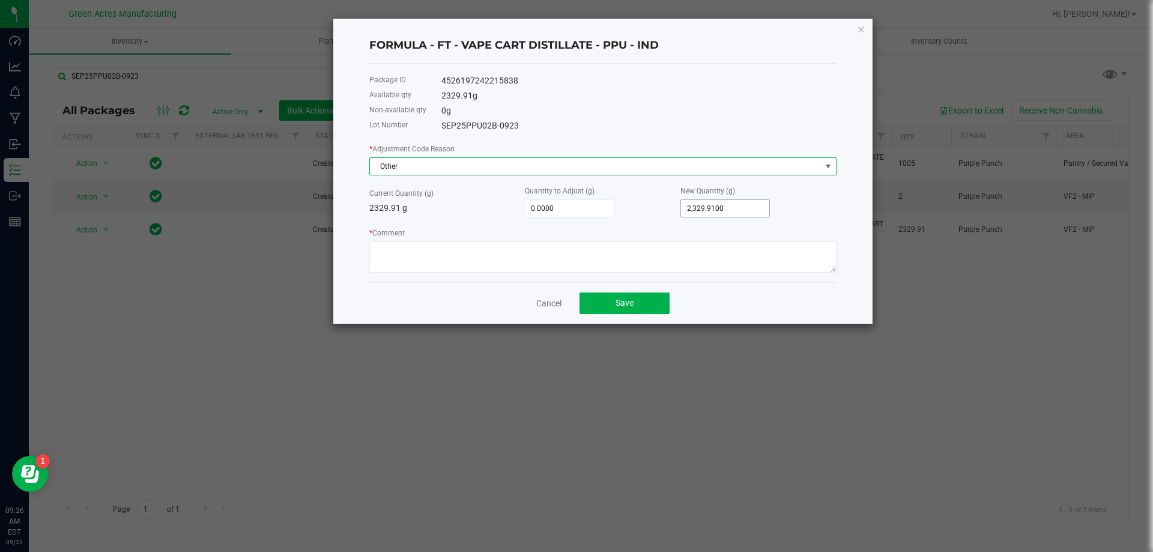
type input "2329.91"
click at [731, 201] on input "2329.91" at bounding box center [725, 208] width 88 height 17
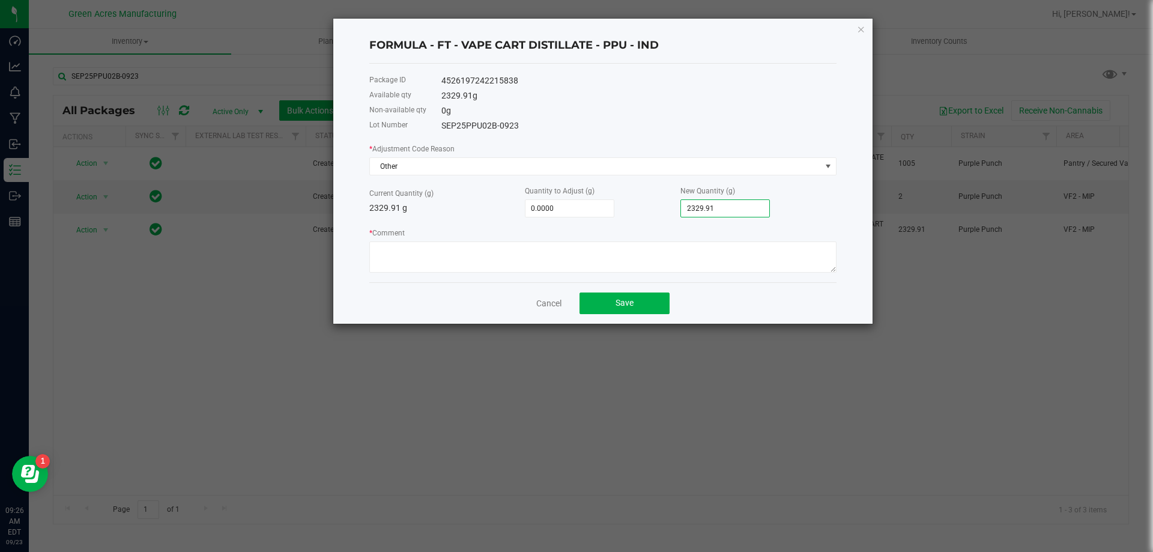
click at [731, 201] on input "2329.91" at bounding box center [725, 208] width 88 height 17
type input "-2,327.9100"
type input "2"
type input "-2,307.9100"
type input "22"
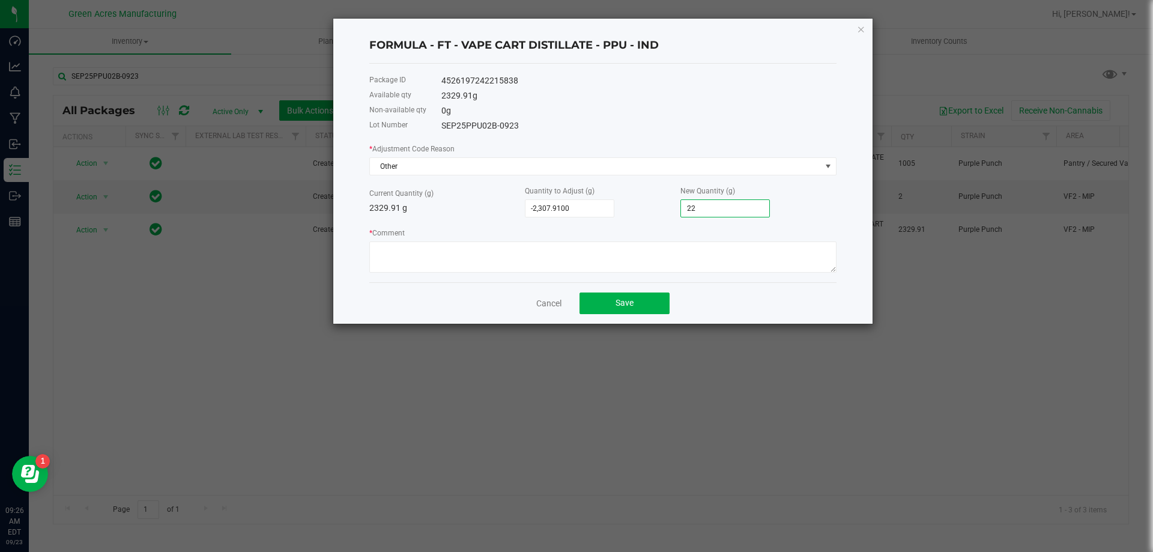
type input "-2,109.9100"
type input "220"
type input "-129.9100"
type input "2200."
type input "-129.7100"
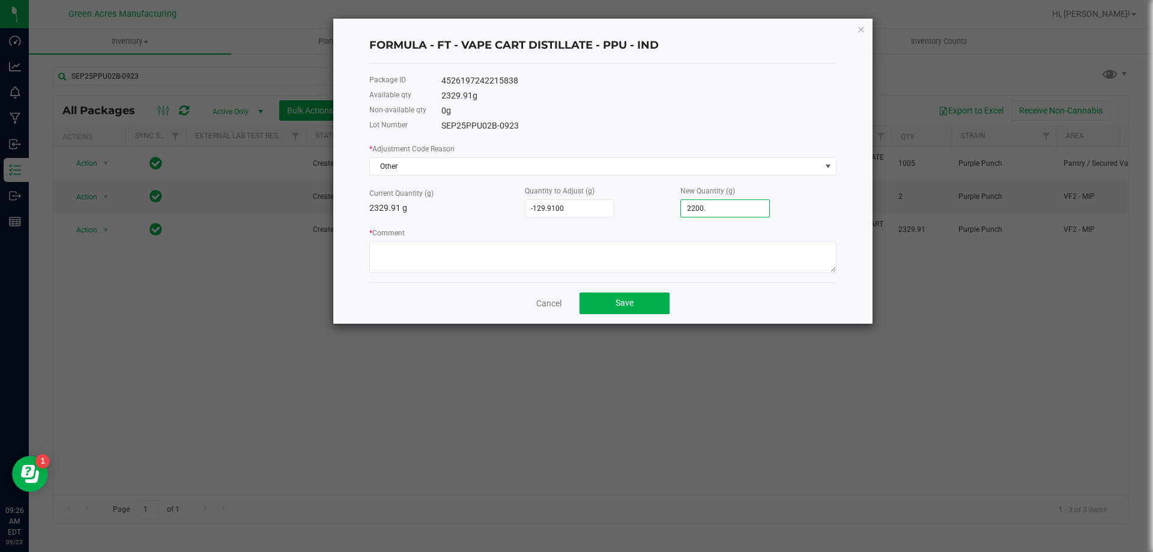
type input "2200.2"
type input "-129.6400"
type input "2,200.2700"
click at [561, 250] on textarea "* Comment" at bounding box center [602, 256] width 467 height 31
type textarea "p"
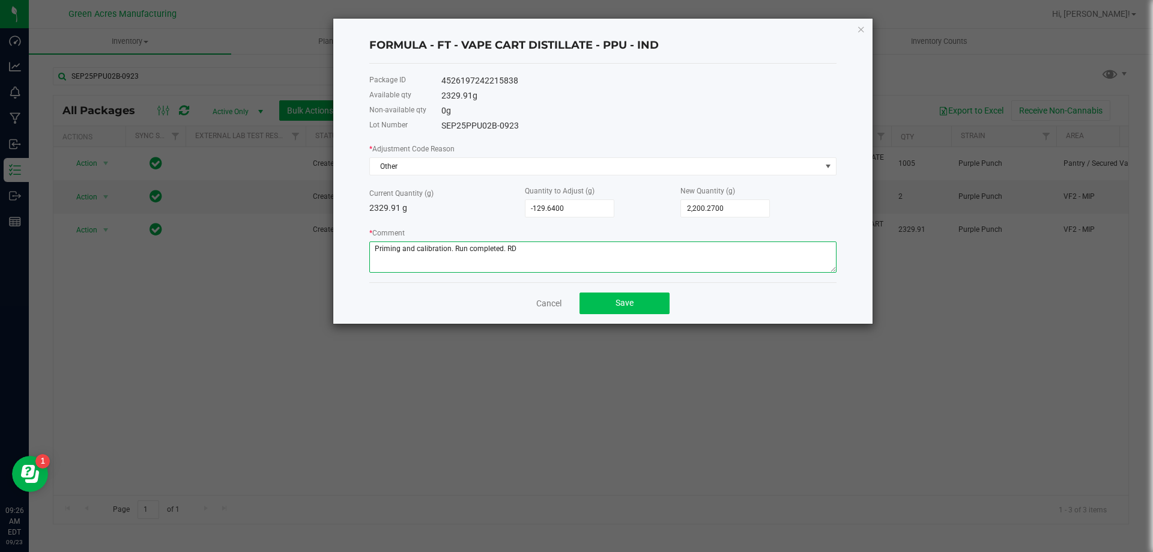
type textarea "Priming and calibration. Run completed. RD"
click at [627, 300] on span "Save" at bounding box center [624, 303] width 18 height 10
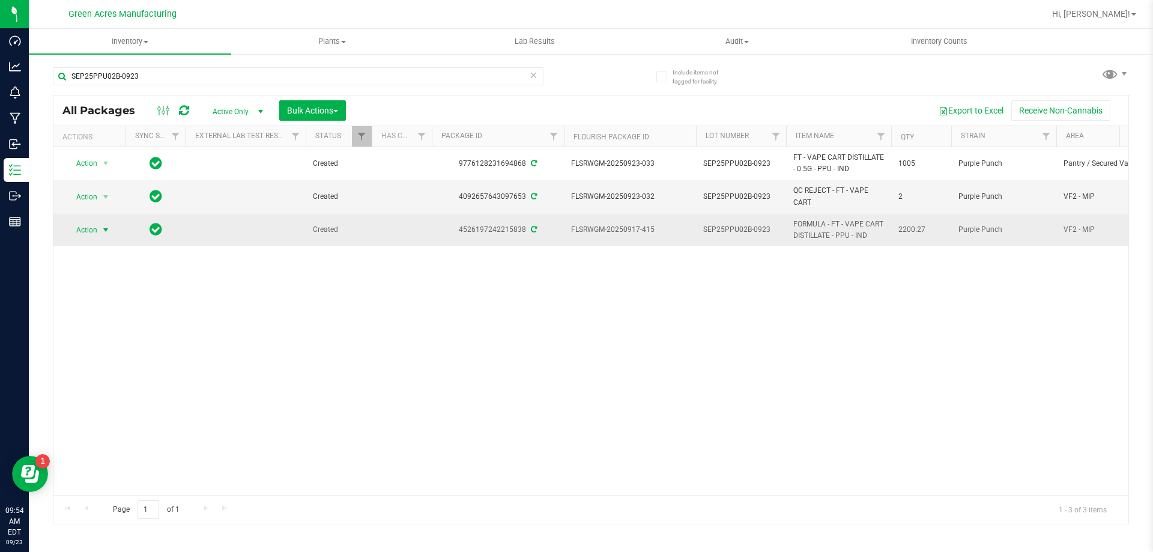
click at [104, 228] on span "select" at bounding box center [106, 230] width 10 height 10
click at [763, 231] on span "SEP25PPU02B-0923" at bounding box center [741, 229] width 76 height 11
click at [745, 230] on input "SEP25PPU02B-0923" at bounding box center [738, 229] width 86 height 19
click at [748, 231] on input "SEP25PPU02B-0923" at bounding box center [738, 229] width 86 height 19
type input "SEP25PPU02C-0923"
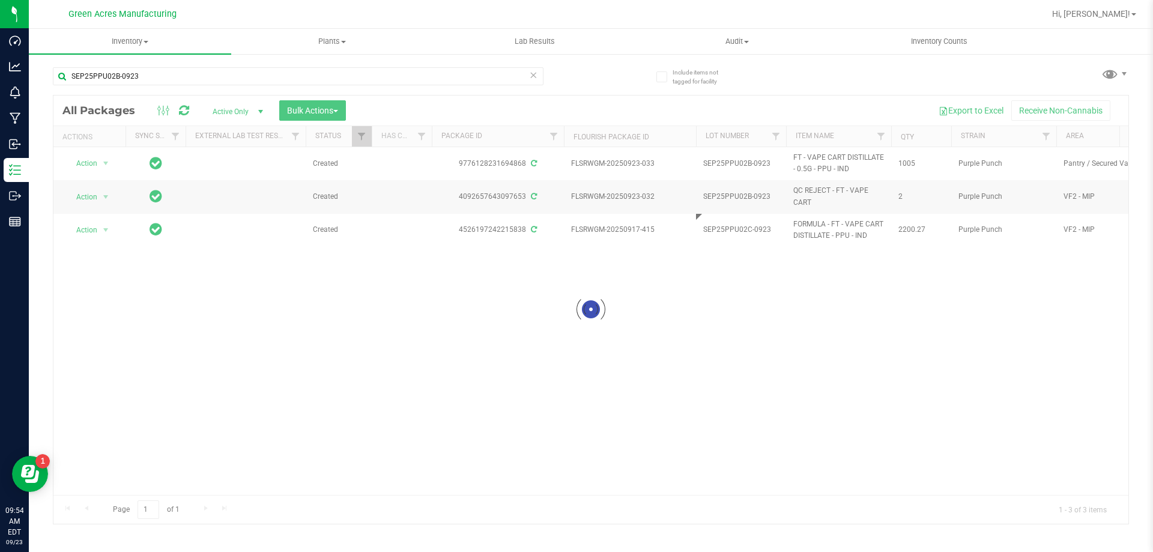
click at [645, 311] on div "Loading... All Packages Active Only Active Only Lab Samples Locked All External…" at bounding box center [591, 309] width 1076 height 429
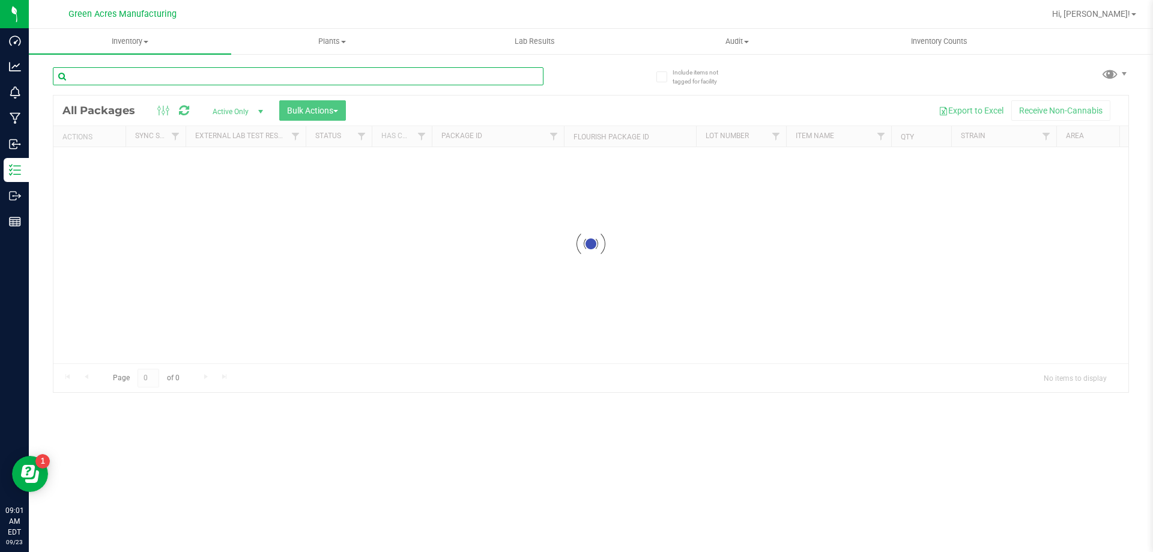
click at [186, 77] on input "text" at bounding box center [298, 76] width 491 height 18
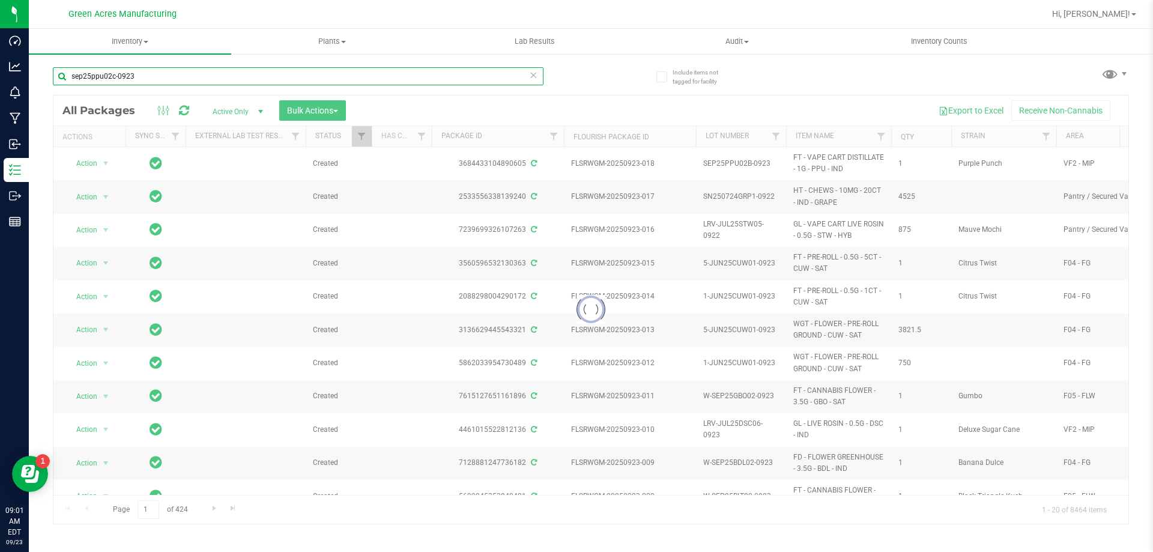
type input "sep25ppu02c-0923"
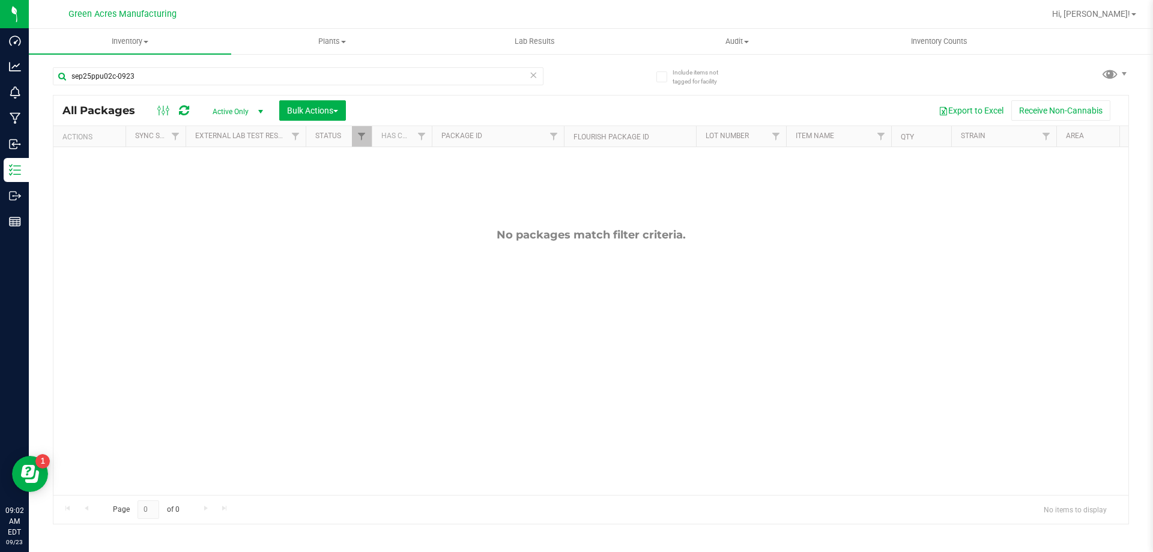
click at [186, 110] on icon at bounding box center [184, 110] width 10 height 12
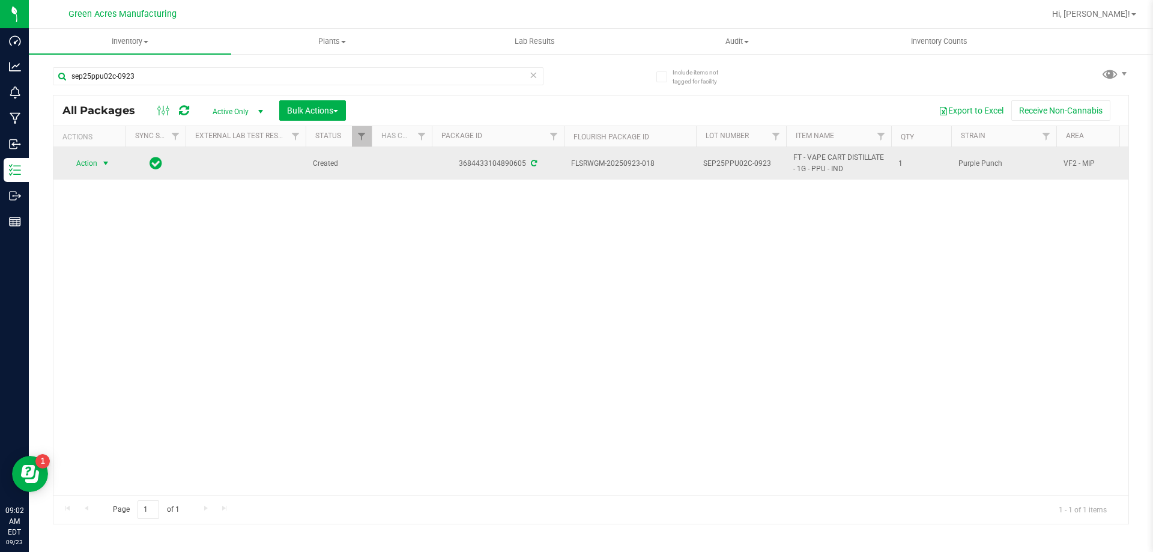
click at [103, 164] on span "select" at bounding box center [106, 164] width 10 height 10
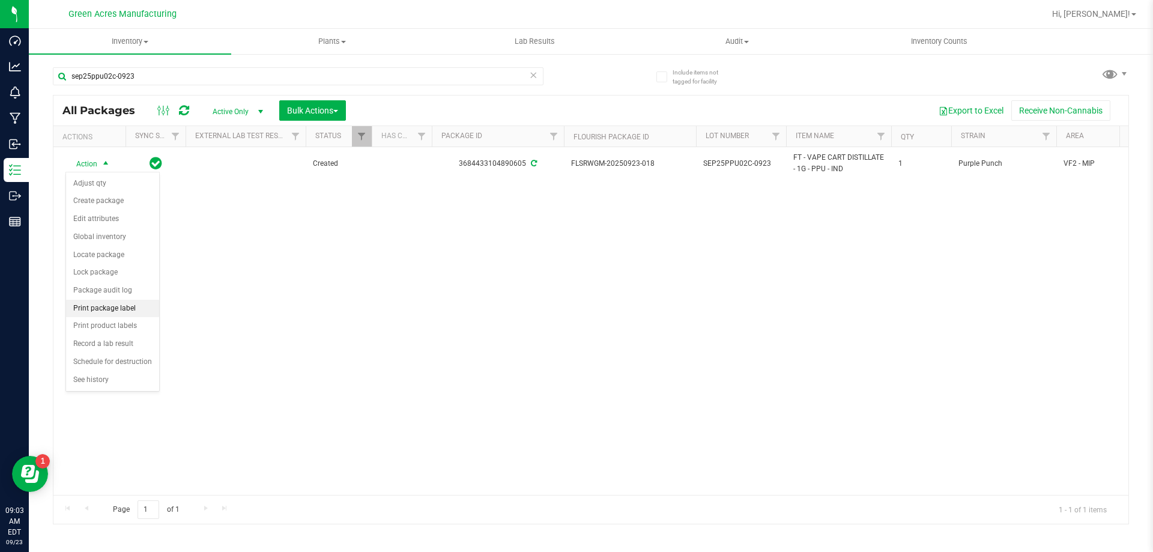
click at [104, 308] on li "Print package label" at bounding box center [112, 309] width 93 height 18
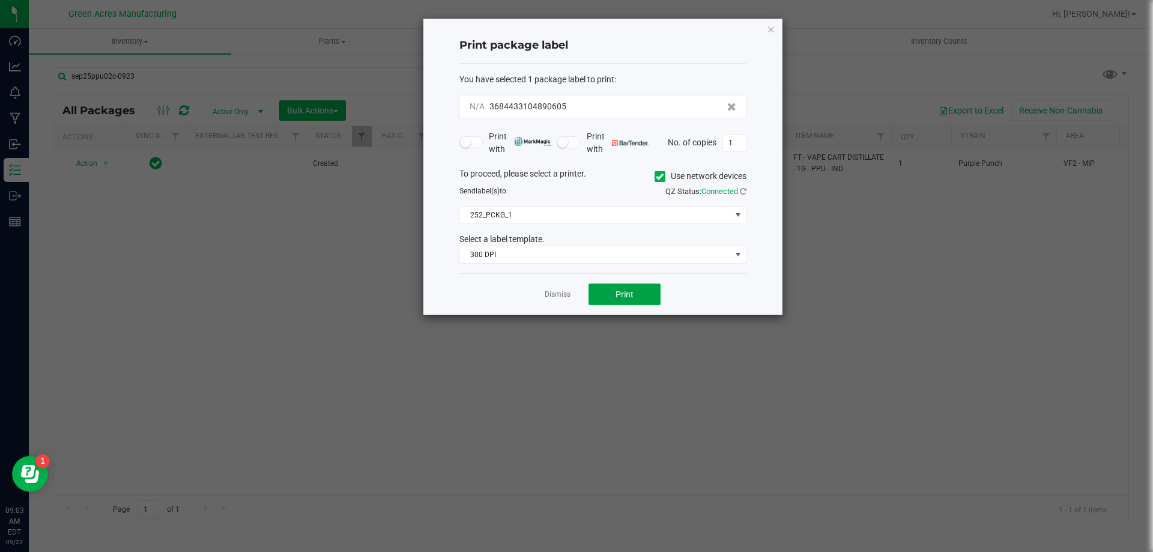
click at [593, 294] on button "Print" at bounding box center [624, 294] width 72 height 22
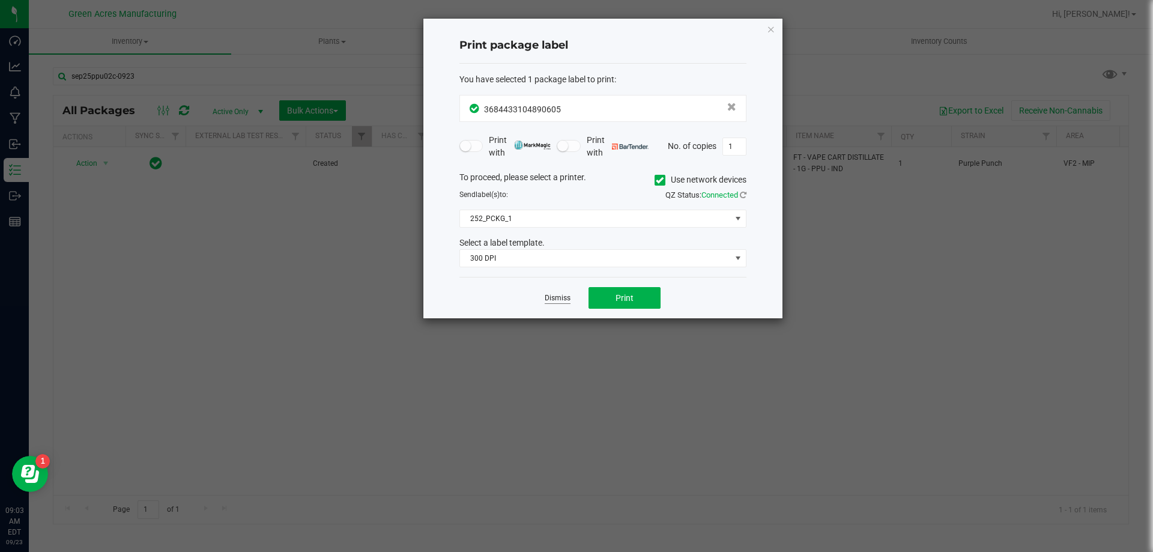
click at [558, 297] on link "Dismiss" at bounding box center [558, 298] width 26 height 10
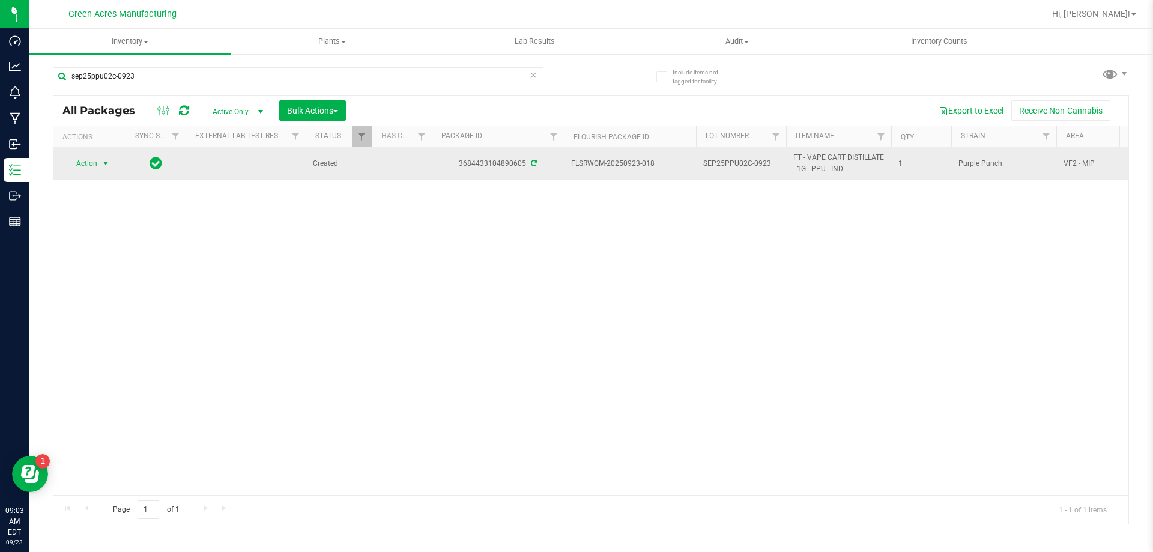
click at [100, 170] on span "select" at bounding box center [105, 163] width 15 height 17
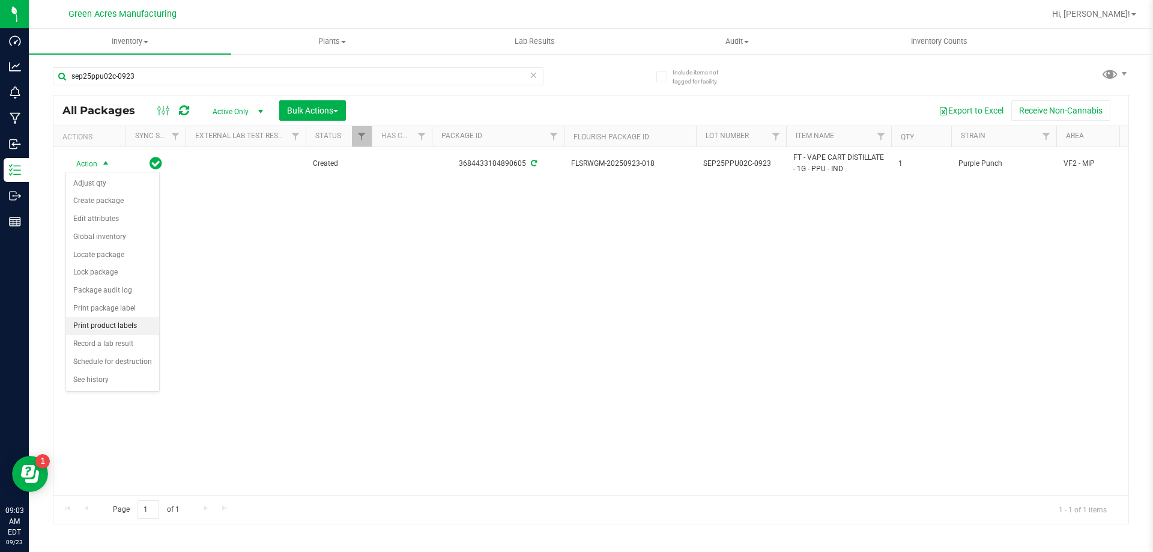
click at [132, 320] on li "Print product labels" at bounding box center [112, 326] width 93 height 18
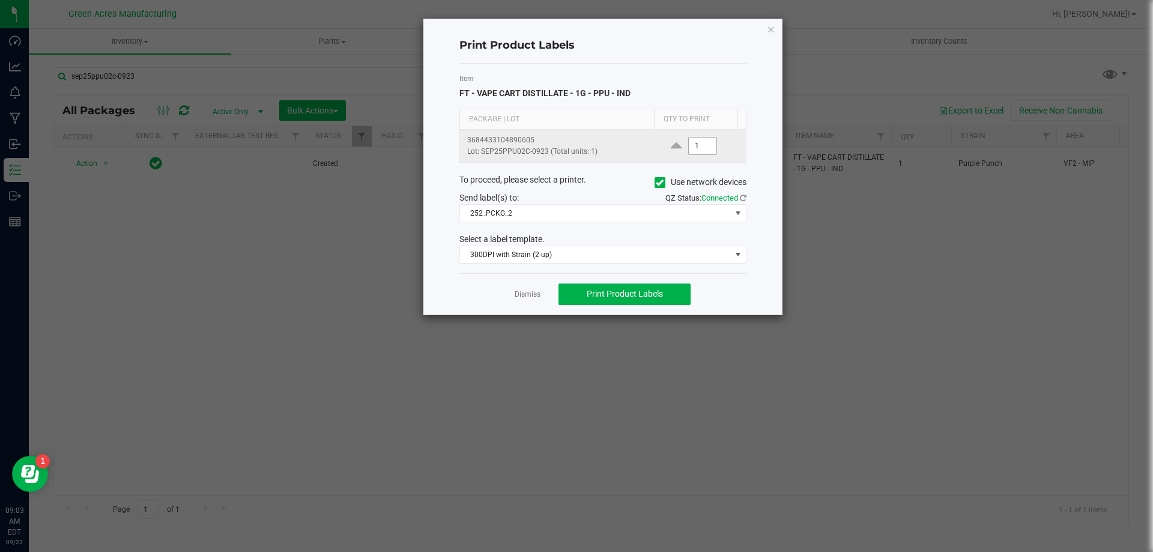
click at [690, 150] on input "1" at bounding box center [703, 145] width 28 height 17
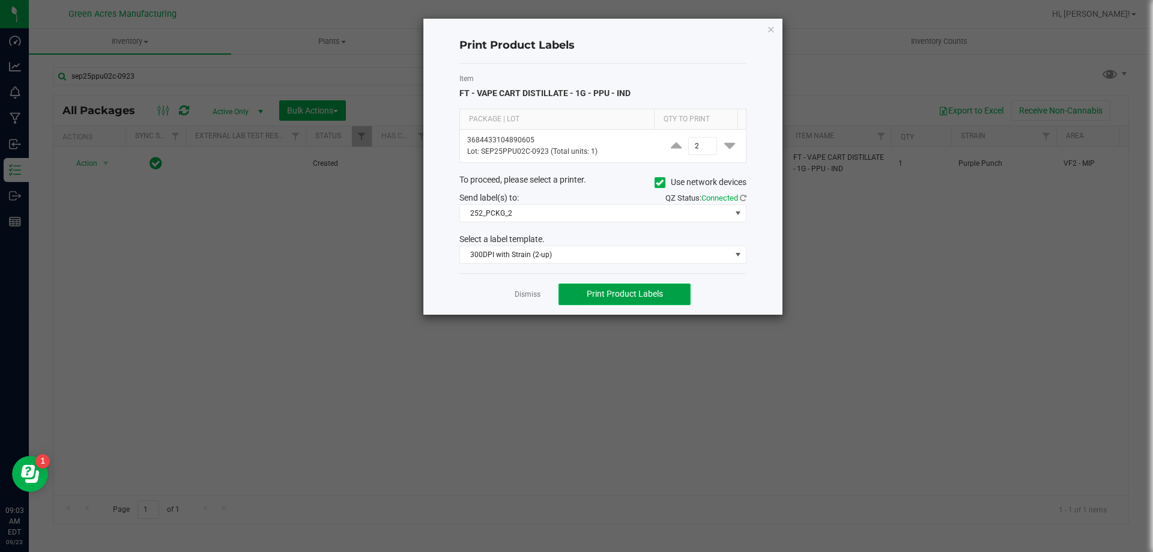
click at [620, 289] on span "Print Product Labels" at bounding box center [625, 294] width 76 height 10
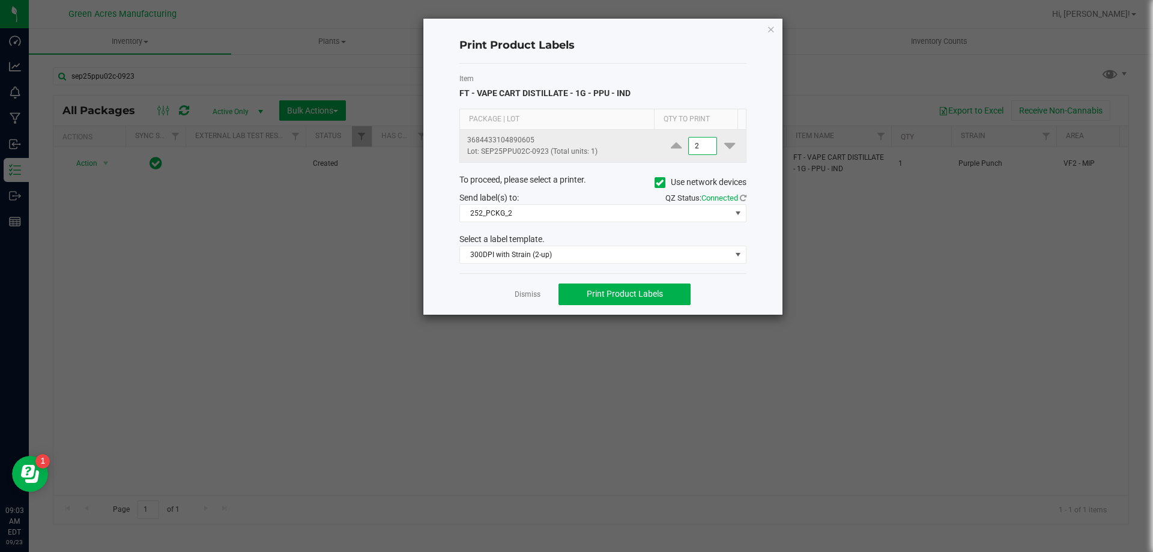
click at [704, 148] on input "2" at bounding box center [703, 145] width 28 height 17
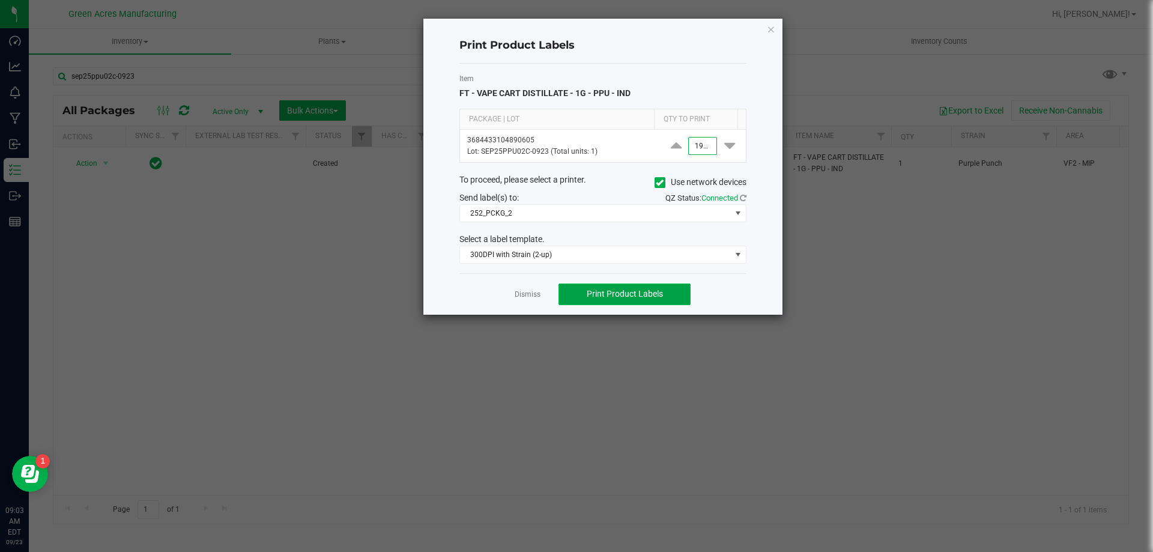
type input "1,900"
click at [663, 297] on button "Print Product Labels" at bounding box center [624, 294] width 132 height 22
click at [524, 292] on link "Dismiss" at bounding box center [528, 294] width 26 height 10
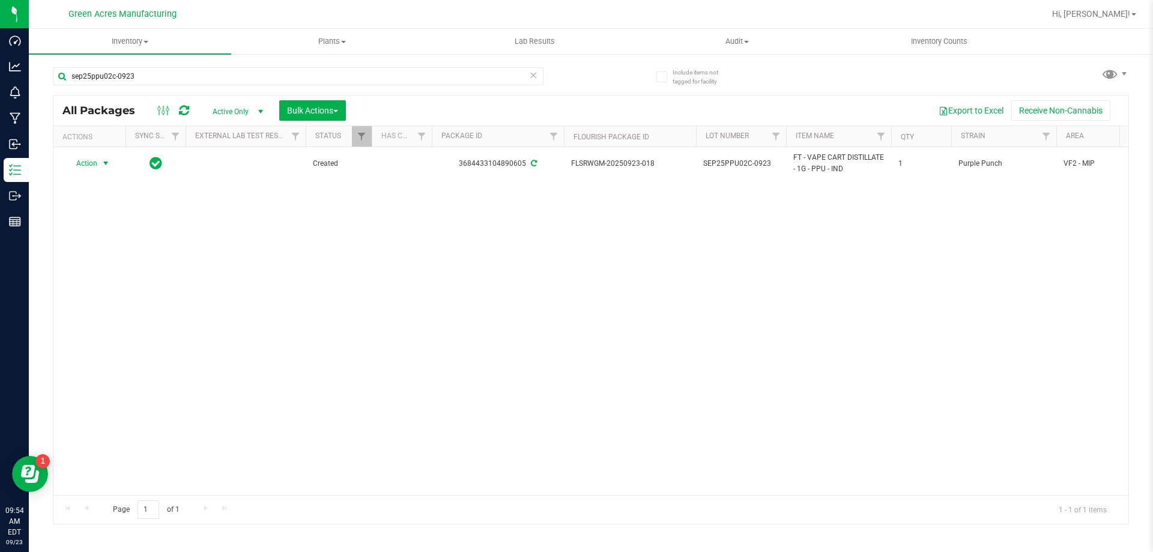
click at [183, 113] on icon at bounding box center [184, 110] width 10 height 12
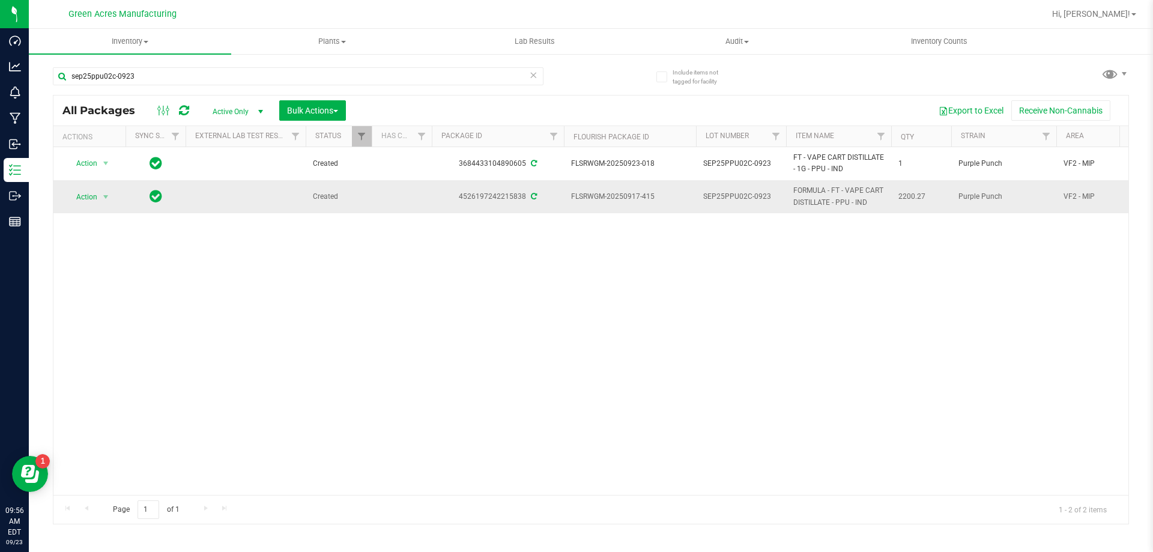
click at [747, 199] on span "SEP25PPU02C-0923" at bounding box center [741, 196] width 76 height 11
click at [749, 198] on input "SEP25PPU02C-0923" at bounding box center [738, 196] width 86 height 19
click at [778, 196] on input "SEP25PPU02C-0923" at bounding box center [738, 196] width 86 height 19
drag, startPoint x: 763, startPoint y: 200, endPoint x: 745, endPoint y: 205, distance: 18.6
click at [745, 205] on input "SEP25PPU02C-0923" at bounding box center [738, 196] width 86 height 19
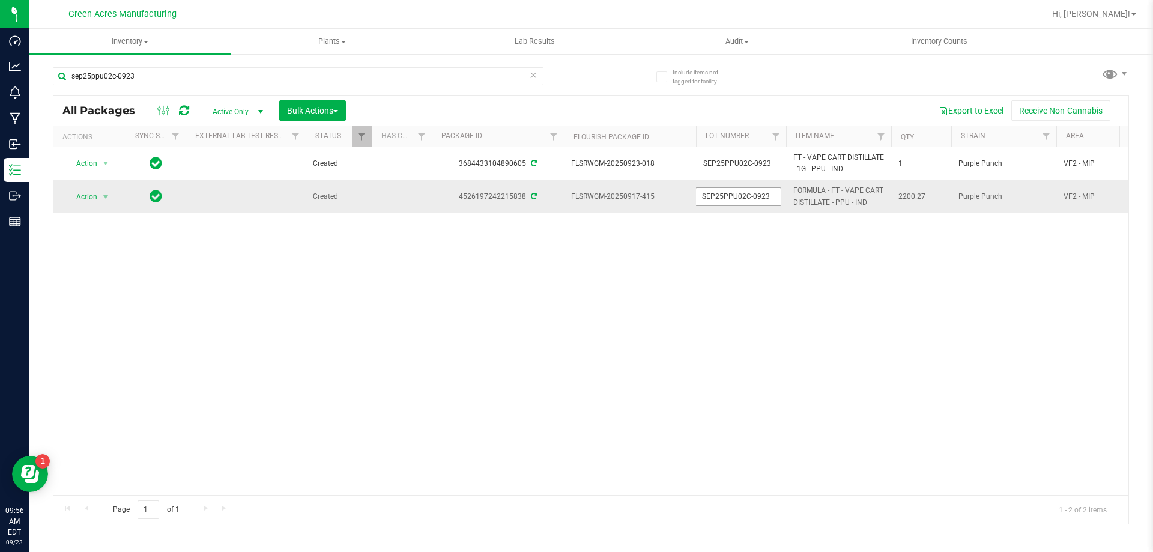
type input "SEP25PPU02"
click at [89, 207] on div "All Packages Active Only Active Only Lab Samples Locked All External Internal B…" at bounding box center [591, 309] width 1076 height 429
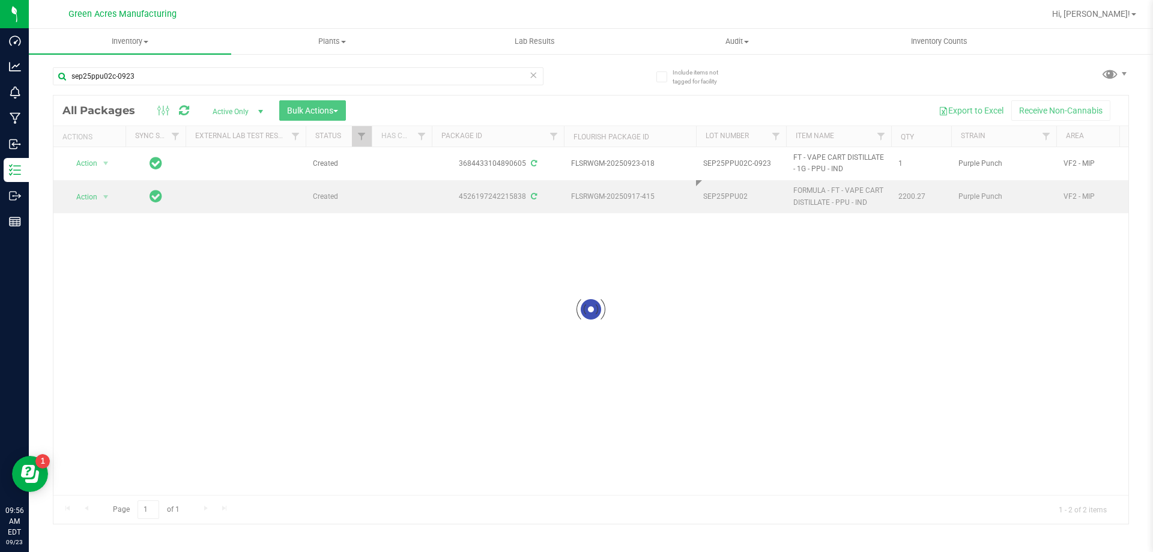
click at [91, 198] on div at bounding box center [590, 309] width 1075 height 428
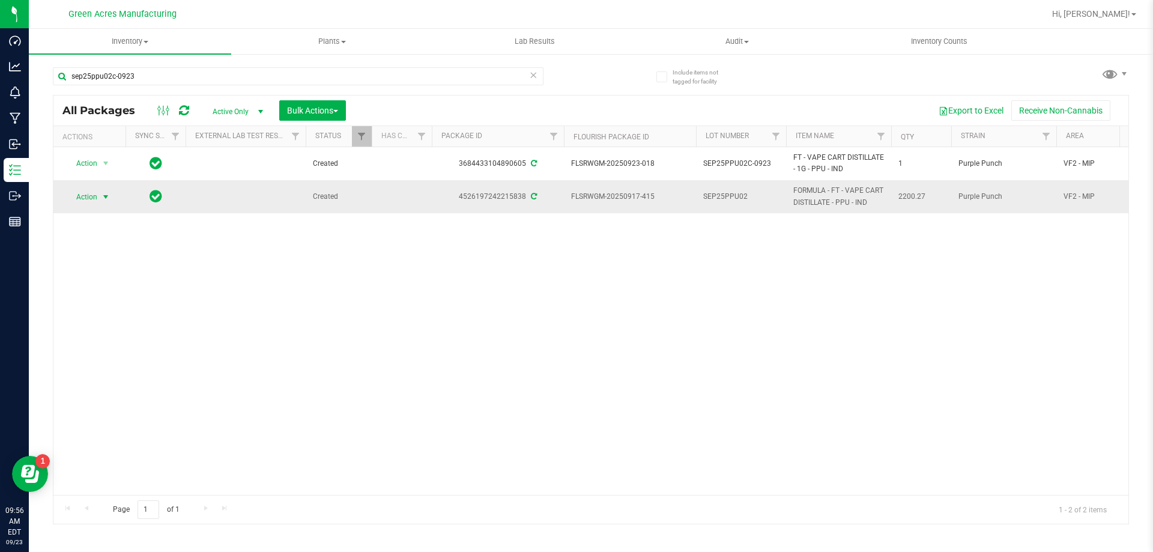
click at [94, 198] on span "Action" at bounding box center [81, 197] width 32 height 17
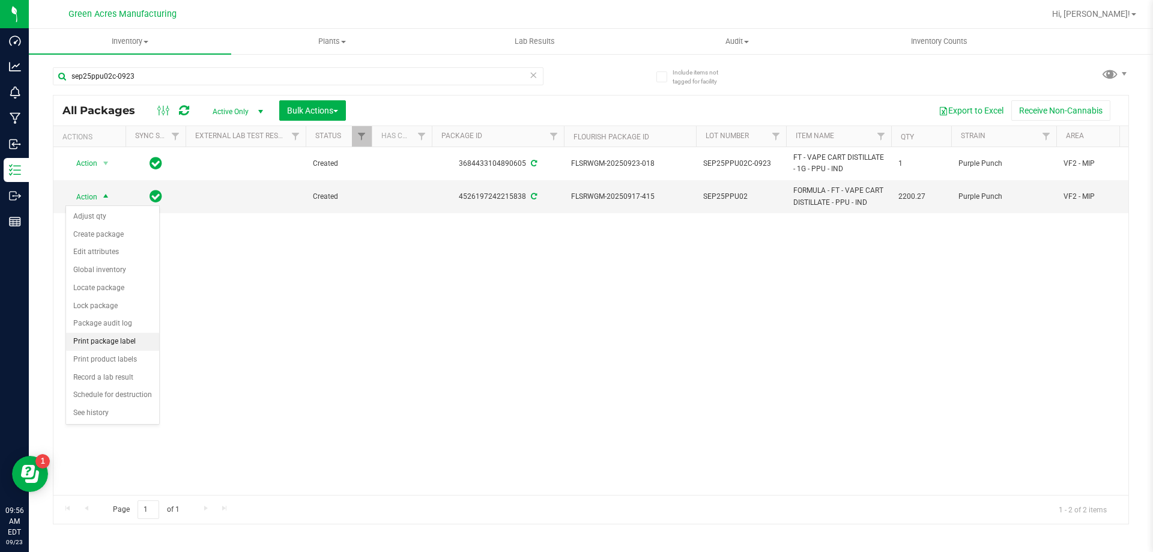
click at [137, 339] on li "Print package label" at bounding box center [112, 342] width 93 height 18
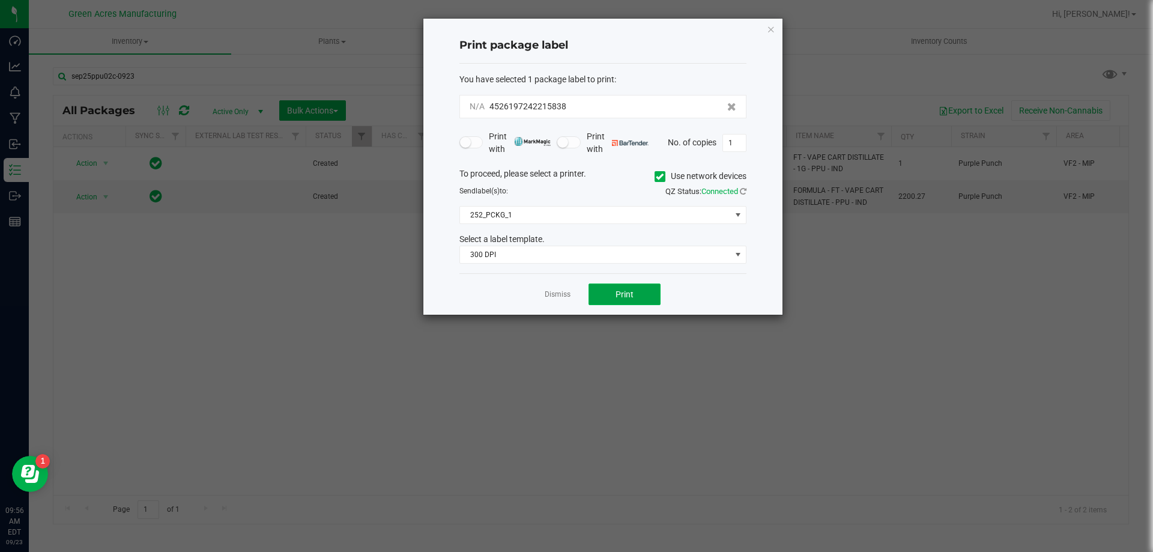
click at [631, 293] on span "Print" at bounding box center [624, 294] width 18 height 10
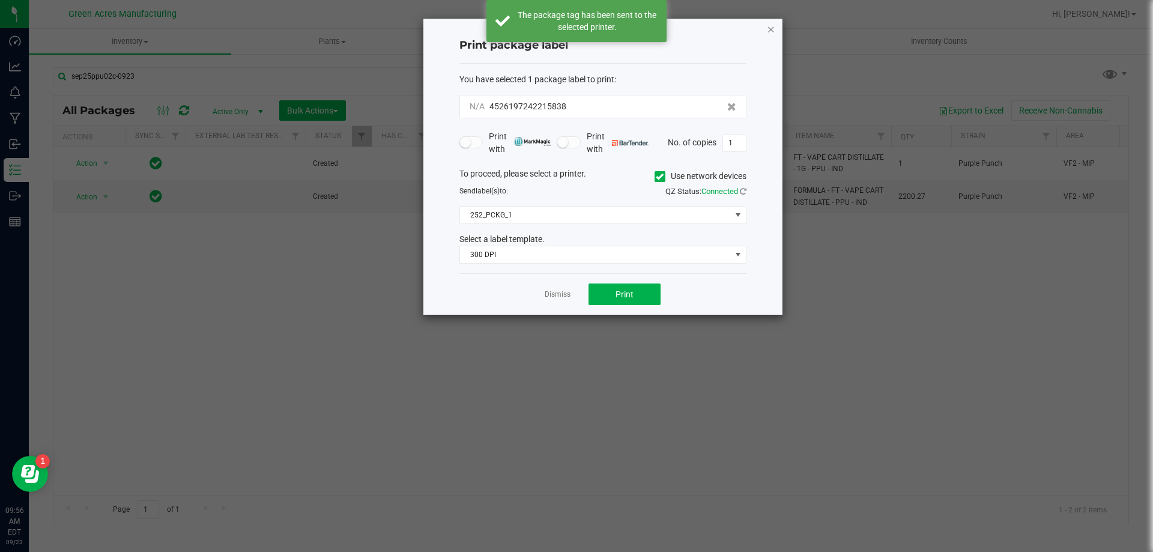
click at [770, 31] on icon "button" at bounding box center [771, 29] width 8 height 14
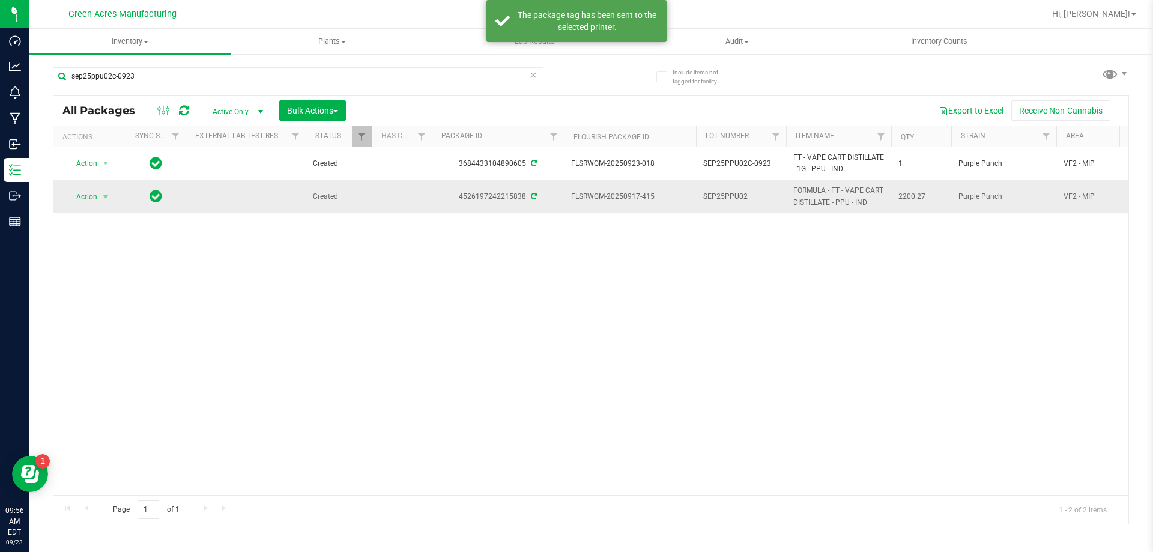
click at [754, 202] on span "SEP25PPU02" at bounding box center [741, 196] width 76 height 11
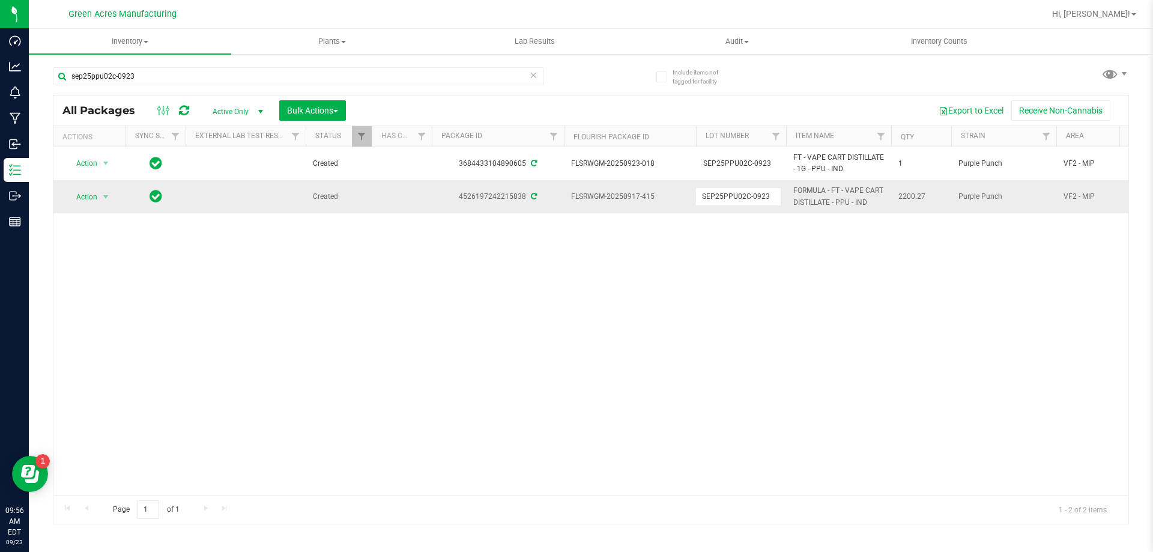
type input "SEP25PPU02C-0923"
click at [467, 212] on div "All Packages Active Only Active Only Lab Samples Locked All External Internal B…" at bounding box center [591, 309] width 1076 height 429
click at [104, 195] on span "select" at bounding box center [106, 197] width 10 height 10
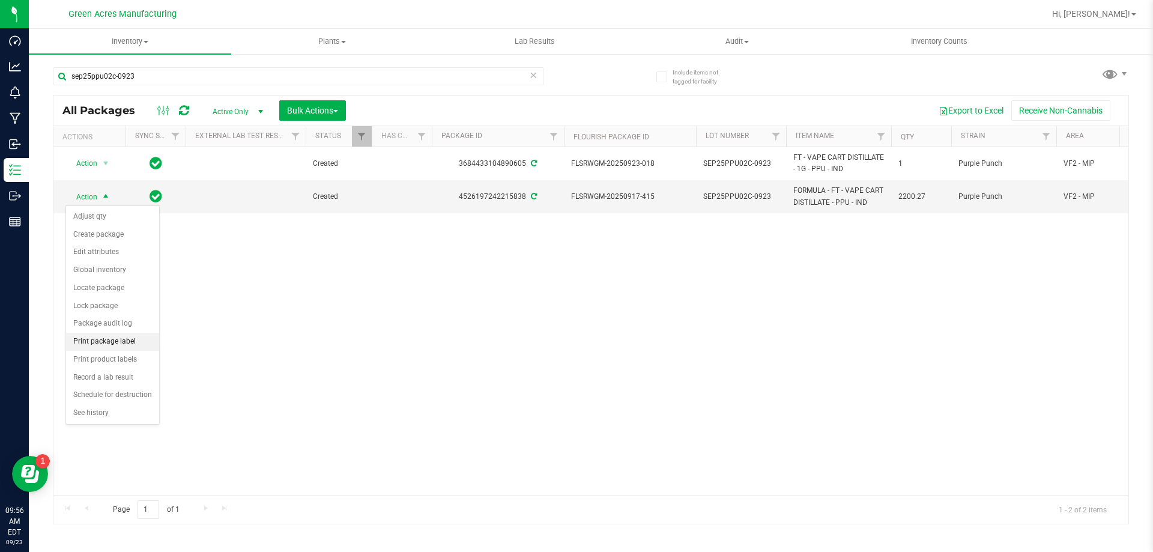
click at [127, 346] on li "Print package label" at bounding box center [112, 342] width 93 height 18
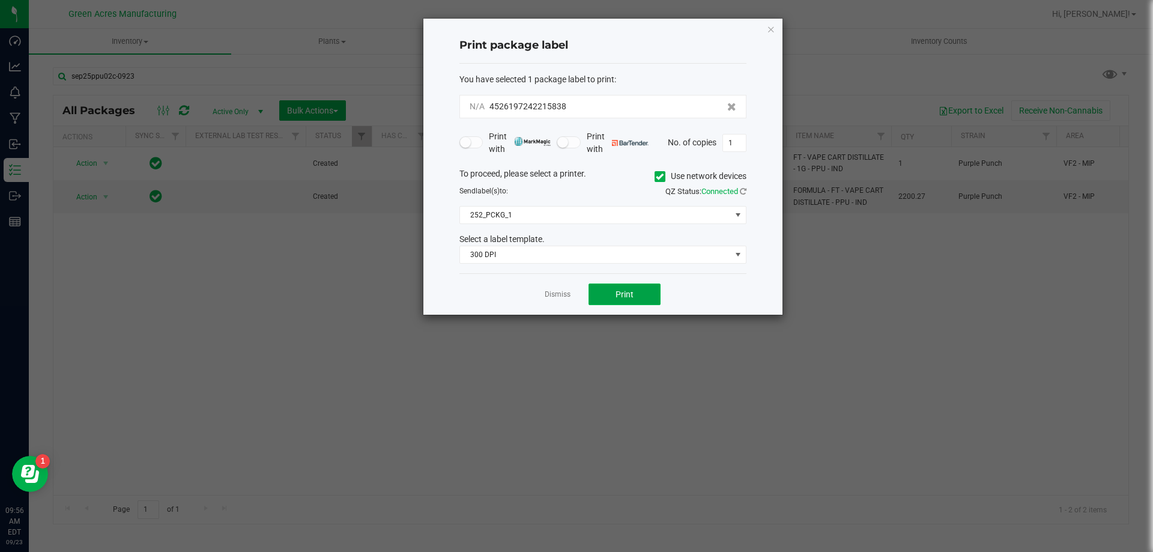
click at [611, 291] on button "Print" at bounding box center [624, 294] width 72 height 22
